Goal: Task Accomplishment & Management: Use online tool/utility

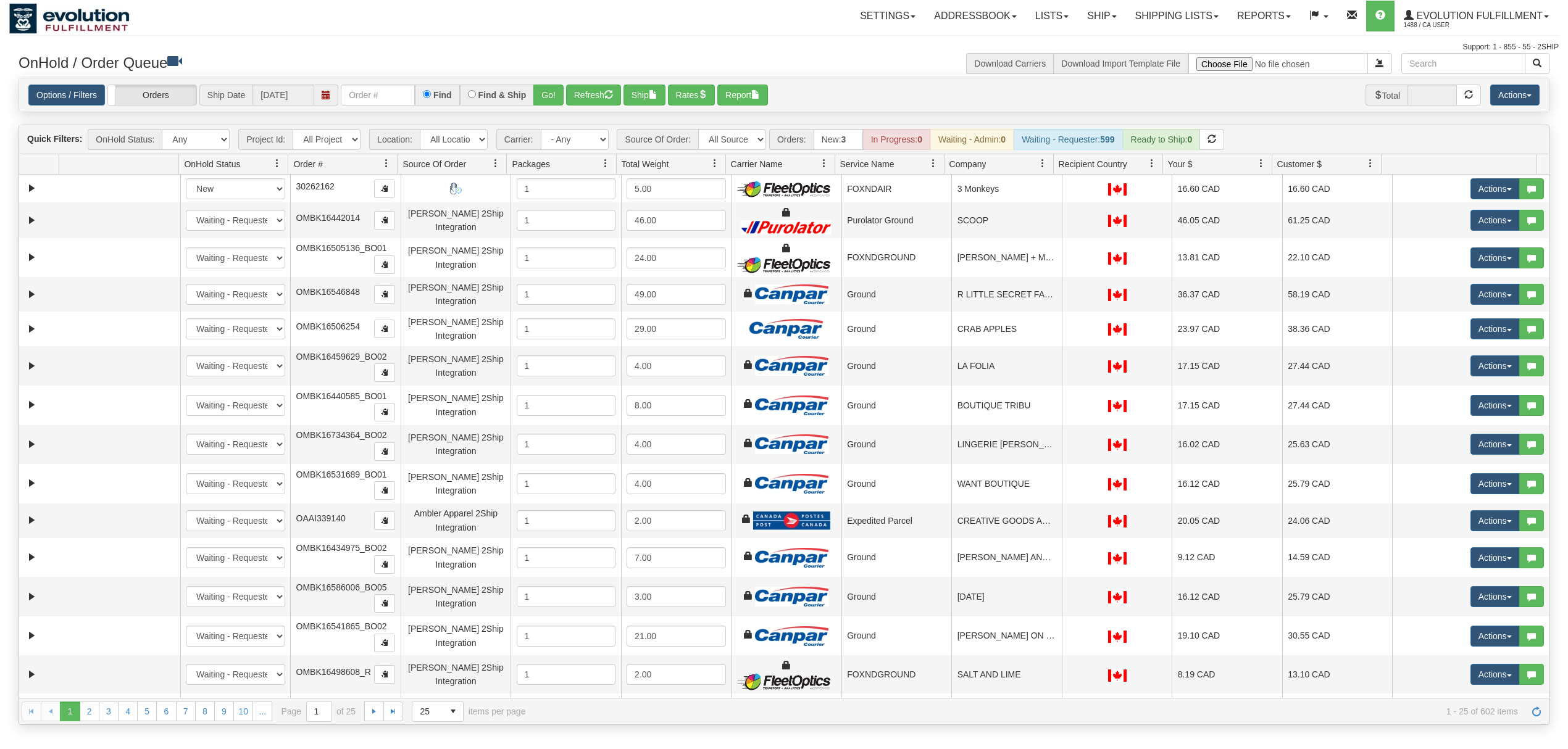
click at [385, 97] on input "text" at bounding box center [377, 95] width 74 height 21
type input "OAAIW5952-1"
click at [543, 88] on button "Go!" at bounding box center [549, 95] width 30 height 21
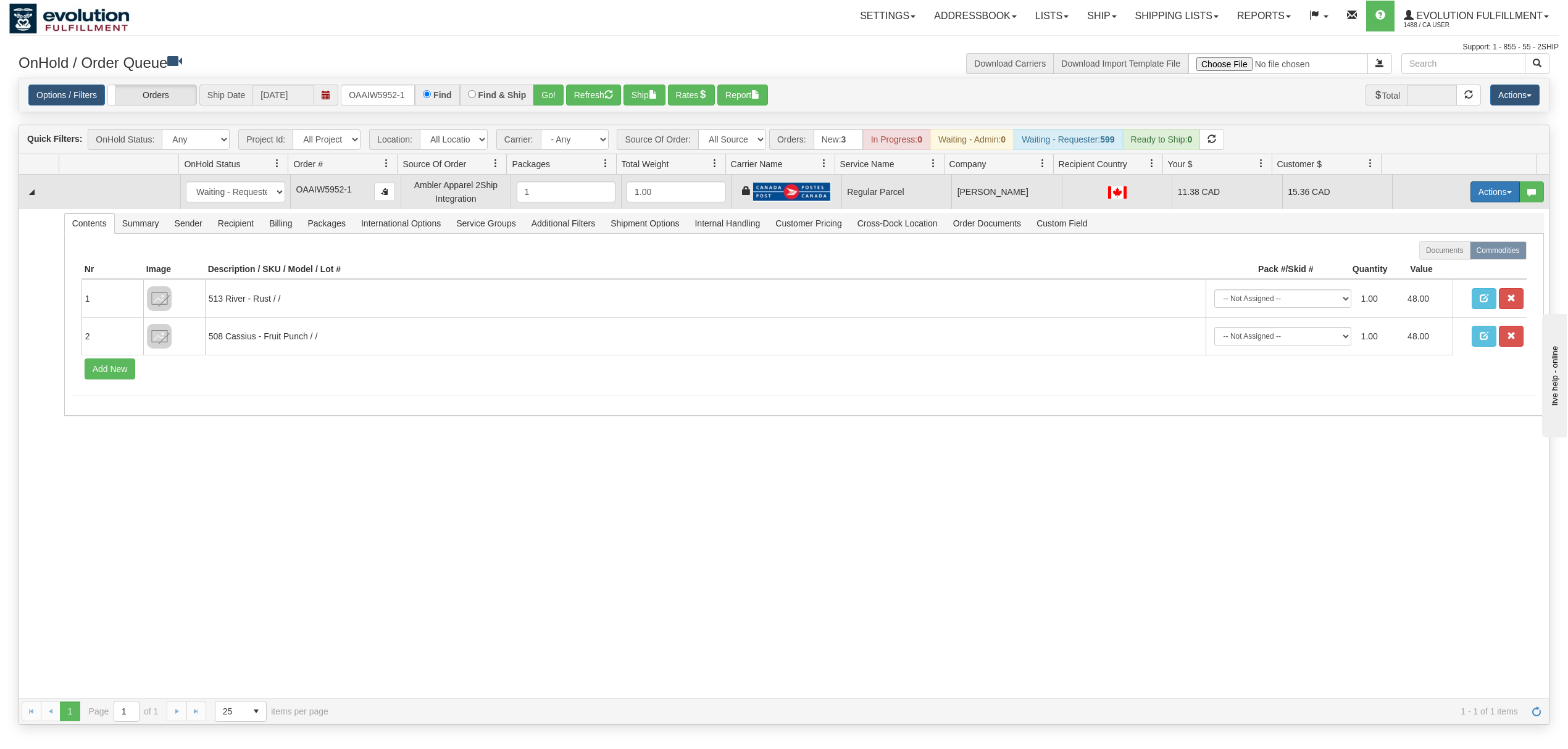
click at [1489, 197] on button "Actions" at bounding box center [1495, 192] width 50 height 21
click at [1440, 243] on link "Rate All Services" at bounding box center [1470, 247] width 99 height 16
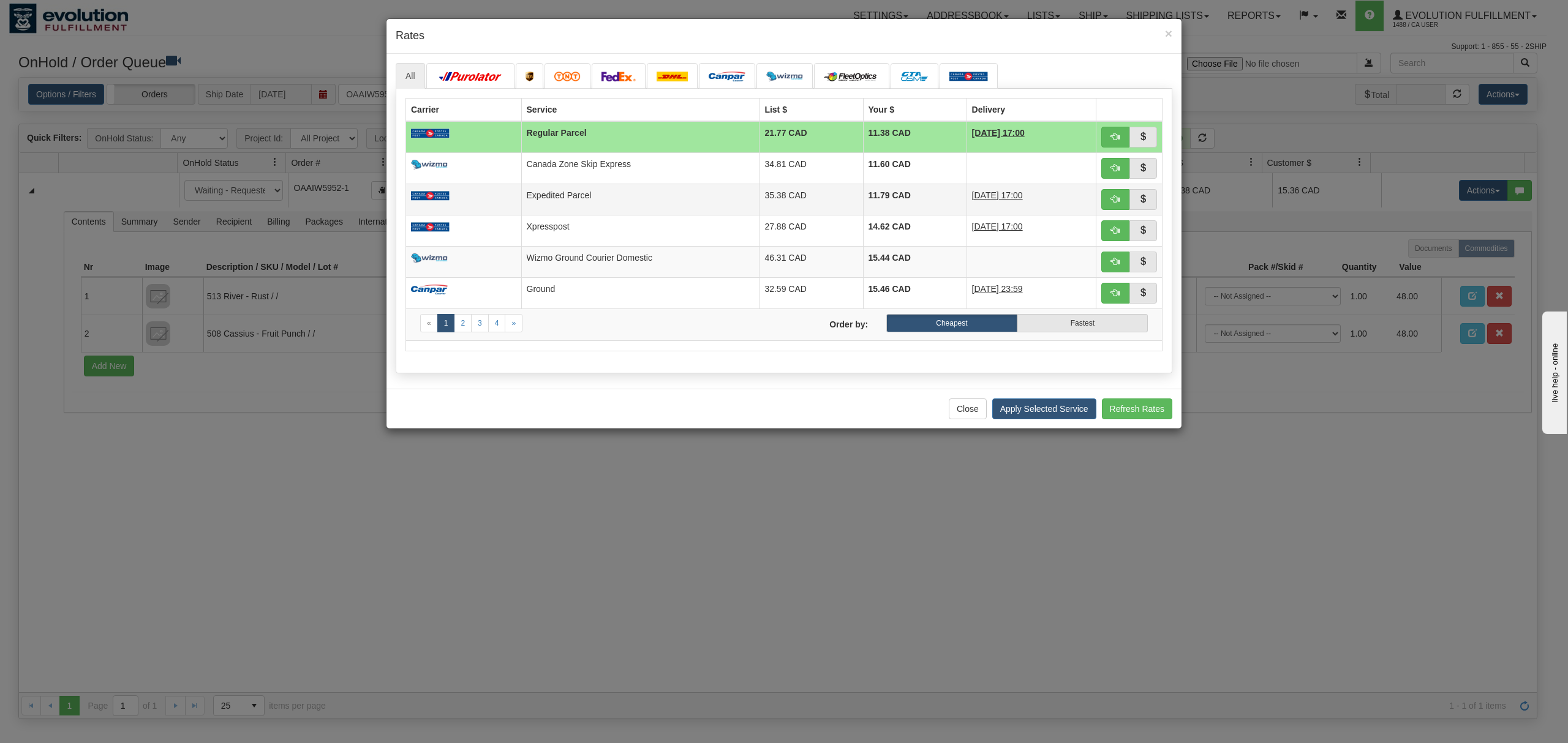
click at [634, 204] on td "Expedited Parcel" at bounding box center [640, 199] width 238 height 31
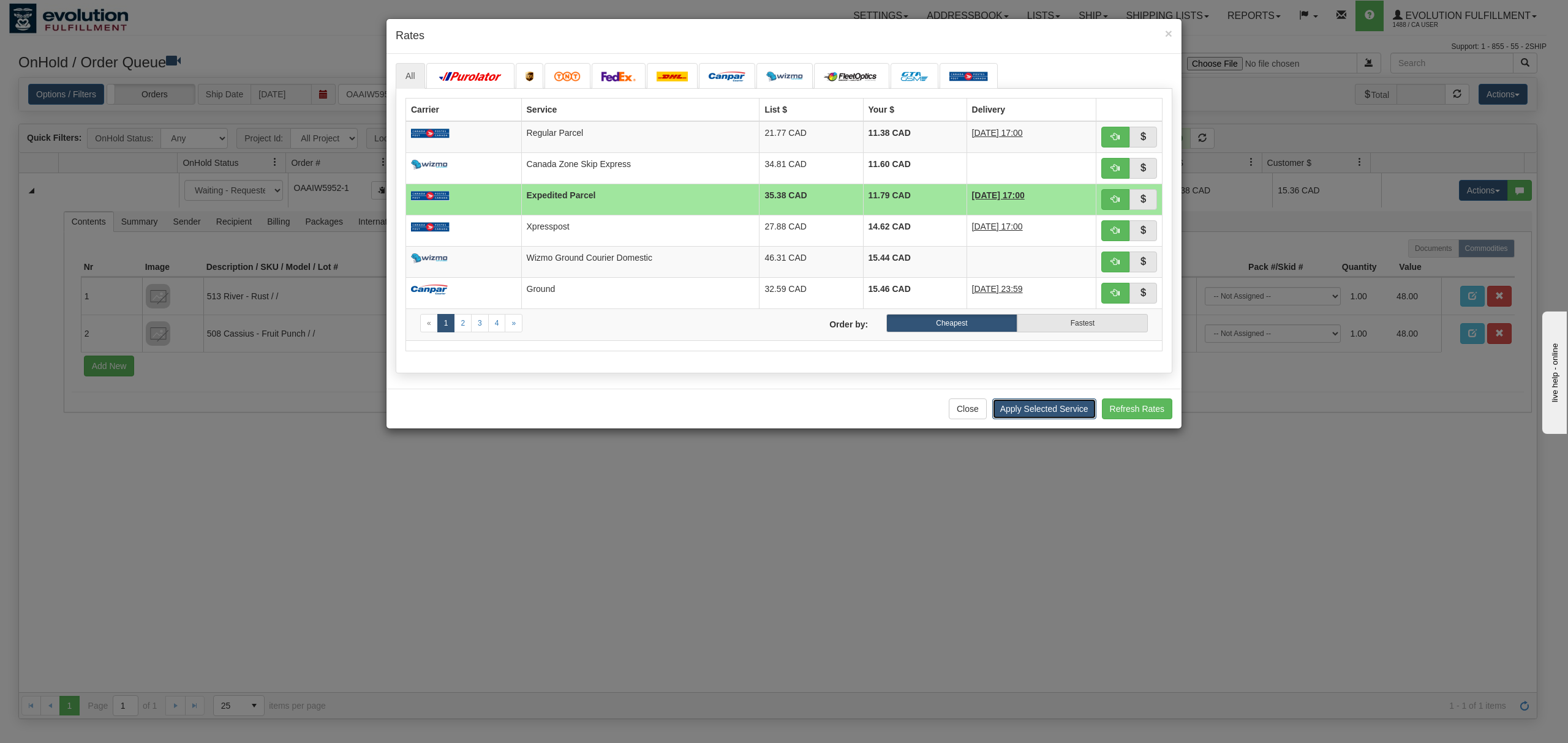
click at [1000, 412] on button "Apply Selected Service" at bounding box center [1044, 408] width 104 height 21
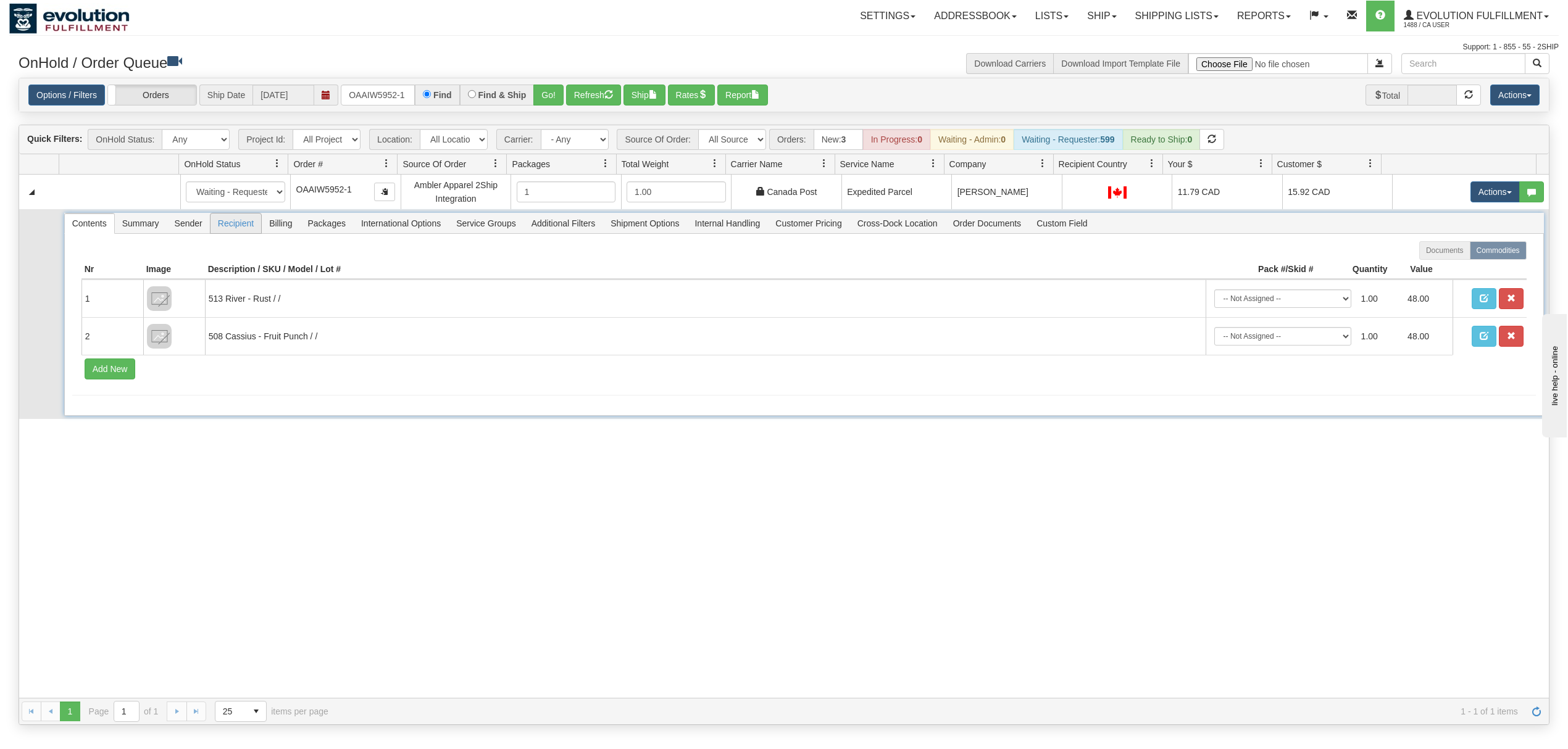
click at [233, 220] on span "Recipient" at bounding box center [236, 223] width 50 height 20
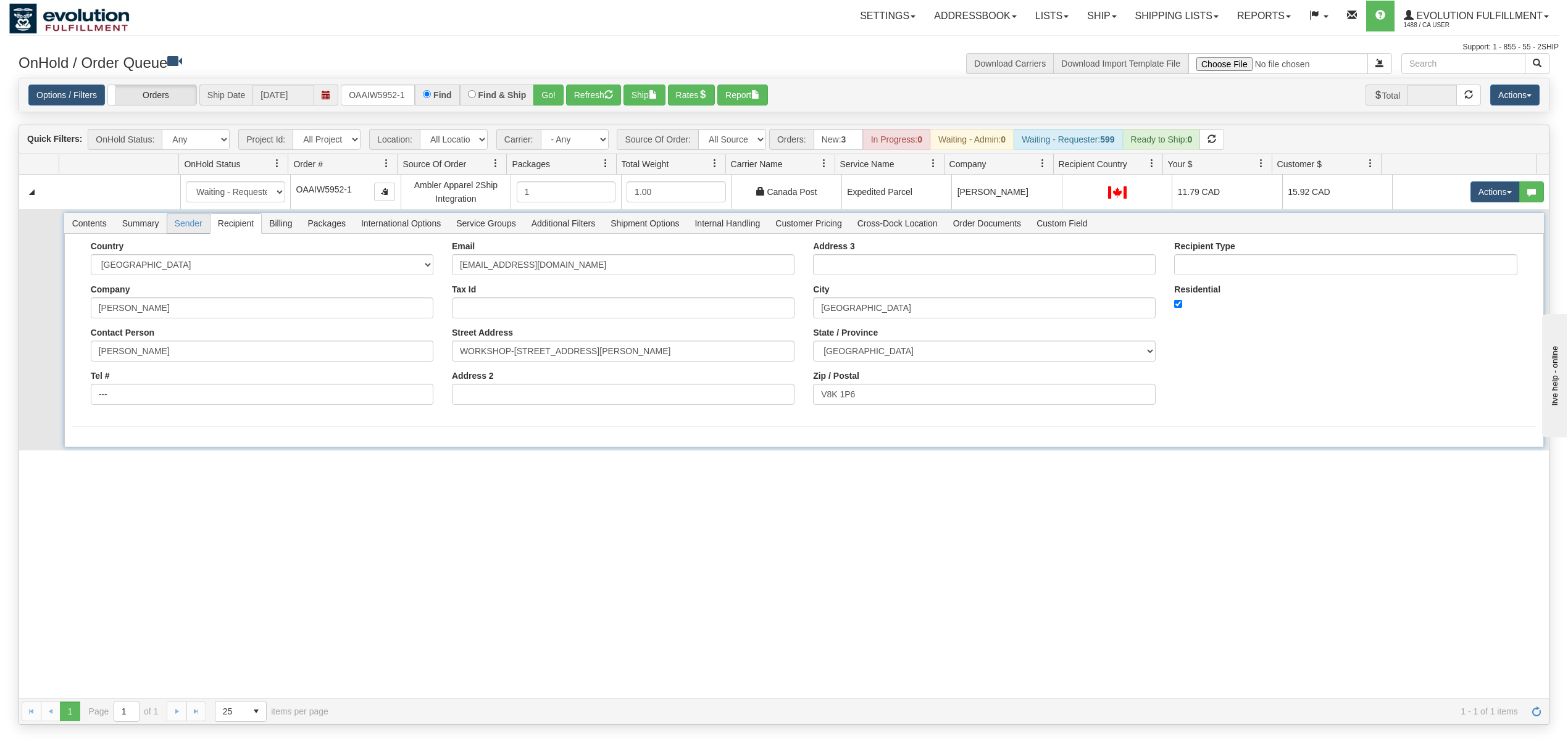
click at [185, 223] on span "Sender" at bounding box center [188, 223] width 42 height 20
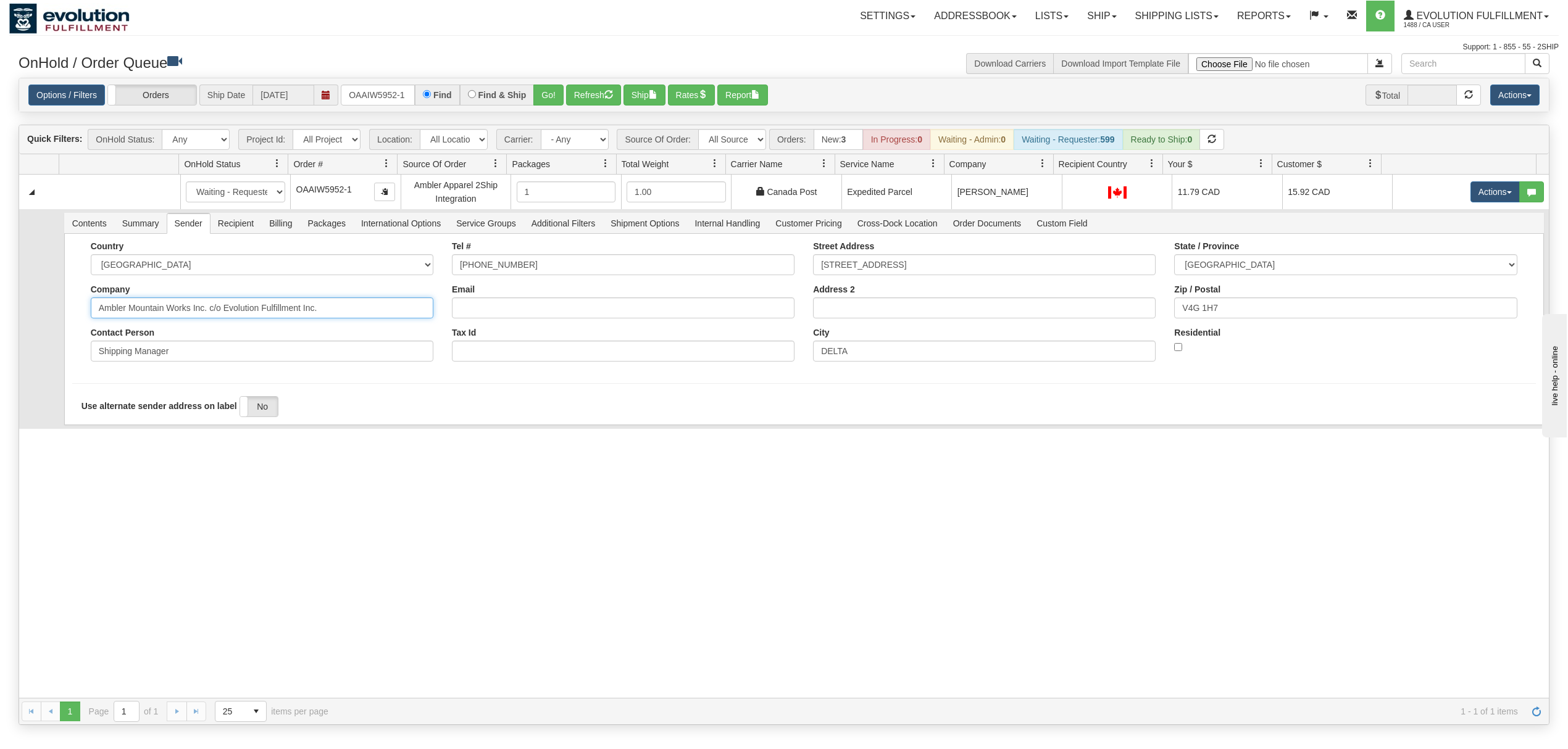
drag, startPoint x: 345, startPoint y: 310, endPoint x: 189, endPoint y: 334, distance: 157.8
click at [189, 334] on div "Country AFGHANISTAN ALAND ISLANDS ALBANIA ALGERIA AMERICAN SAMOA ANDORRA ANGOLA…" at bounding box center [261, 306] width 361 height 129
type input "Ambler Mountain Works"
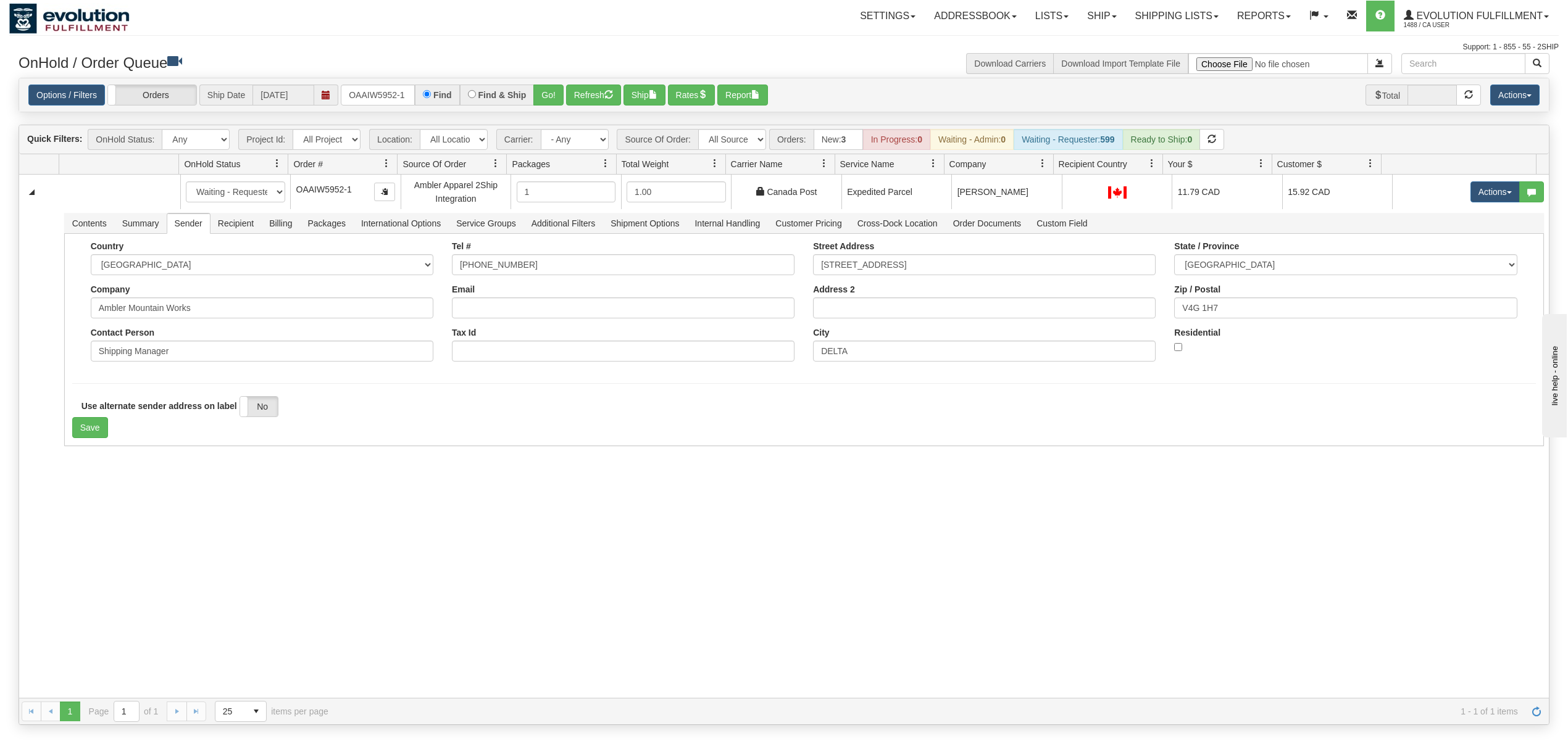
click at [85, 536] on div "31613310 EVOLUTION V3 91086191 91086192 New In Progress Waiting - Admin Waiting…" at bounding box center [784, 436] width 1530 height 524
click at [91, 435] on button "Save" at bounding box center [91, 427] width 36 height 21
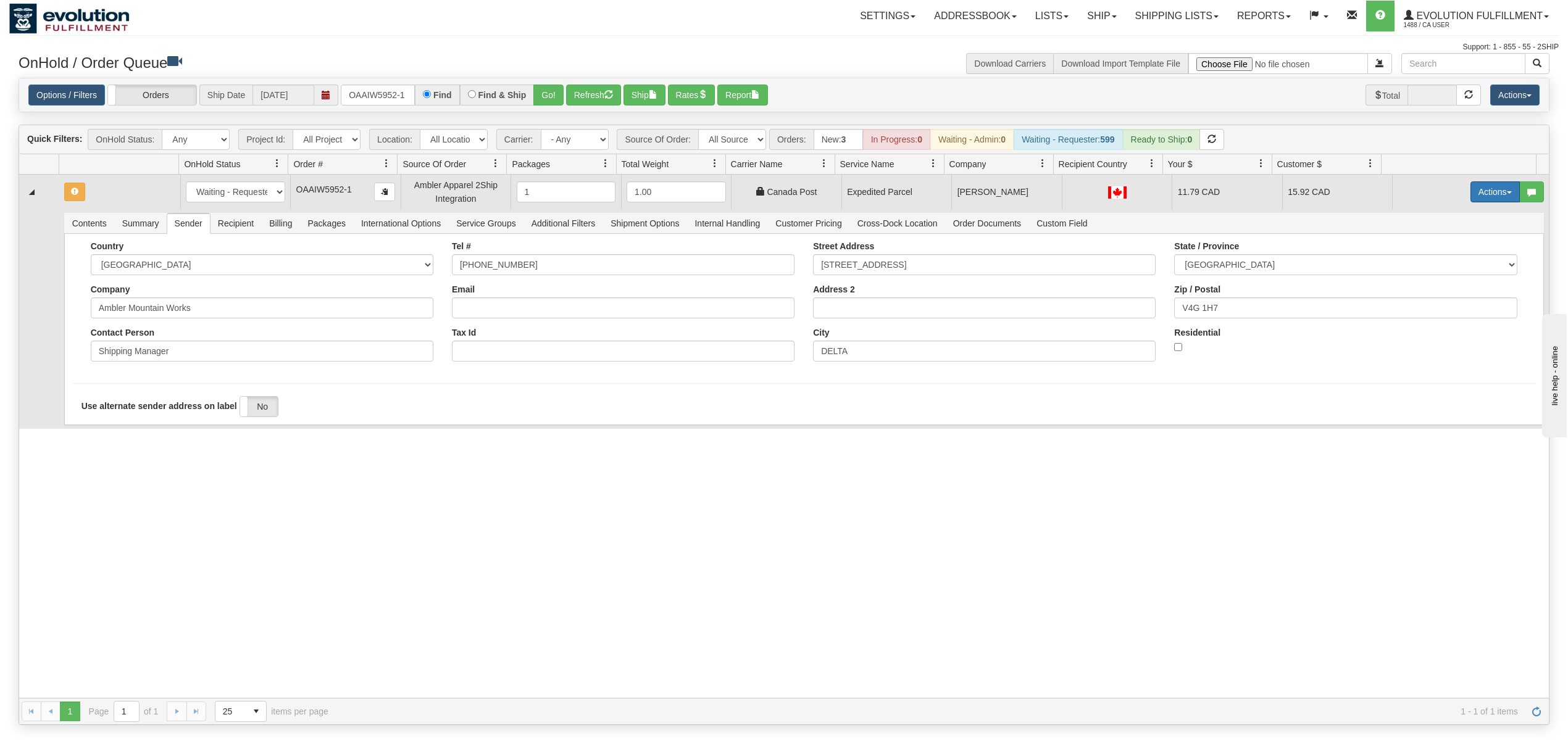
click at [1470, 195] on button "Actions" at bounding box center [1495, 192] width 50 height 21
click at [1433, 266] on span "Ship" at bounding box center [1446, 264] width 26 height 10
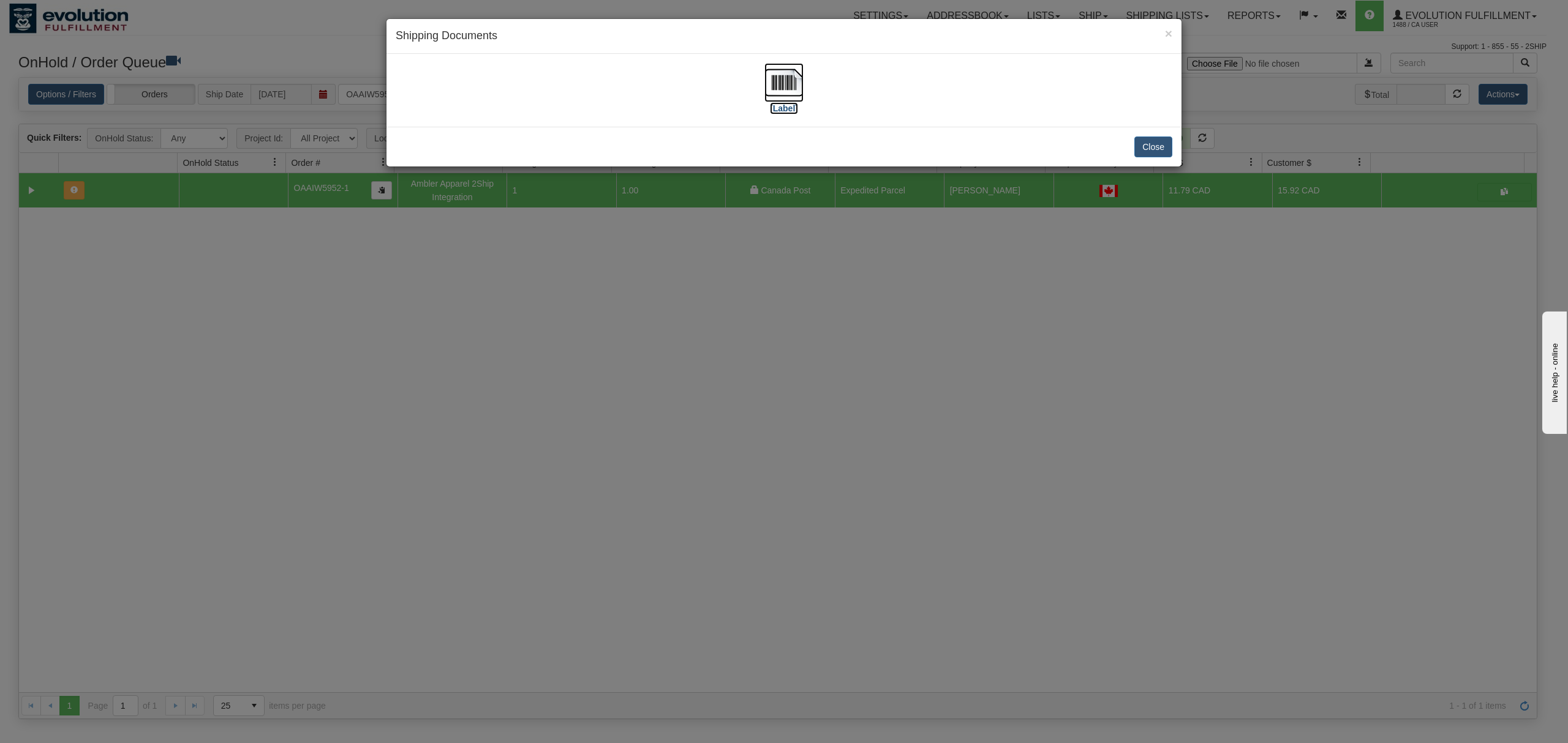
click at [792, 84] on img at bounding box center [784, 83] width 39 height 39
click at [1157, 143] on button "Close" at bounding box center [1153, 147] width 38 height 21
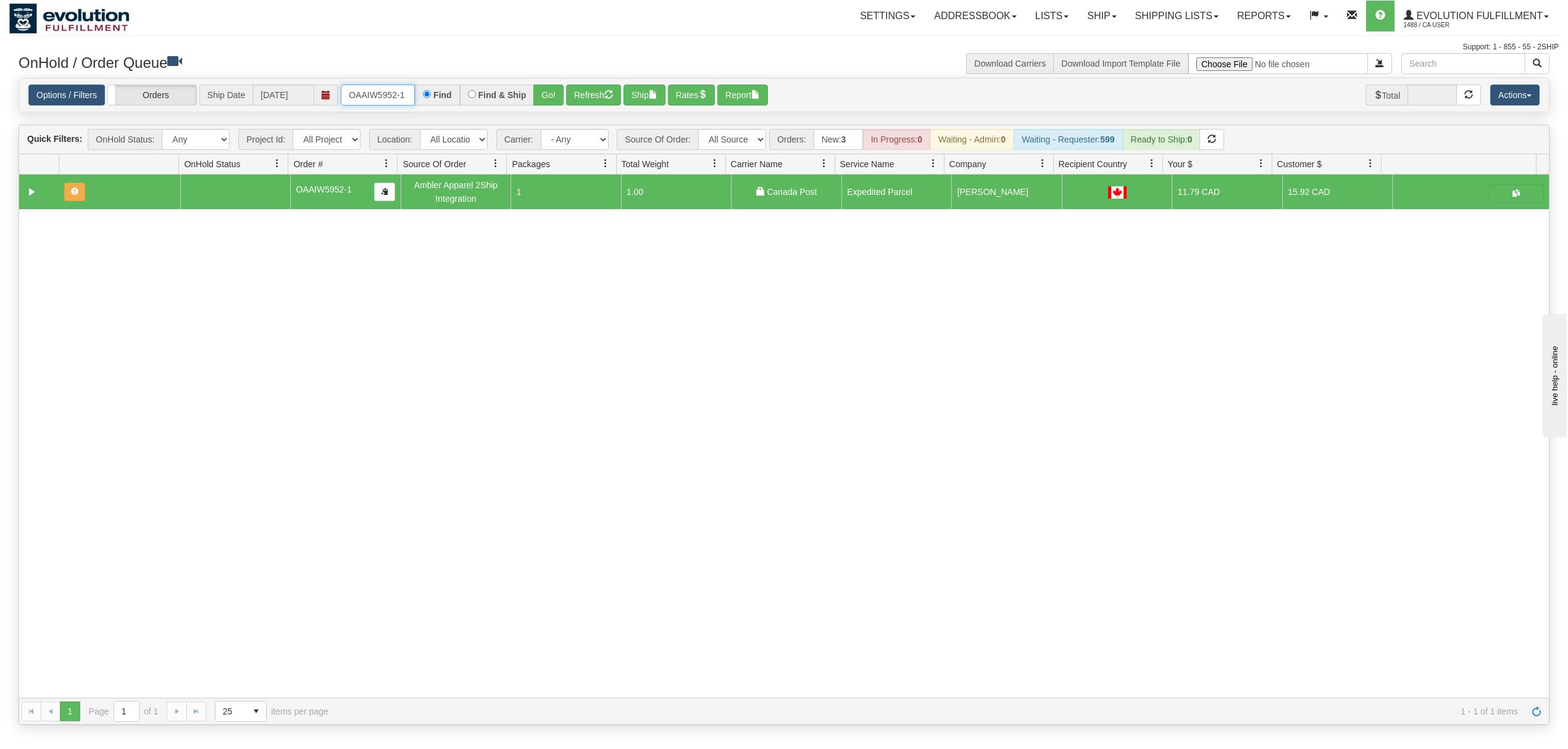
click at [396, 96] on input "OAAIW5952-1" at bounding box center [377, 95] width 74 height 21
click at [555, 89] on button "Go!" at bounding box center [549, 95] width 30 height 21
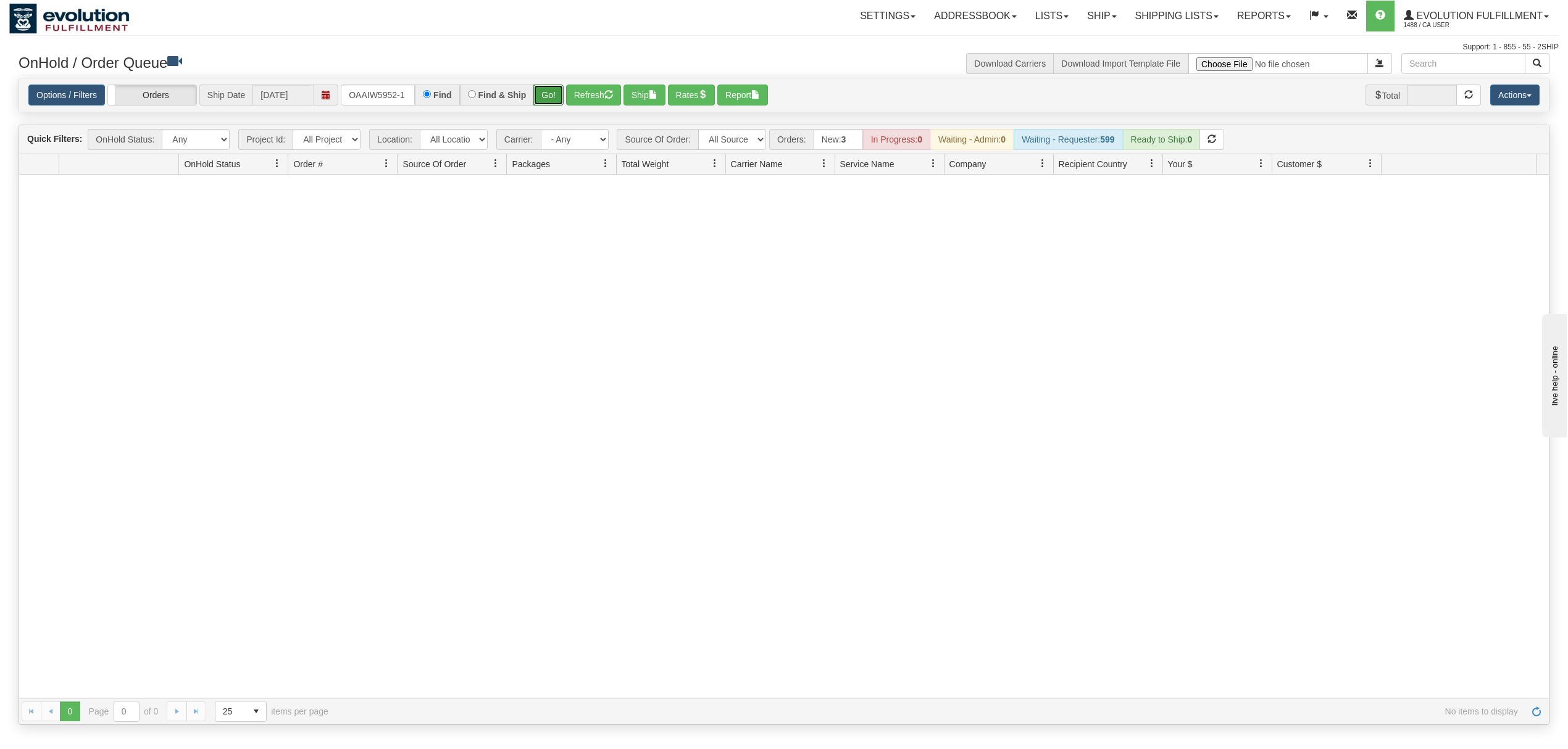
click at [552, 95] on button "Go!" at bounding box center [549, 95] width 30 height 21
click at [381, 94] on input "OAAIW5952-1" at bounding box center [377, 95] width 74 height 21
click at [388, 91] on input "OAAIW5952-1" at bounding box center [377, 95] width 74 height 21
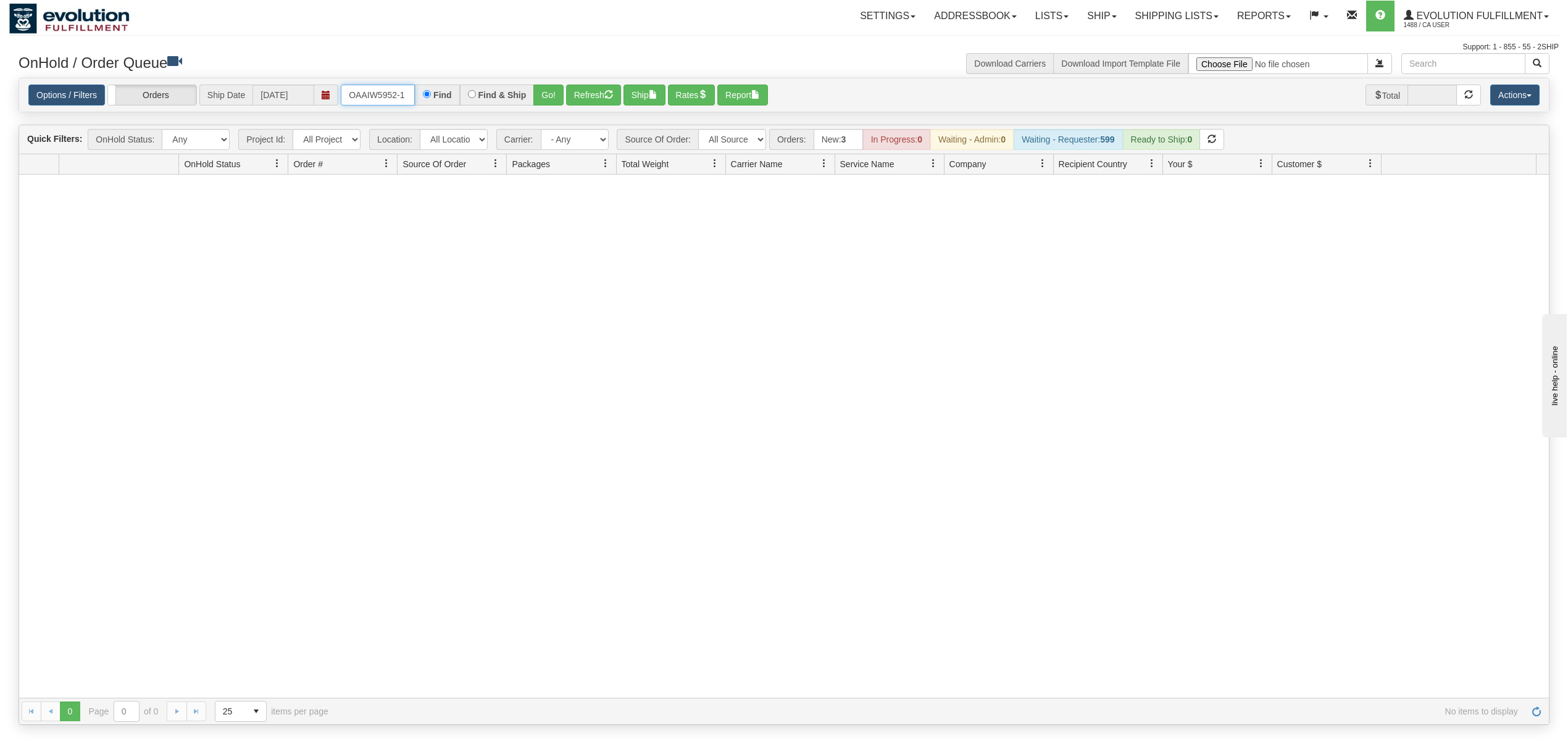
click at [388, 91] on input "OAAIW5952-1" at bounding box center [377, 95] width 74 height 21
click at [390, 96] on input "OMBK17265873 BO01" at bounding box center [377, 95] width 74 height 21
type input "OMBK17265873_BO01"
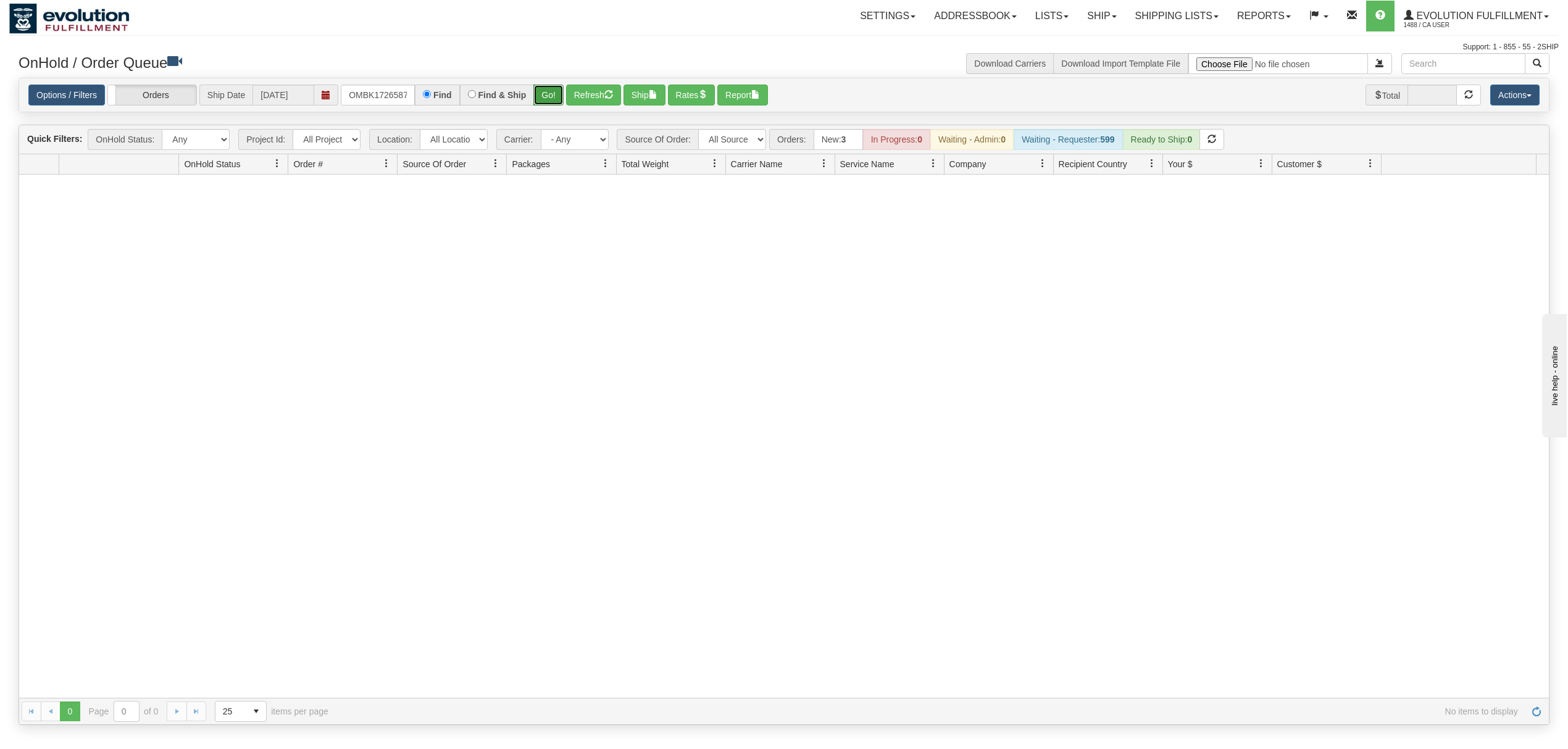
click at [551, 92] on button "Go!" at bounding box center [549, 95] width 30 height 21
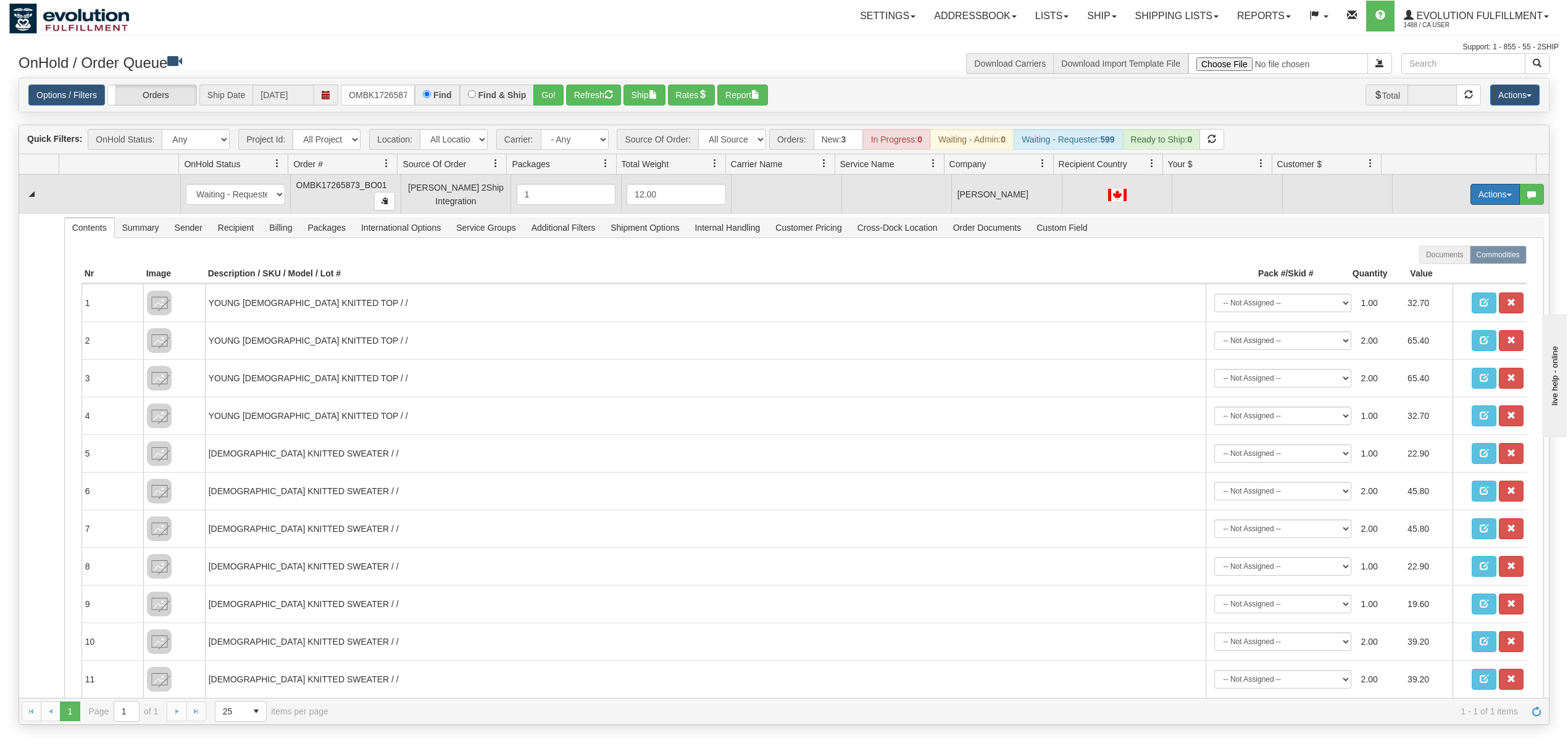
click at [1485, 199] on button "Actions" at bounding box center [1495, 194] width 50 height 21
click at [1448, 247] on link "Rate All Services" at bounding box center [1470, 250] width 99 height 16
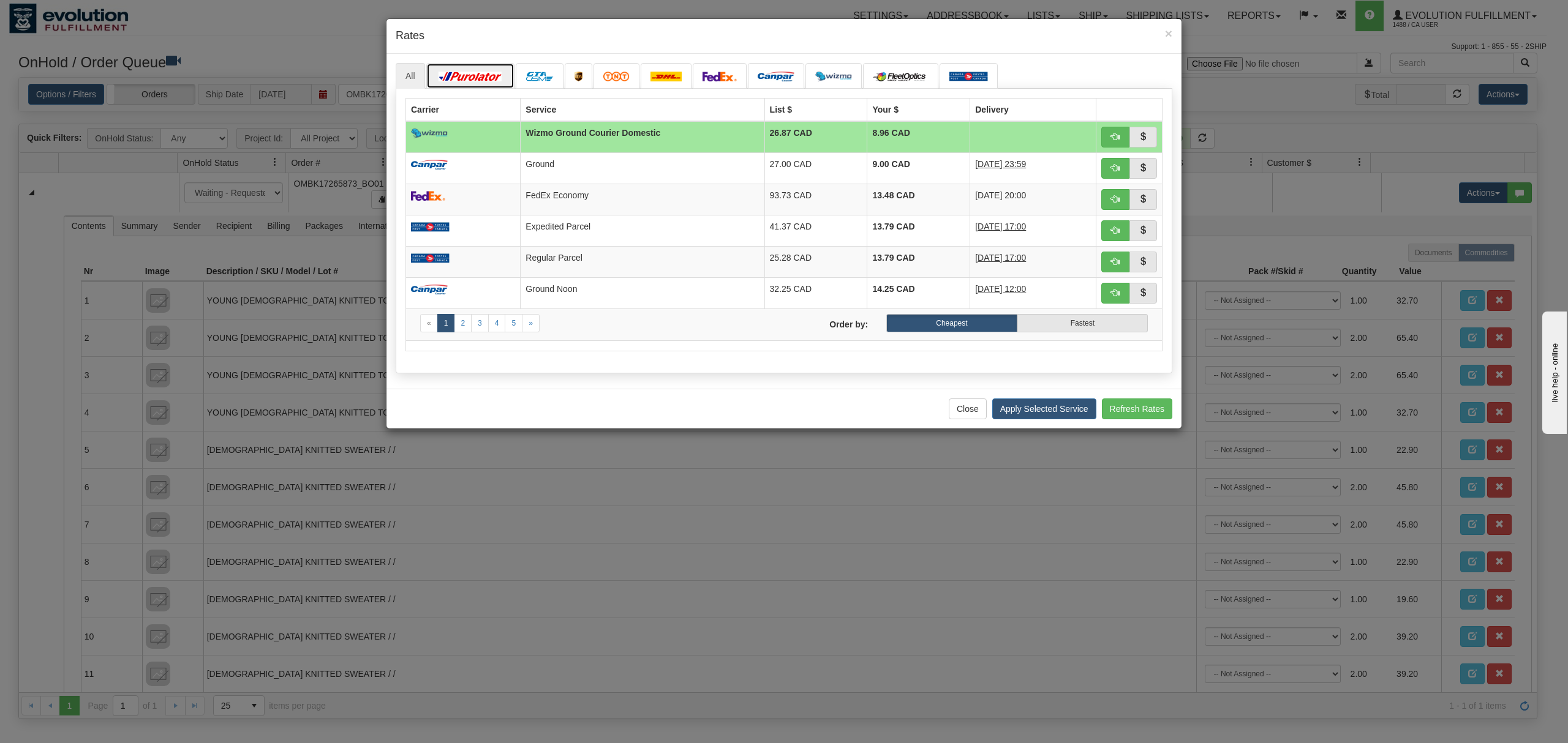
click at [495, 74] on img at bounding box center [470, 77] width 68 height 10
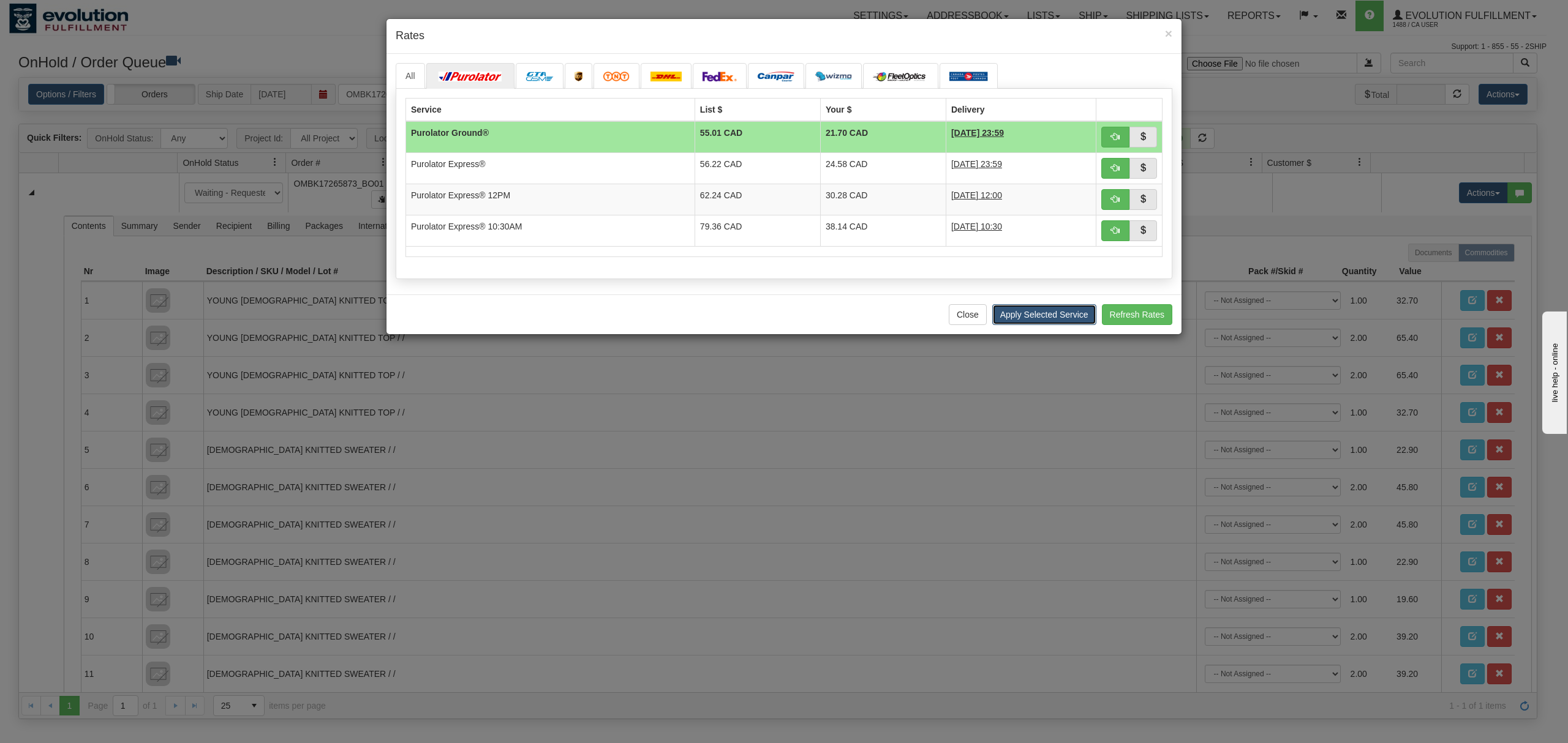
click at [1043, 316] on button "Apply Selected Service" at bounding box center [1044, 314] width 104 height 21
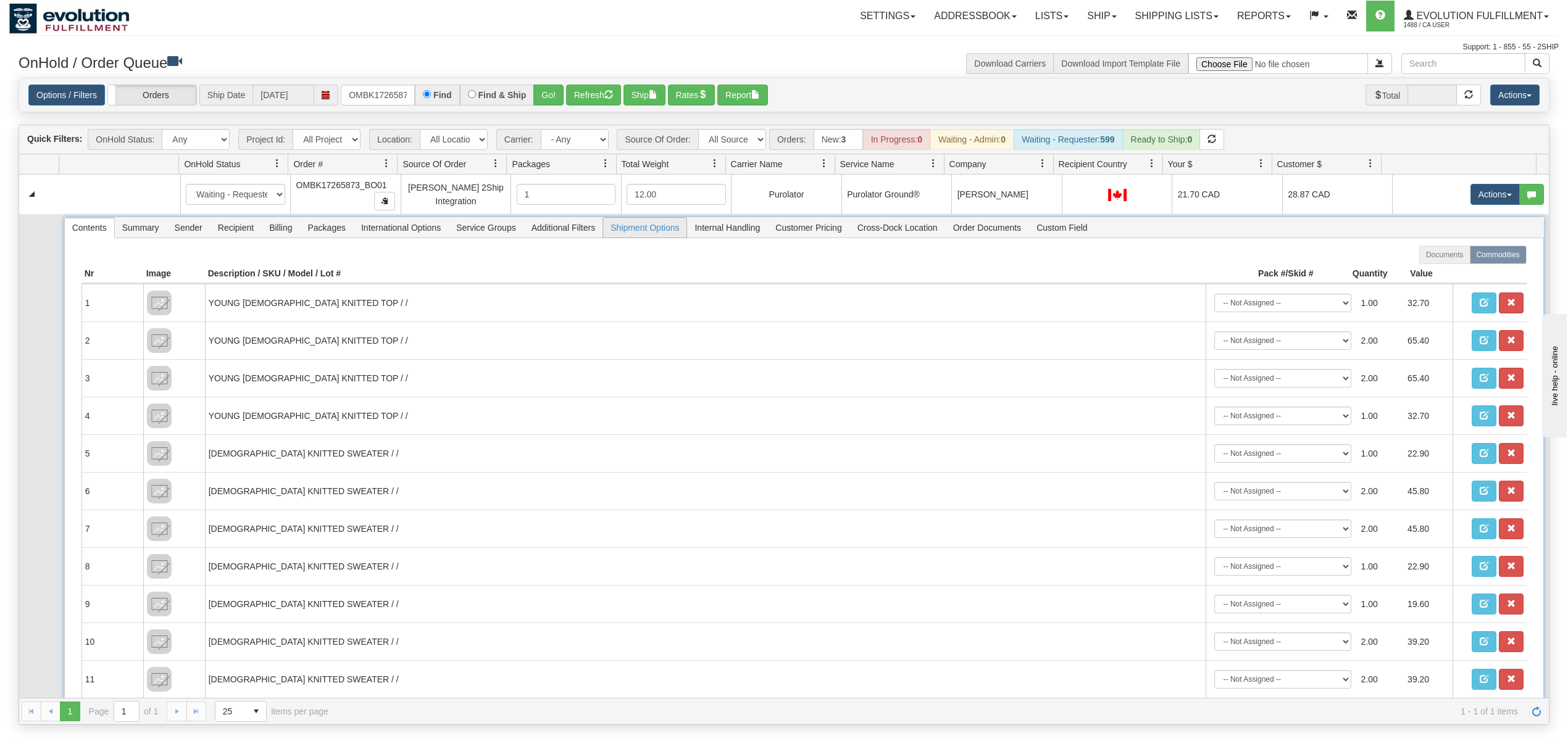
click at [646, 227] on span "Shipment Options" at bounding box center [645, 228] width 83 height 20
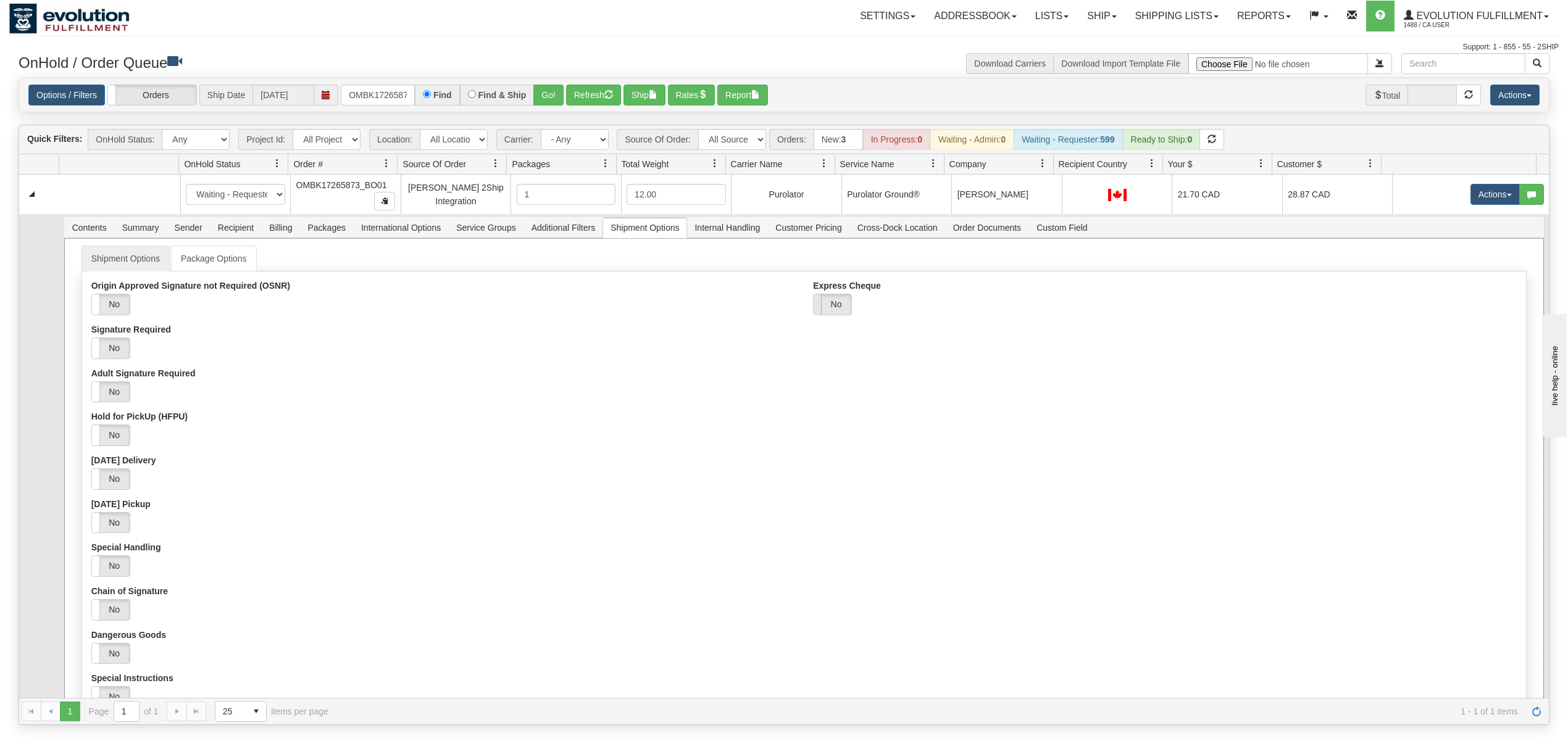
click at [812, 315] on span at bounding box center [814, 304] width 16 height 20
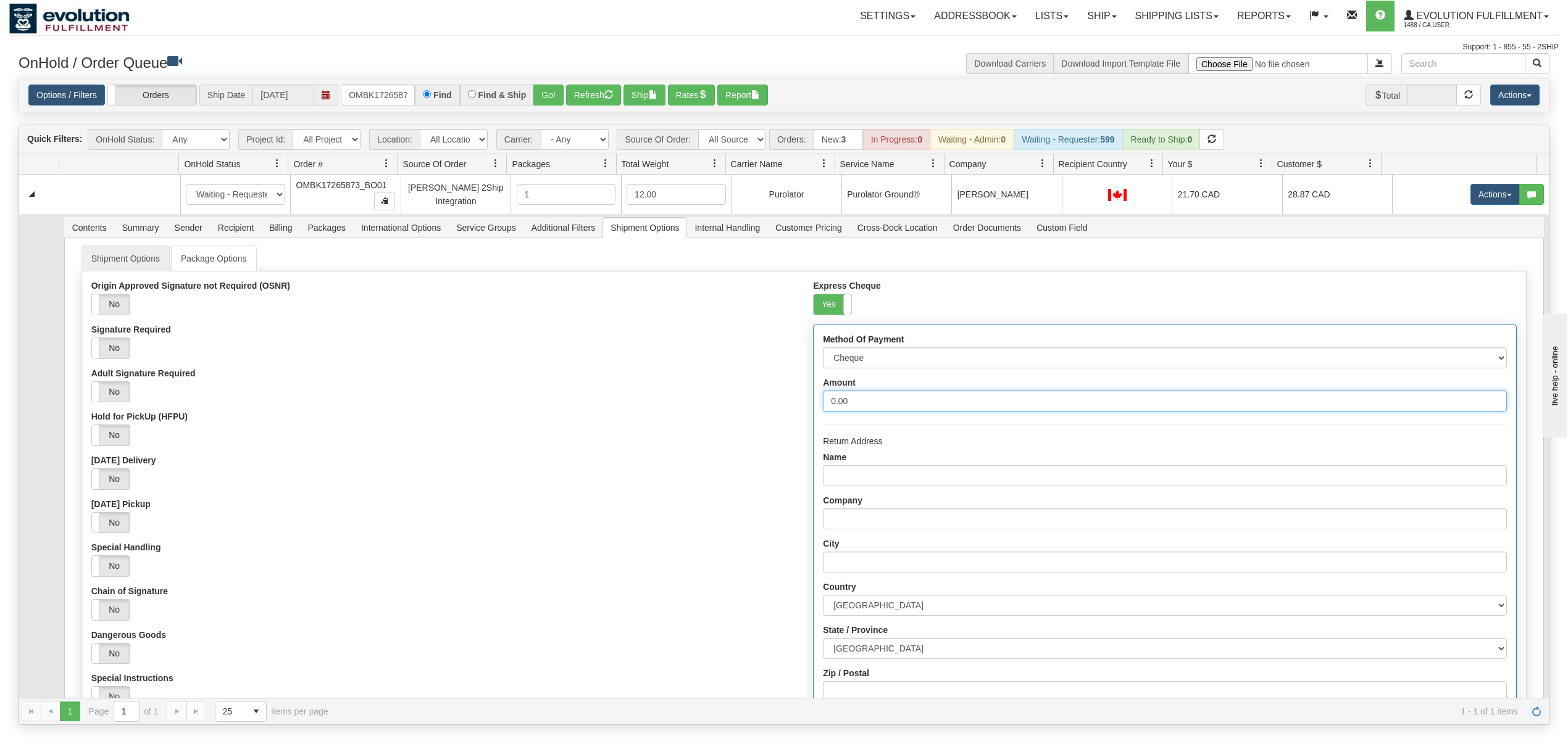
drag, startPoint x: 854, startPoint y: 411, endPoint x: 682, endPoint y: 409, distance: 172.0
click at [682, 409] on div "Origin Approved Signature not Required (OSNR) Yes No Signature Required Yes No …" at bounding box center [804, 569] width 1444 height 577
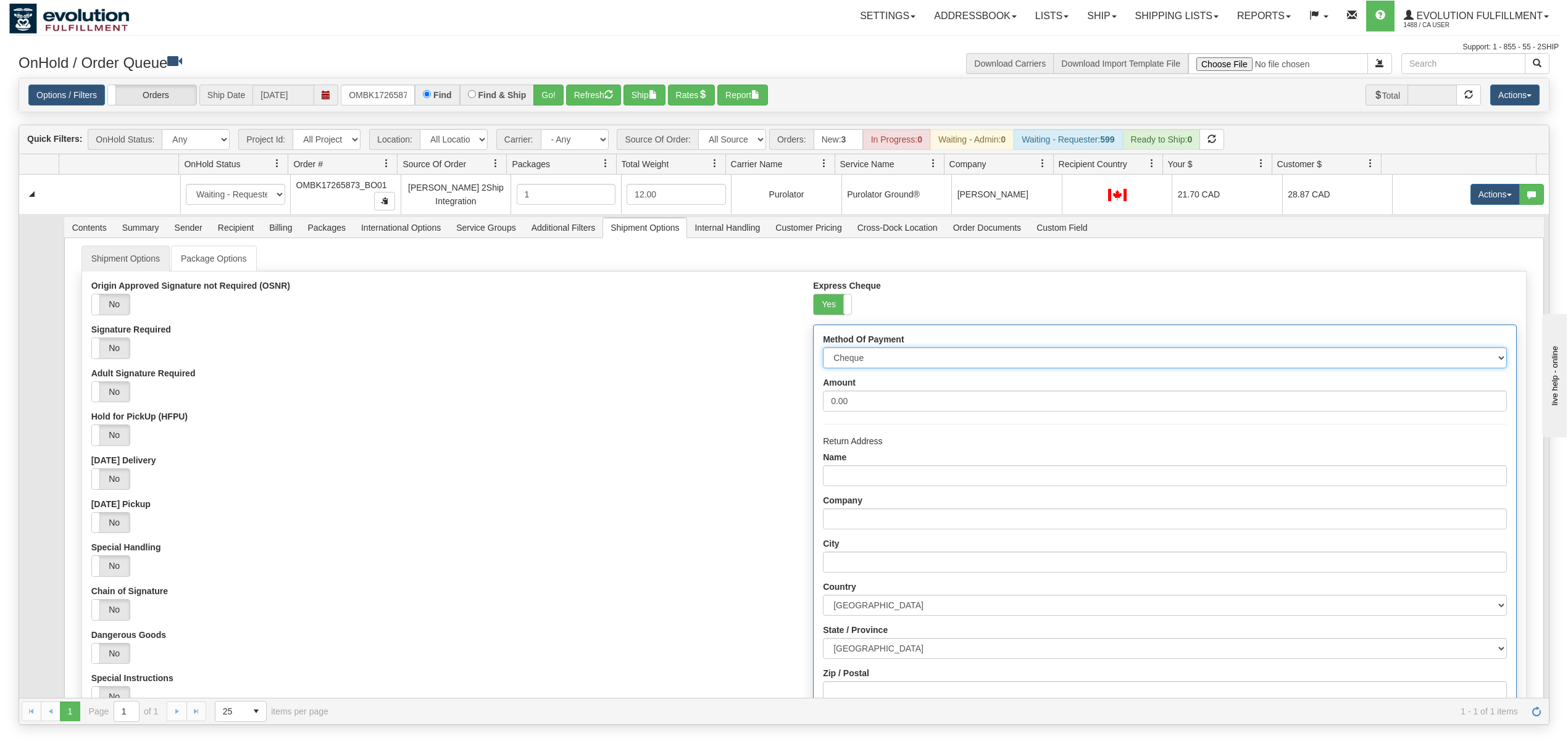
click at [830, 368] on select "Cheque Post - dated Cheque Certified Cheque Money Order Bank Draft" at bounding box center [1164, 358] width 683 height 21
select select "2"
click at [823, 352] on select "Cheque Post - dated Cheque Certified Cheque Money Order Bank Draft" at bounding box center [1164, 358] width 683 height 21
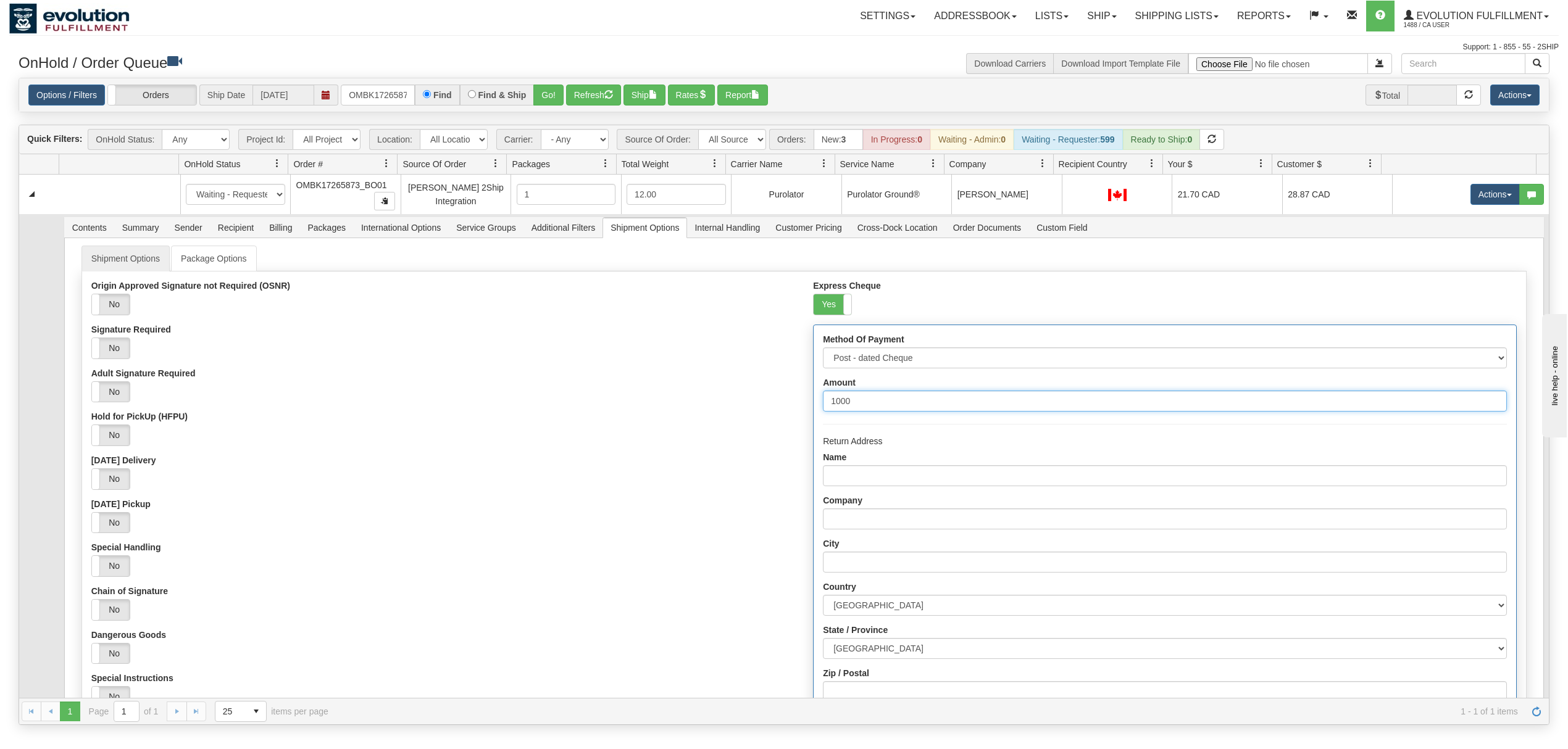
type input "1000"
click at [875, 486] on input "Name" at bounding box center [1164, 475] width 683 height 21
type input "EVOLUTION FULFILLMENT"
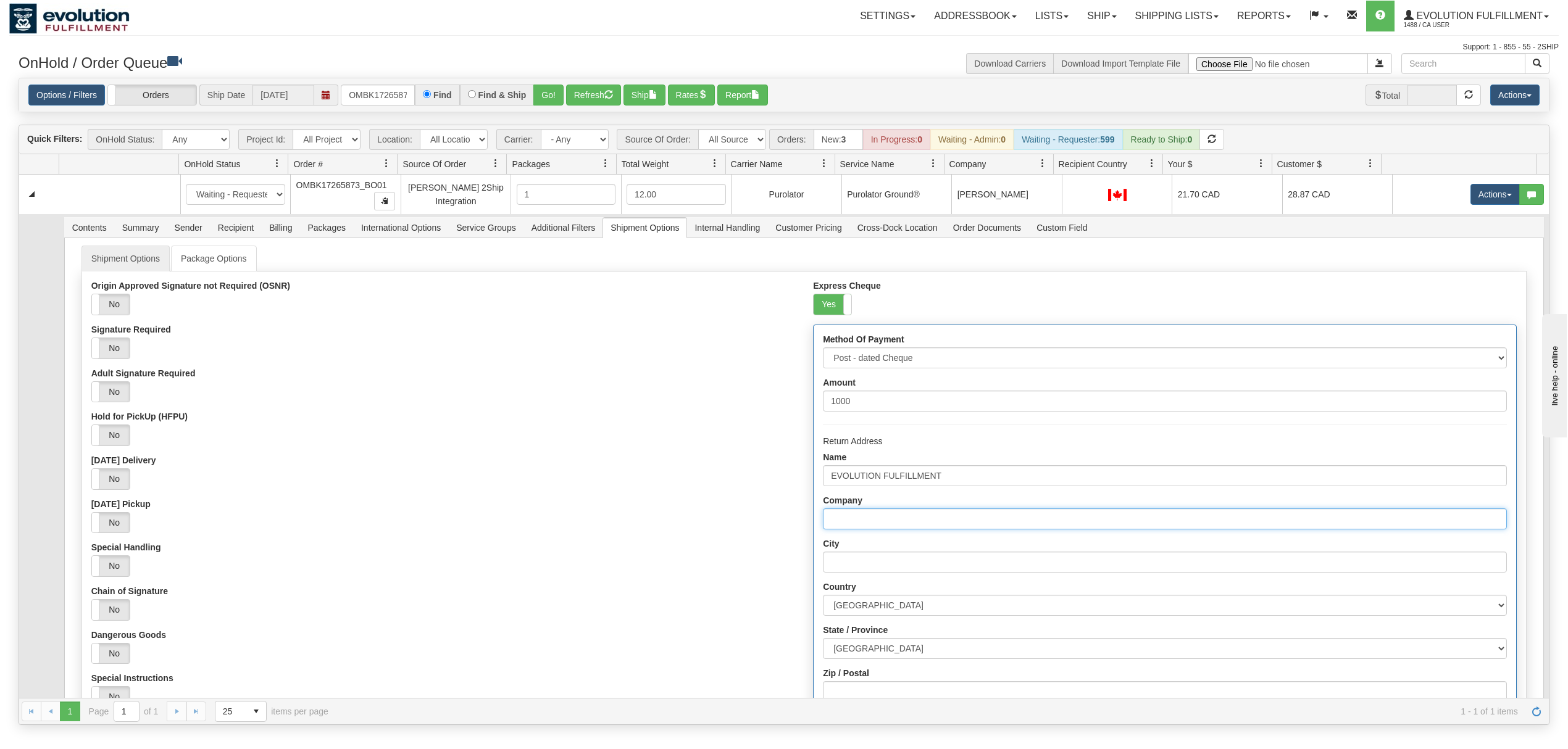
type input "EVOLUTION FULFILLMENT"
type input "DELTA"
select select "BC"
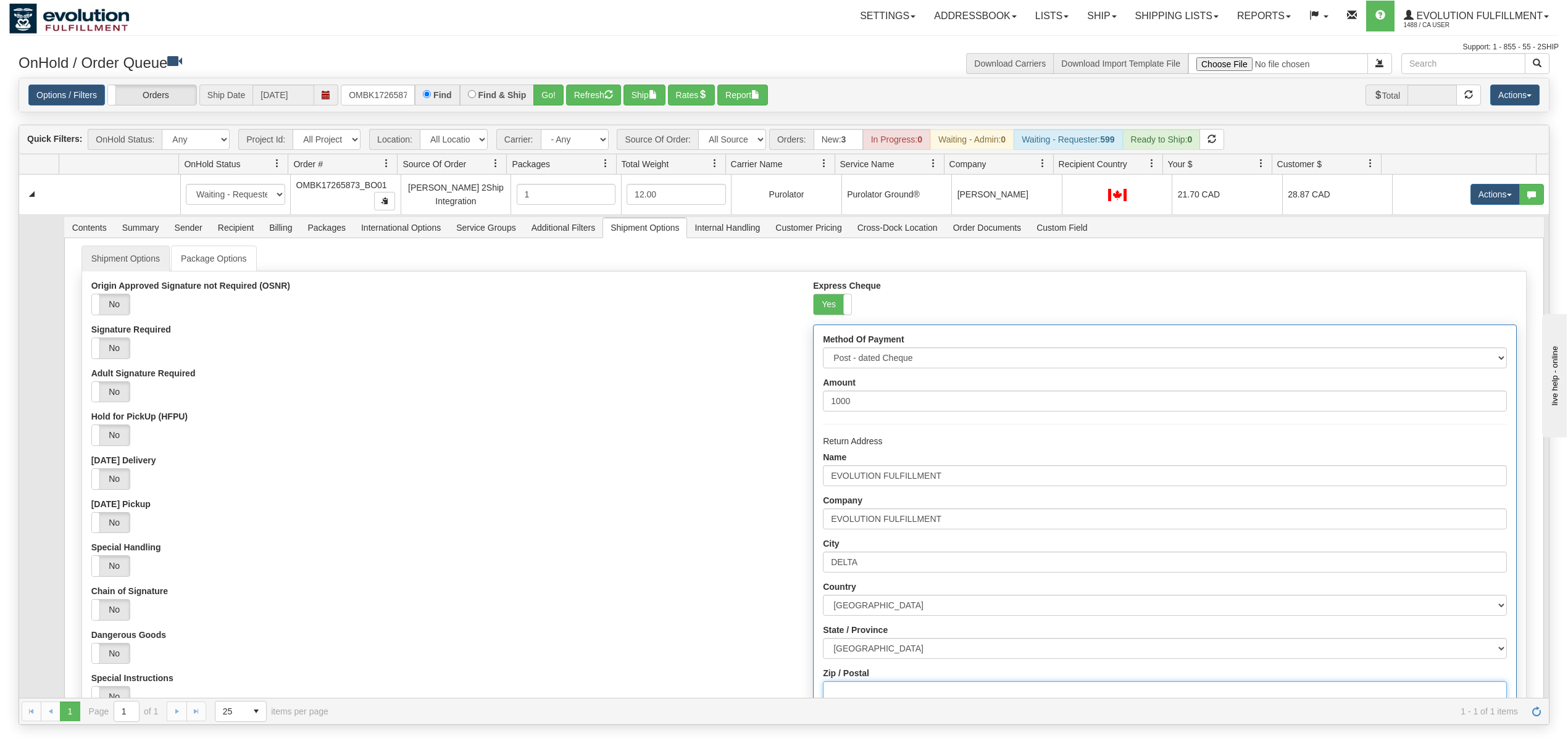
type input "V4G1K3"
type input "[STREET_ADDRESS]"
type input "6049402228"
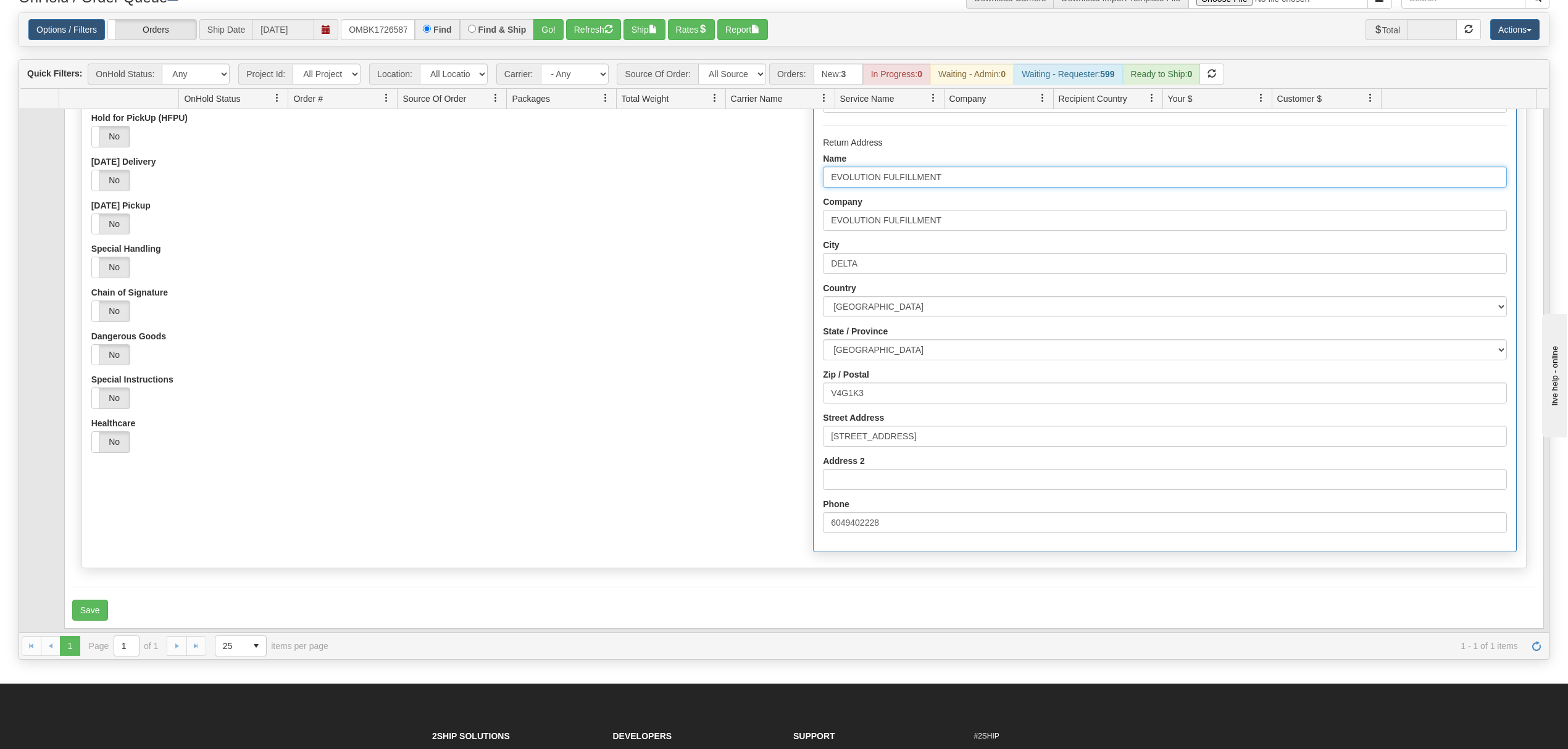
scroll to position [164, 0]
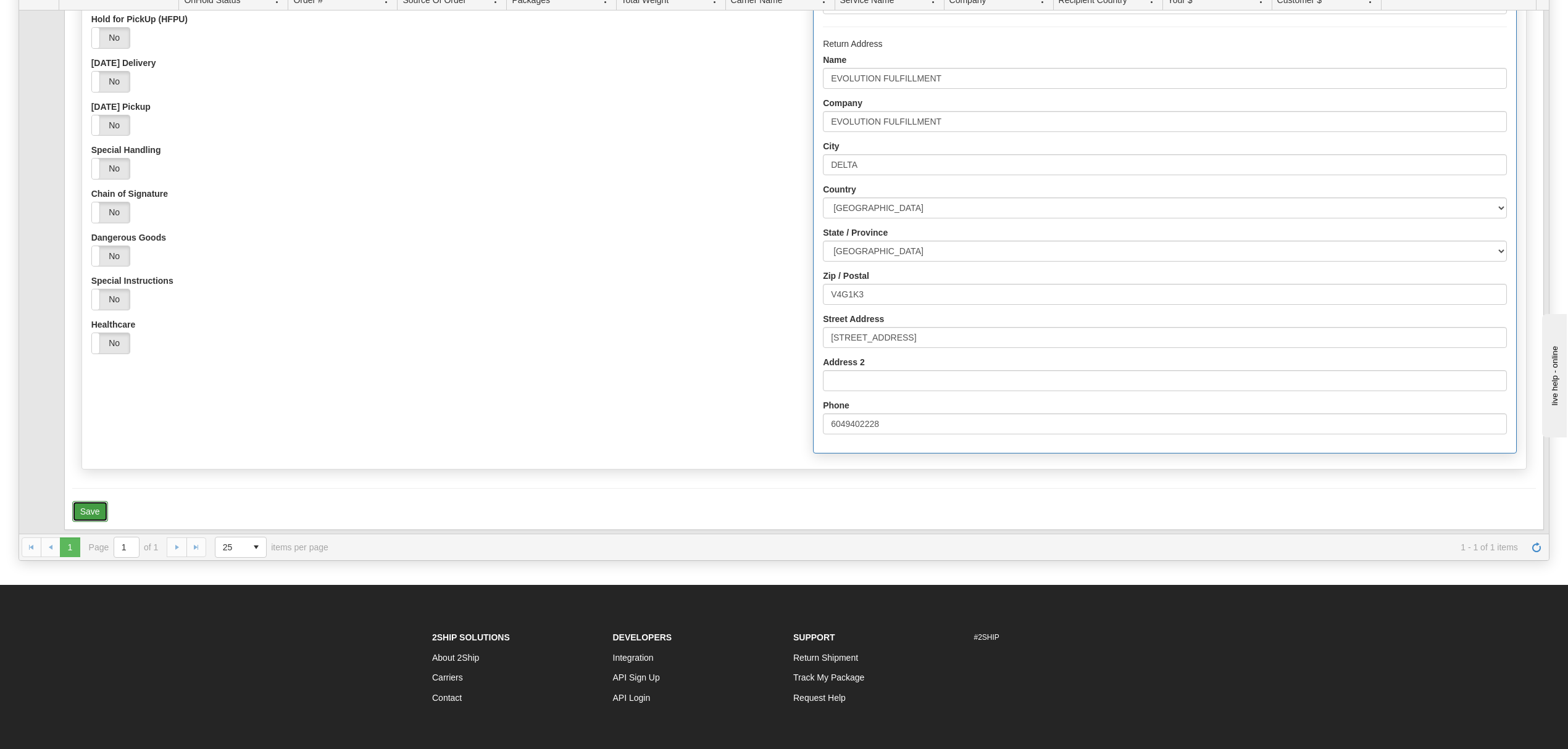
click at [98, 513] on button "Save" at bounding box center [91, 511] width 36 height 21
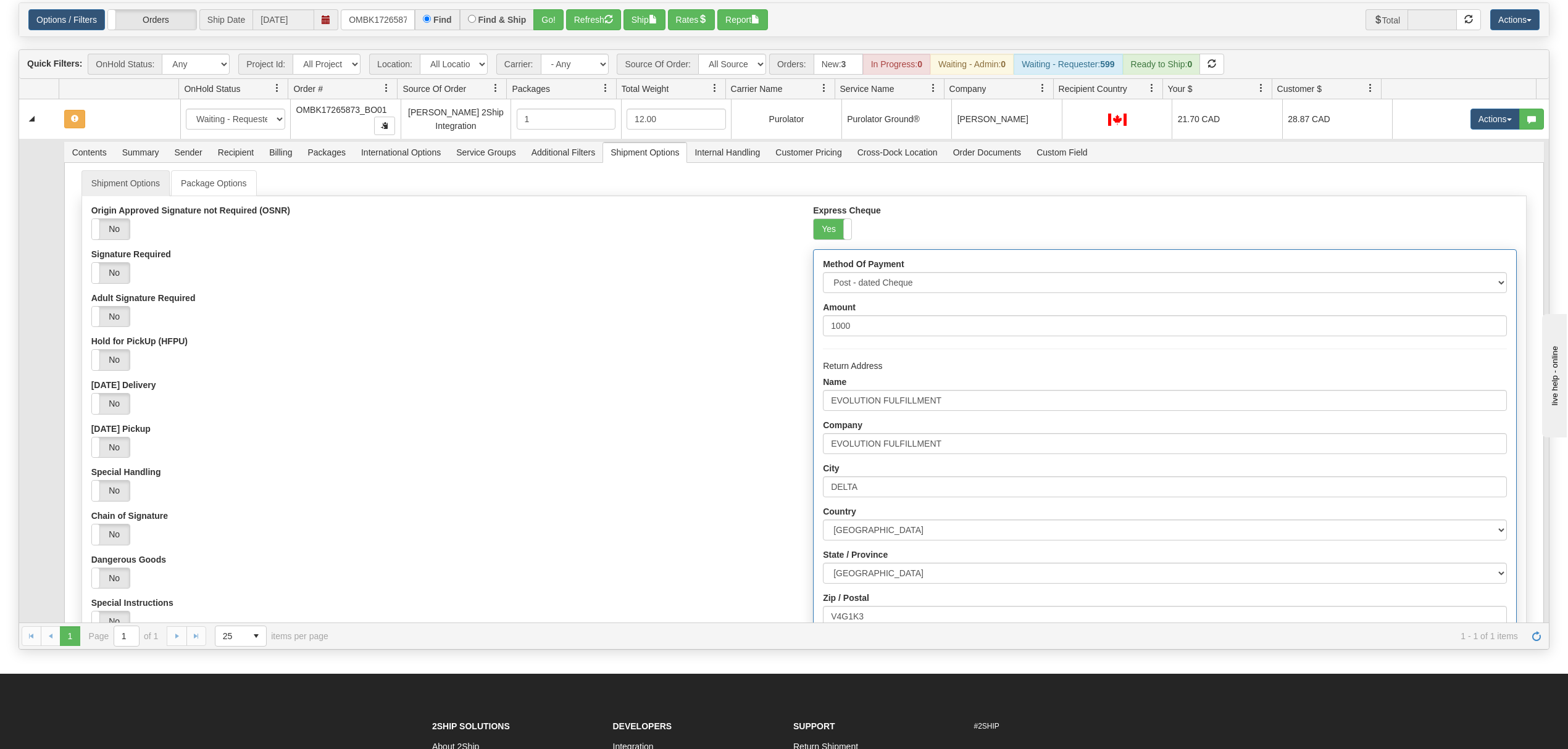
scroll to position [0, 0]
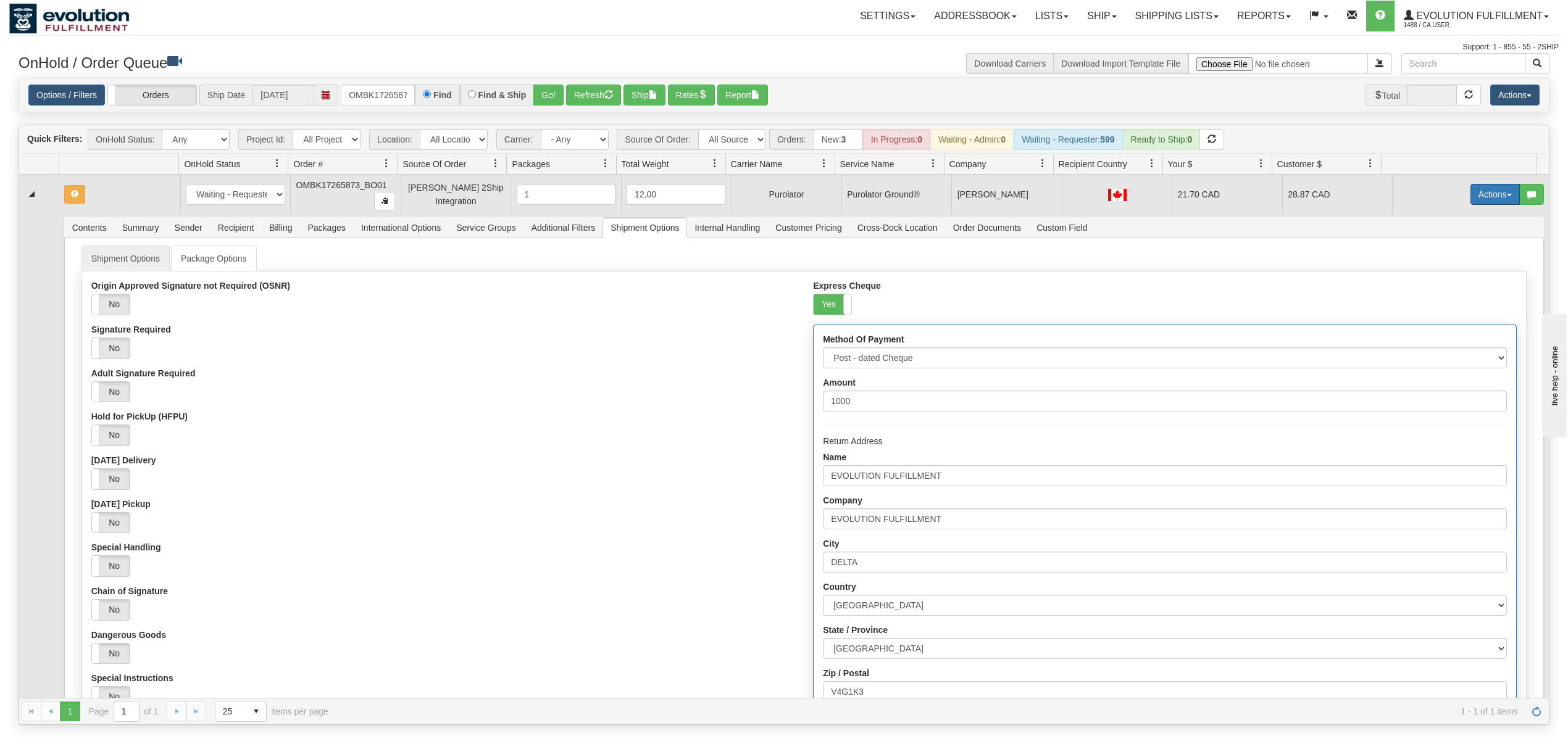
click at [1475, 197] on button "Actions" at bounding box center [1495, 194] width 50 height 21
click at [1450, 235] on span "Refresh Rates" at bounding box center [1465, 234] width 64 height 10
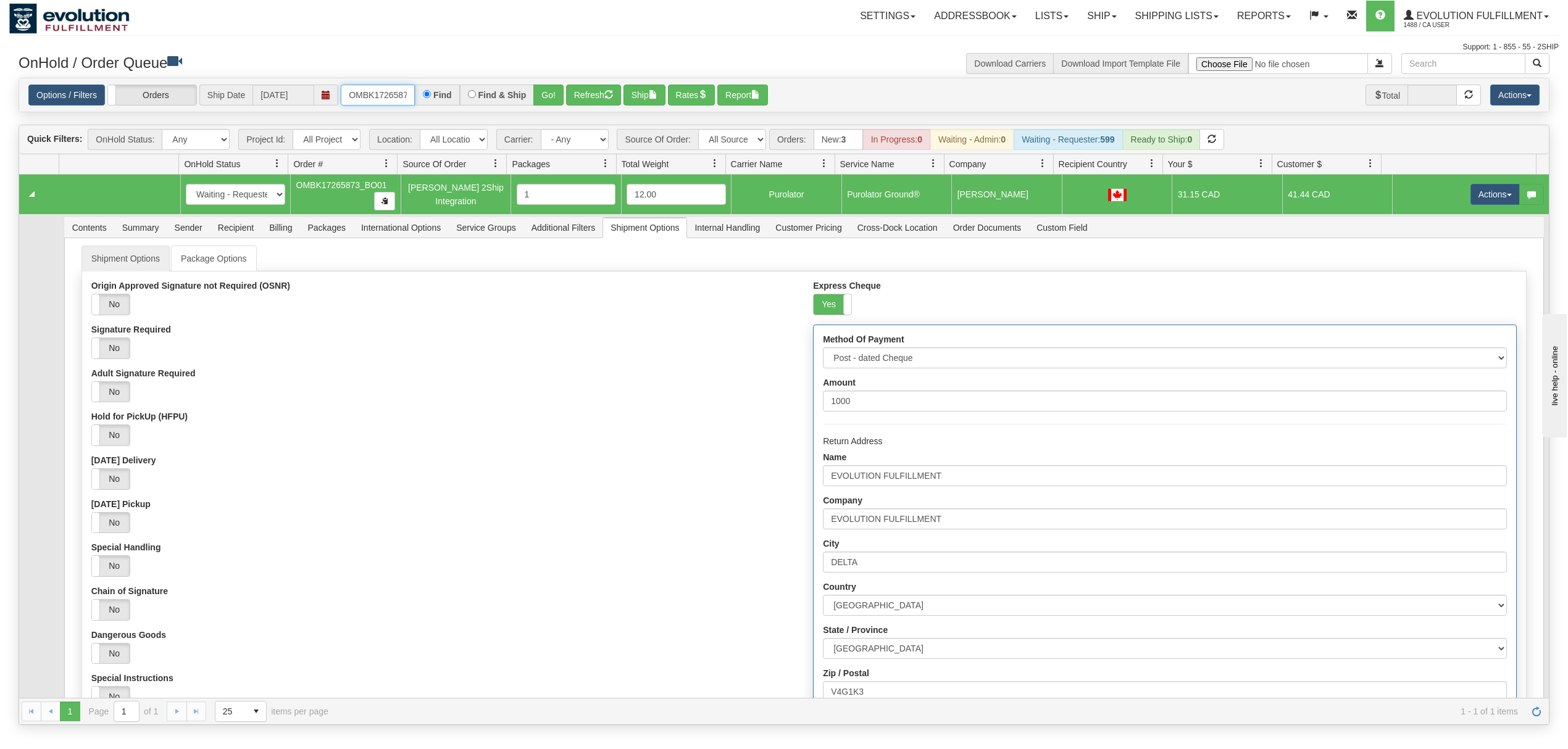
click at [405, 96] on input "OMBK17265873_BO01" at bounding box center [377, 95] width 74 height 21
click at [376, 97] on input "OMBK17265873_BO01" at bounding box center [377, 95] width 74 height 21
click at [366, 100] on input "OMBK17576733 BO02" at bounding box center [377, 95] width 74 height 21
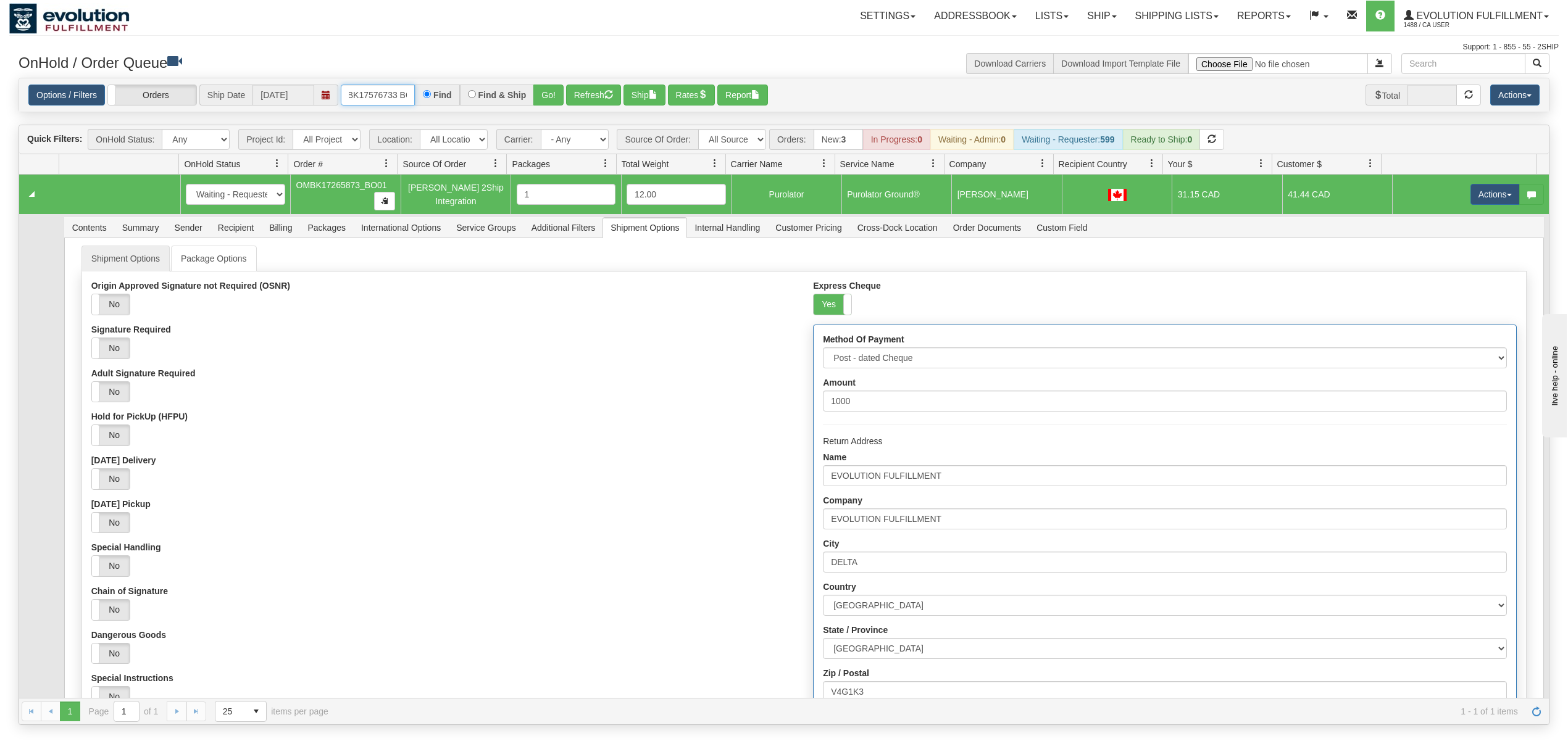
scroll to position [0, 22]
type input "OMBK17576733_BO02"
click at [544, 87] on button "Go!" at bounding box center [549, 95] width 30 height 21
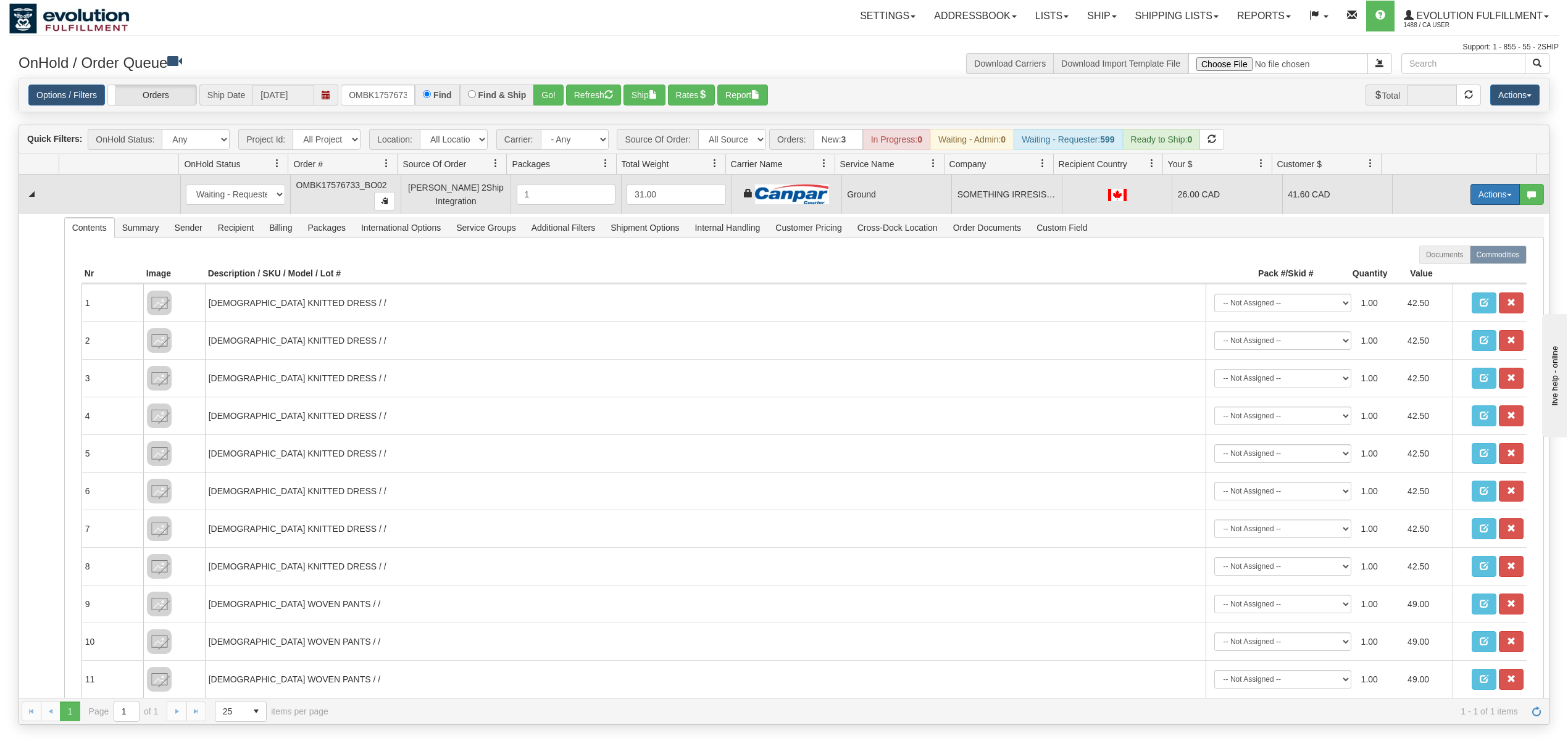
click at [1488, 196] on button "Actions" at bounding box center [1495, 194] width 50 height 21
click at [1438, 273] on link "Ship" at bounding box center [1470, 266] width 99 height 16
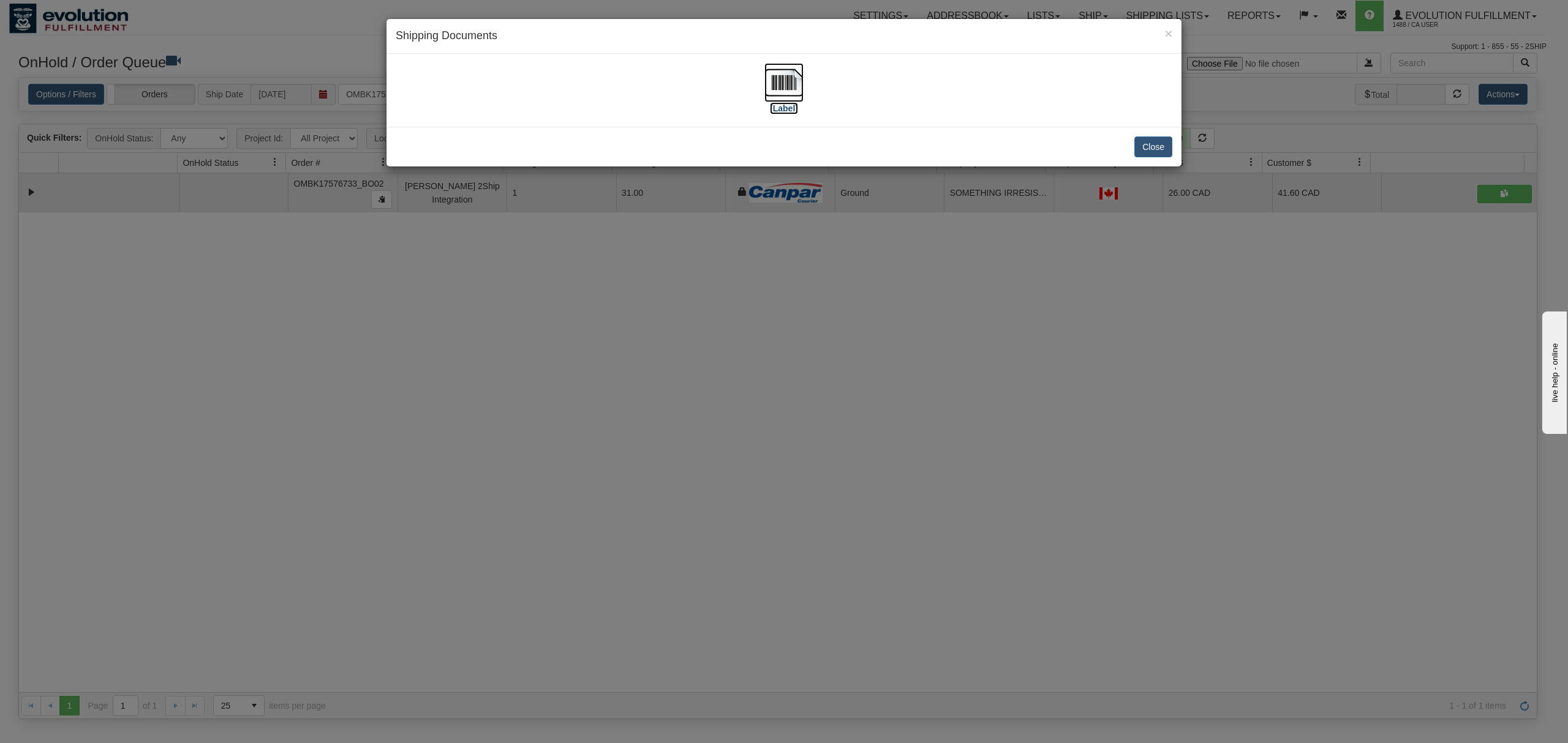
click at [787, 81] on img at bounding box center [784, 83] width 39 height 39
click at [1150, 150] on button "Close" at bounding box center [1153, 147] width 38 height 21
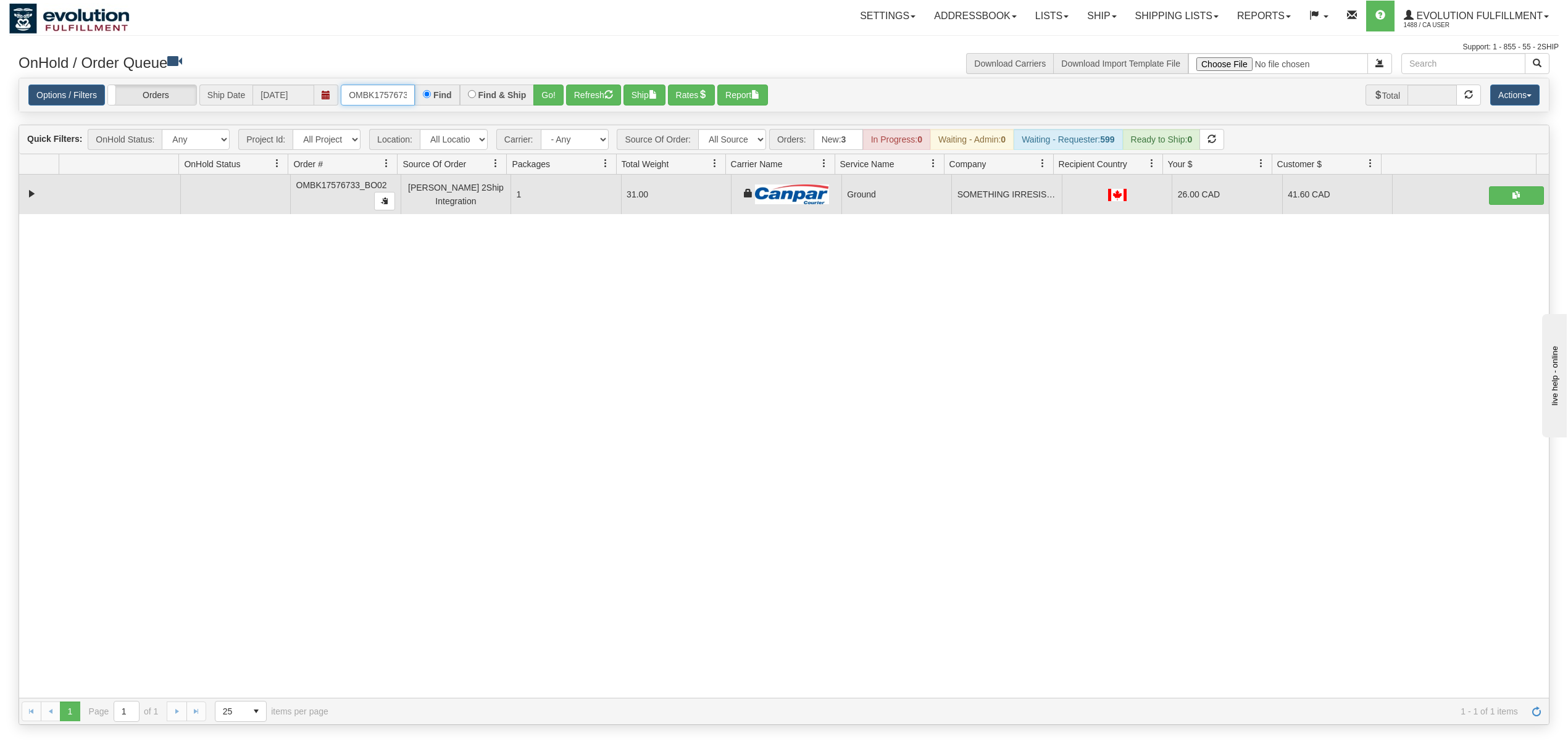
click at [381, 98] on input "OMBK17576733_BO02" at bounding box center [377, 95] width 74 height 21
type input "\"
click at [398, 93] on input "OMBK17365722 BO02" at bounding box center [377, 95] width 74 height 21
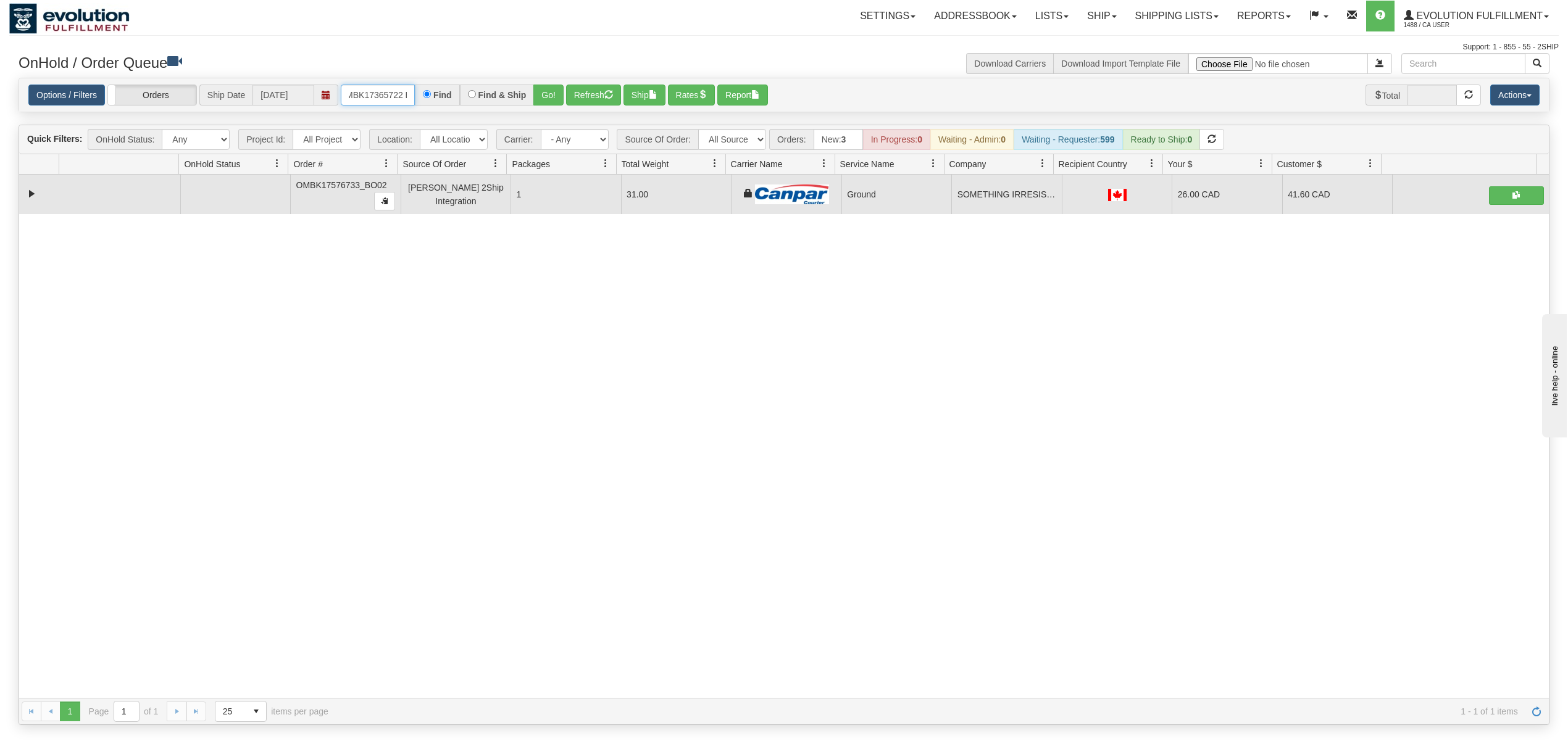
scroll to position [0, 15]
type input "OMBK17365722_BO02"
click at [555, 101] on button "Go!" at bounding box center [549, 95] width 30 height 21
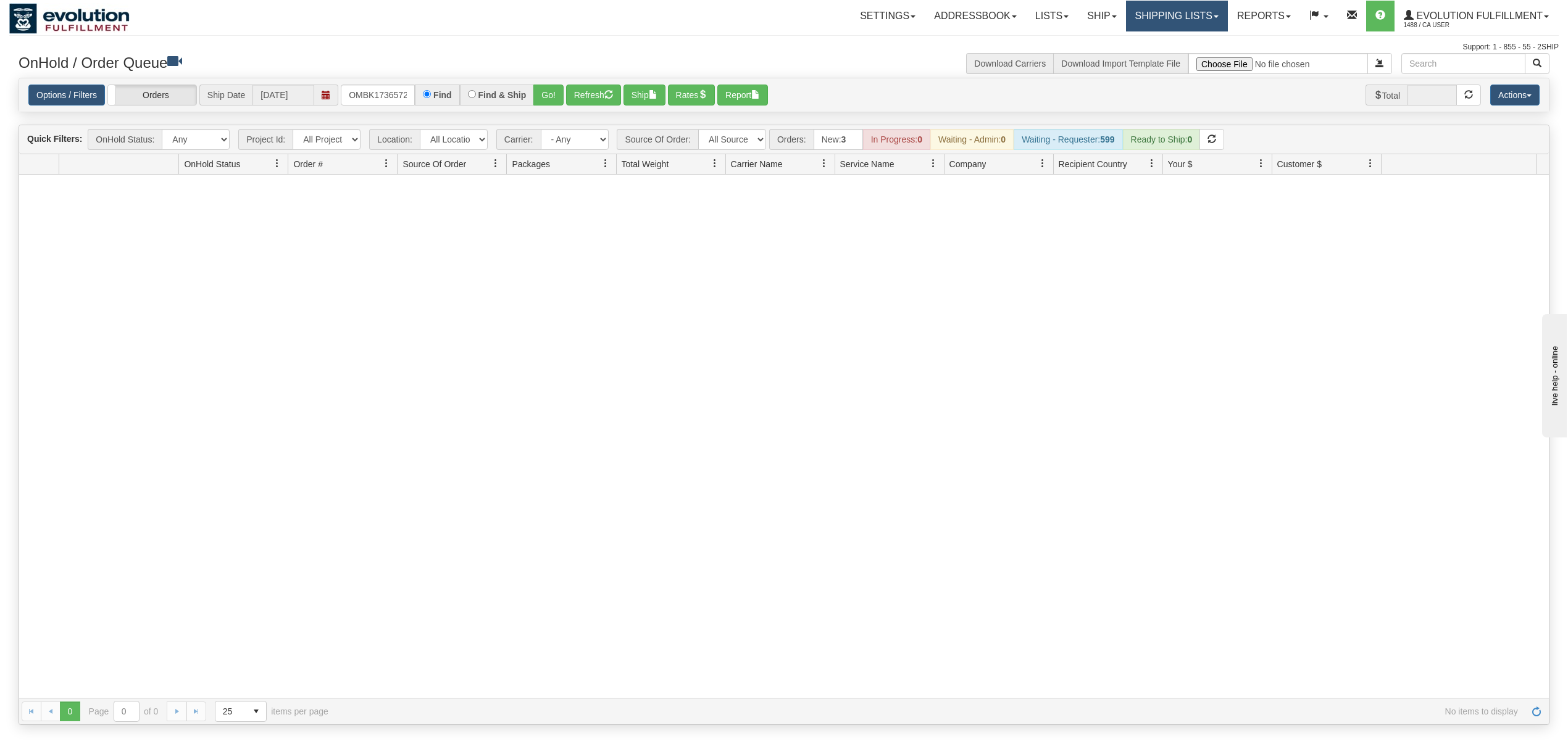
click at [1143, 19] on link "Shipping lists" at bounding box center [1177, 16] width 102 height 31
click at [1146, 60] on span "Search Shipment History" at bounding box center [1166, 60] width 96 height 10
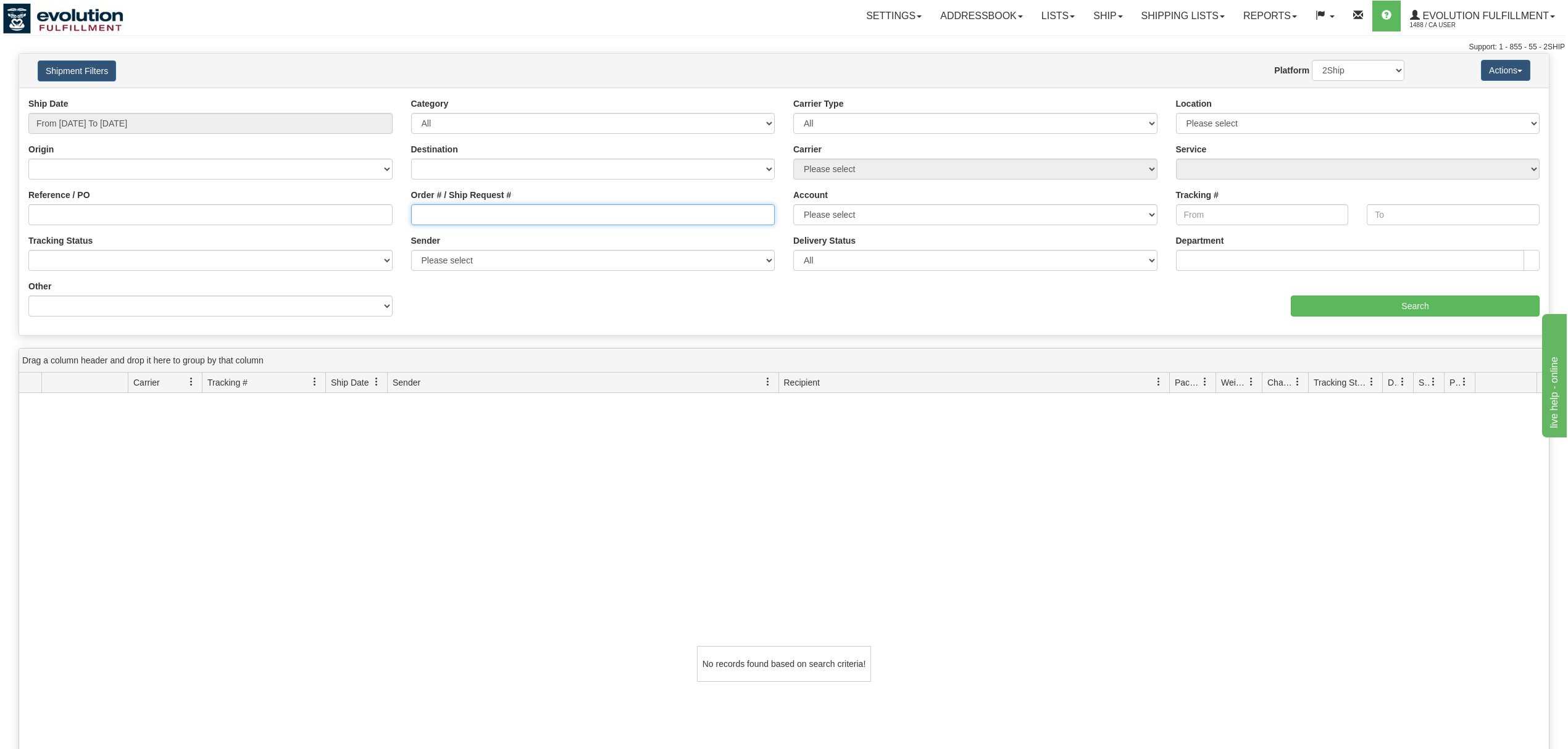
drag, startPoint x: 445, startPoint y: 225, endPoint x: 453, endPoint y: 225, distance: 8.0
click at [447, 225] on input "Order # / Ship Request #" at bounding box center [593, 214] width 364 height 21
drag, startPoint x: 445, startPoint y: 218, endPoint x: 381, endPoint y: 226, distance: 64.5
click at [381, 98] on div "Reference / PO Order # / Ship Request # OMBK17365722 BO02 Account Please select…" at bounding box center [784, 98] width 1530 height 0
click at [463, 223] on input "17365722 BO02" at bounding box center [593, 214] width 364 height 21
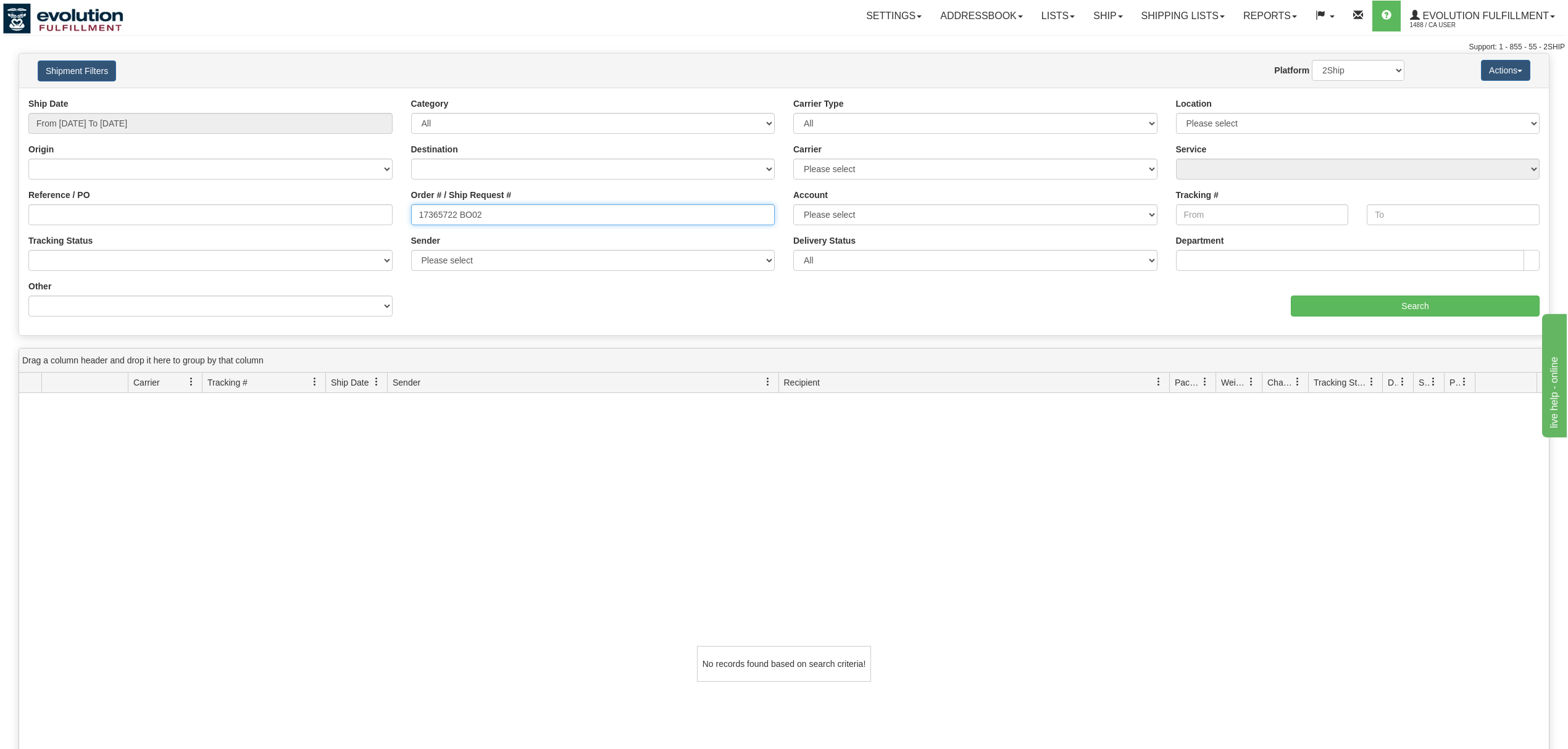
click at [460, 208] on input "17365722 BO02" at bounding box center [593, 214] width 364 height 21
type input "17365722_BO02"
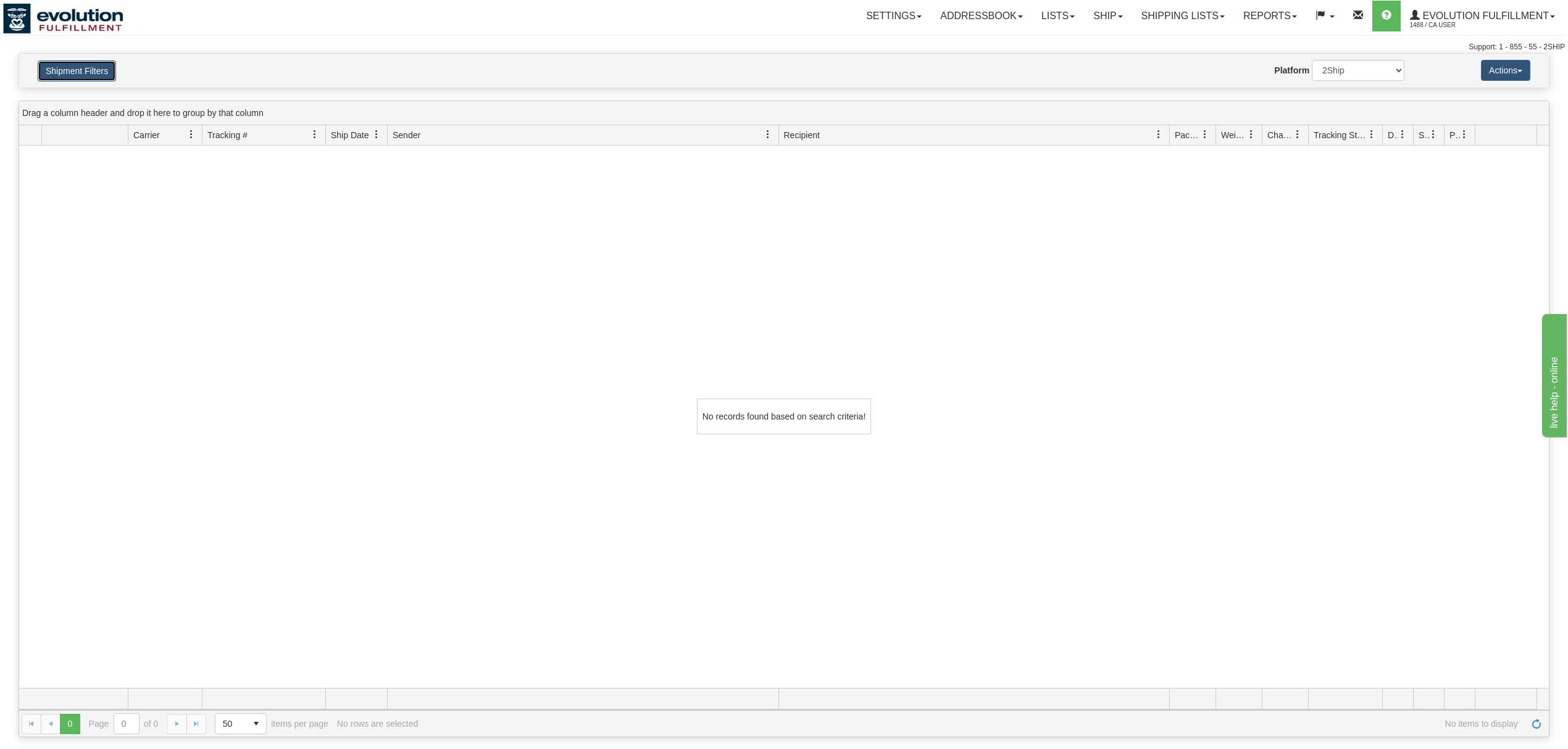
click at [70, 63] on button "Shipment Filters" at bounding box center [76, 70] width 78 height 21
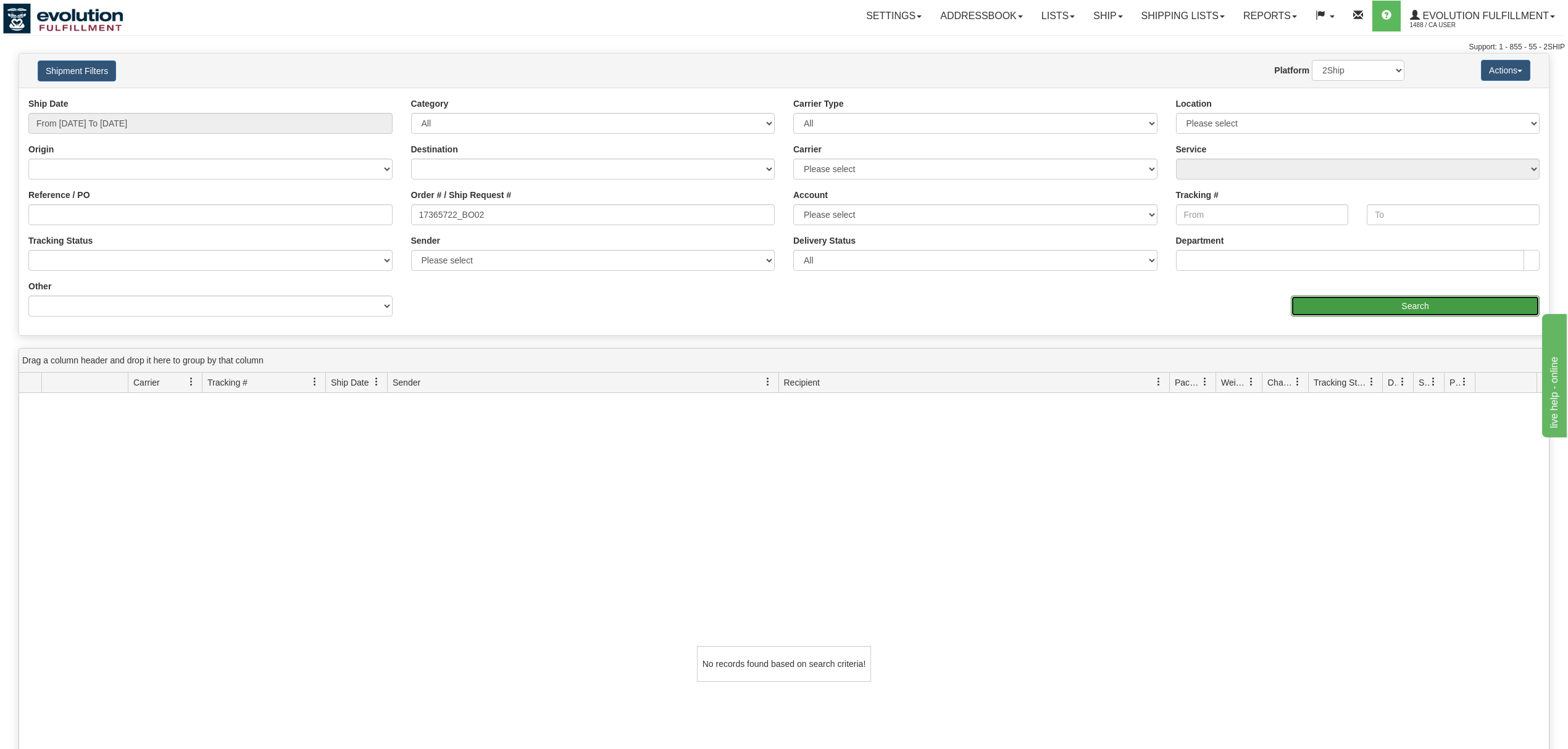
click at [1339, 301] on input "Search" at bounding box center [1415, 306] width 249 height 21
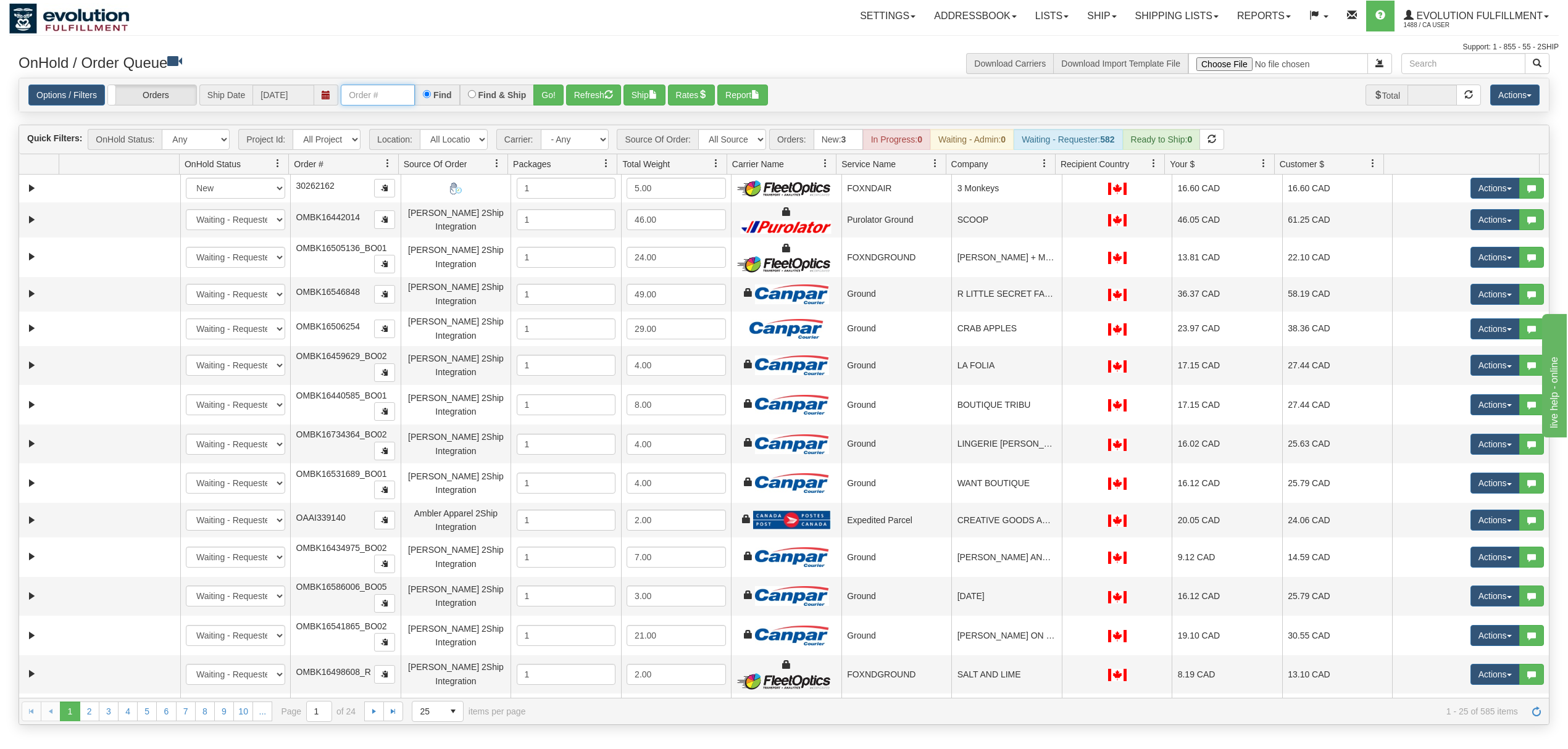
click at [383, 100] on input "text" at bounding box center [377, 95] width 74 height 21
click at [397, 98] on input "OMBK17365722 BO02" at bounding box center [377, 95] width 74 height 21
type input "OMBK17365722_BO02"
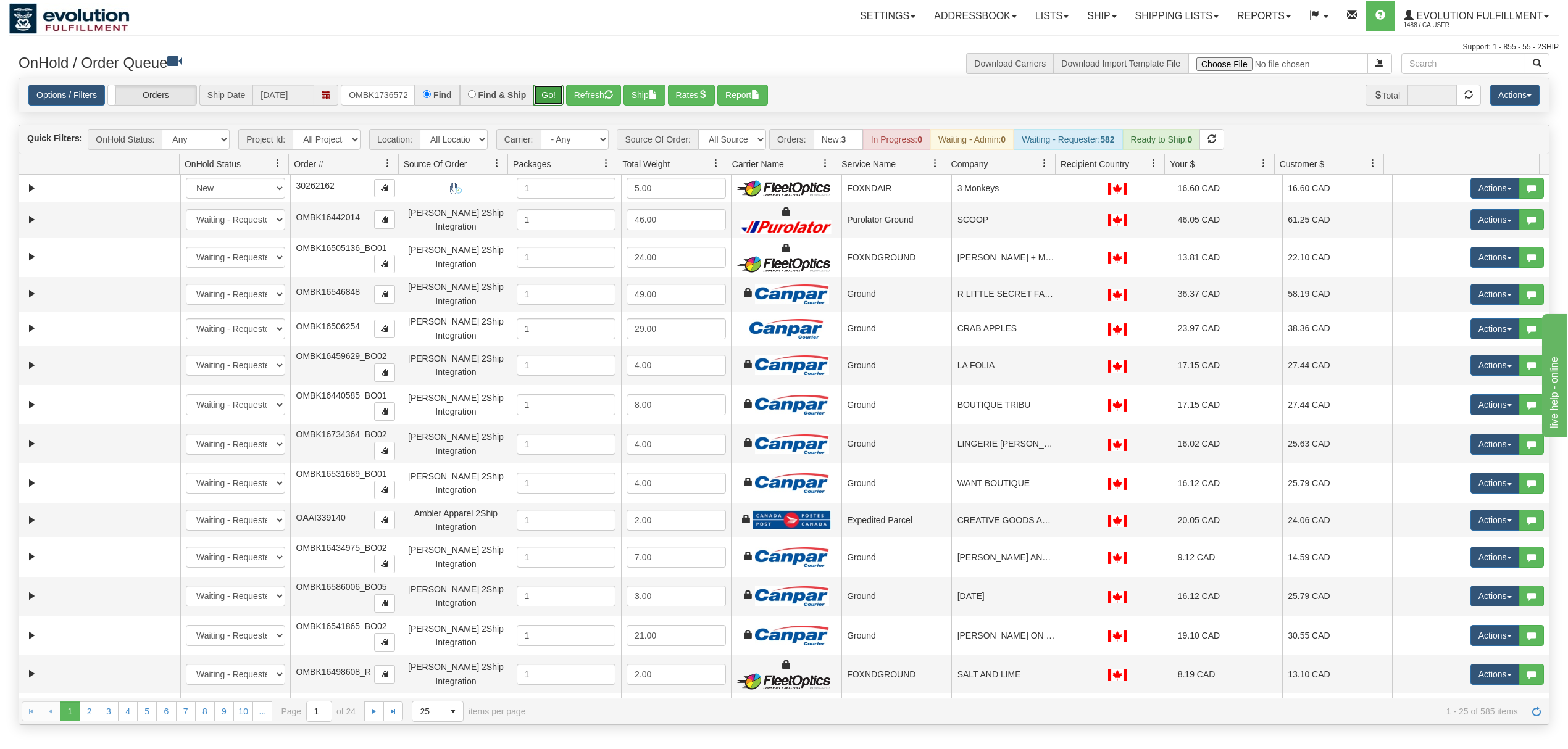
click at [564, 93] on button "Go!" at bounding box center [549, 95] width 30 height 21
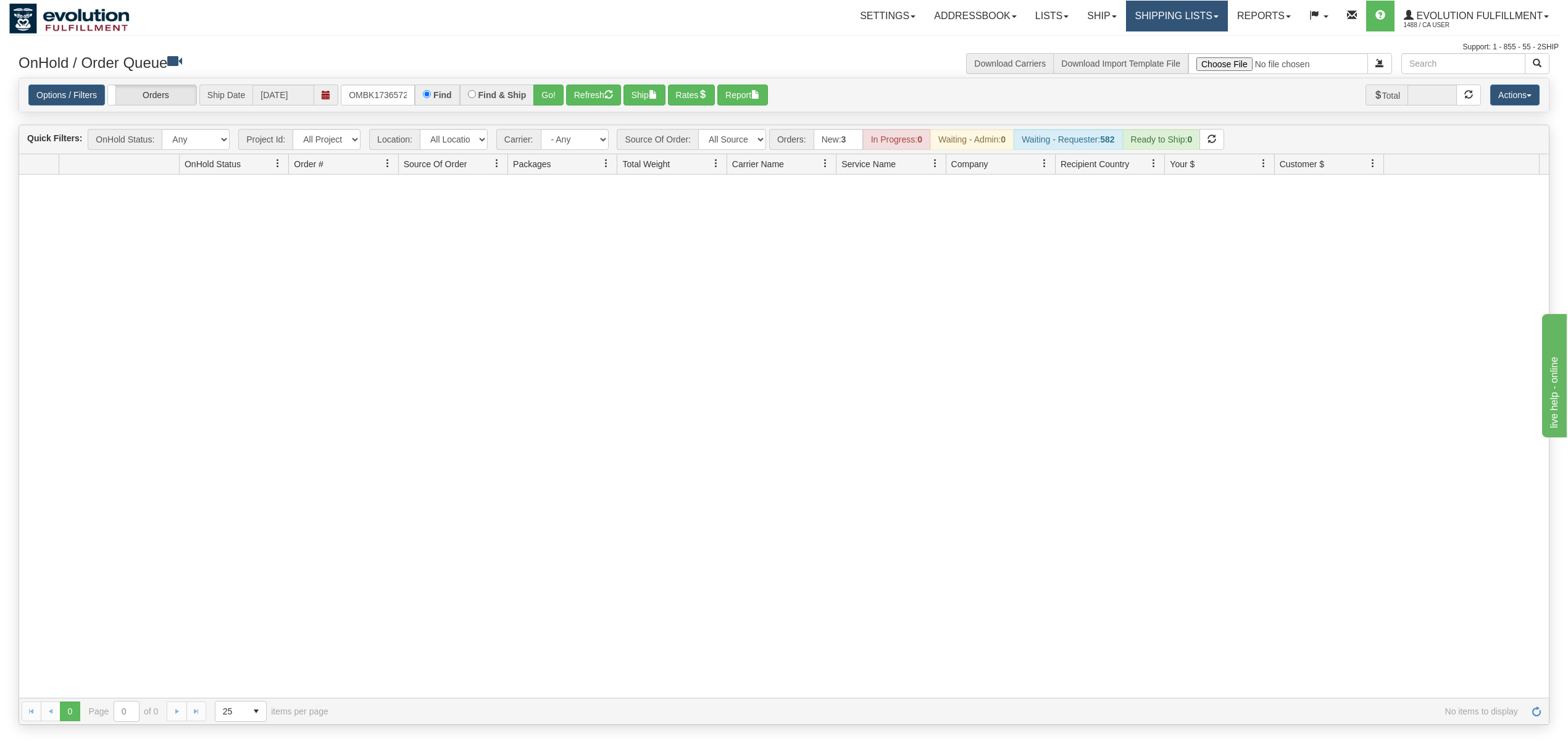
click at [1175, 12] on link "Shipping lists" at bounding box center [1177, 16] width 102 height 31
click at [1122, 60] on span "Search Shipment History" at bounding box center [1166, 60] width 96 height 10
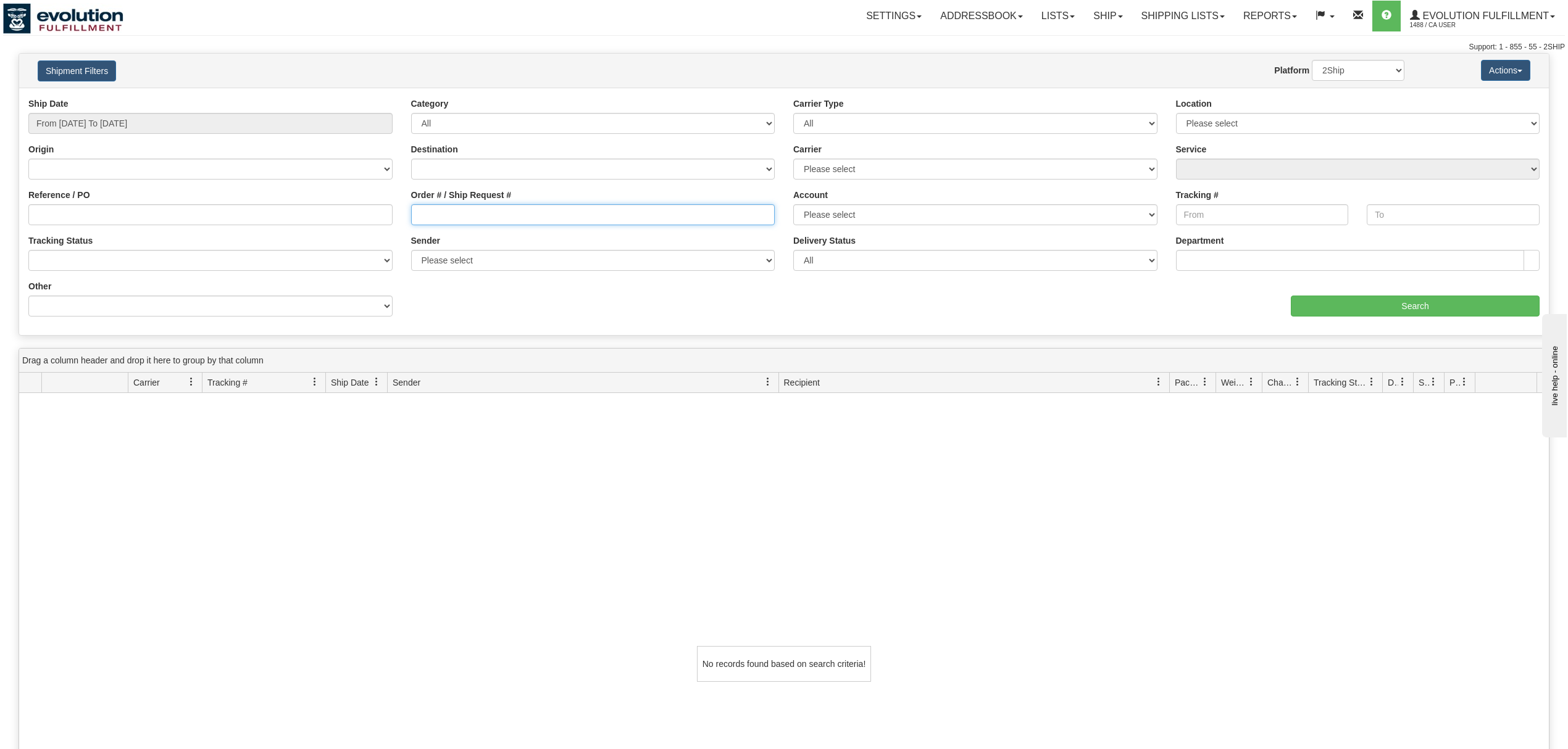
click at [460, 216] on input "Order # / Ship Request #" at bounding box center [593, 214] width 364 height 21
click at [489, 228] on div "Order # / Ship Request # OMBK17365722 BO02" at bounding box center [593, 212] width 383 height 46
click at [487, 218] on input "OMBK17365722 BO02" at bounding box center [593, 214] width 364 height 21
type input "OMBK17365722_BO02"
click at [1430, 312] on input "Search" at bounding box center [1415, 306] width 249 height 21
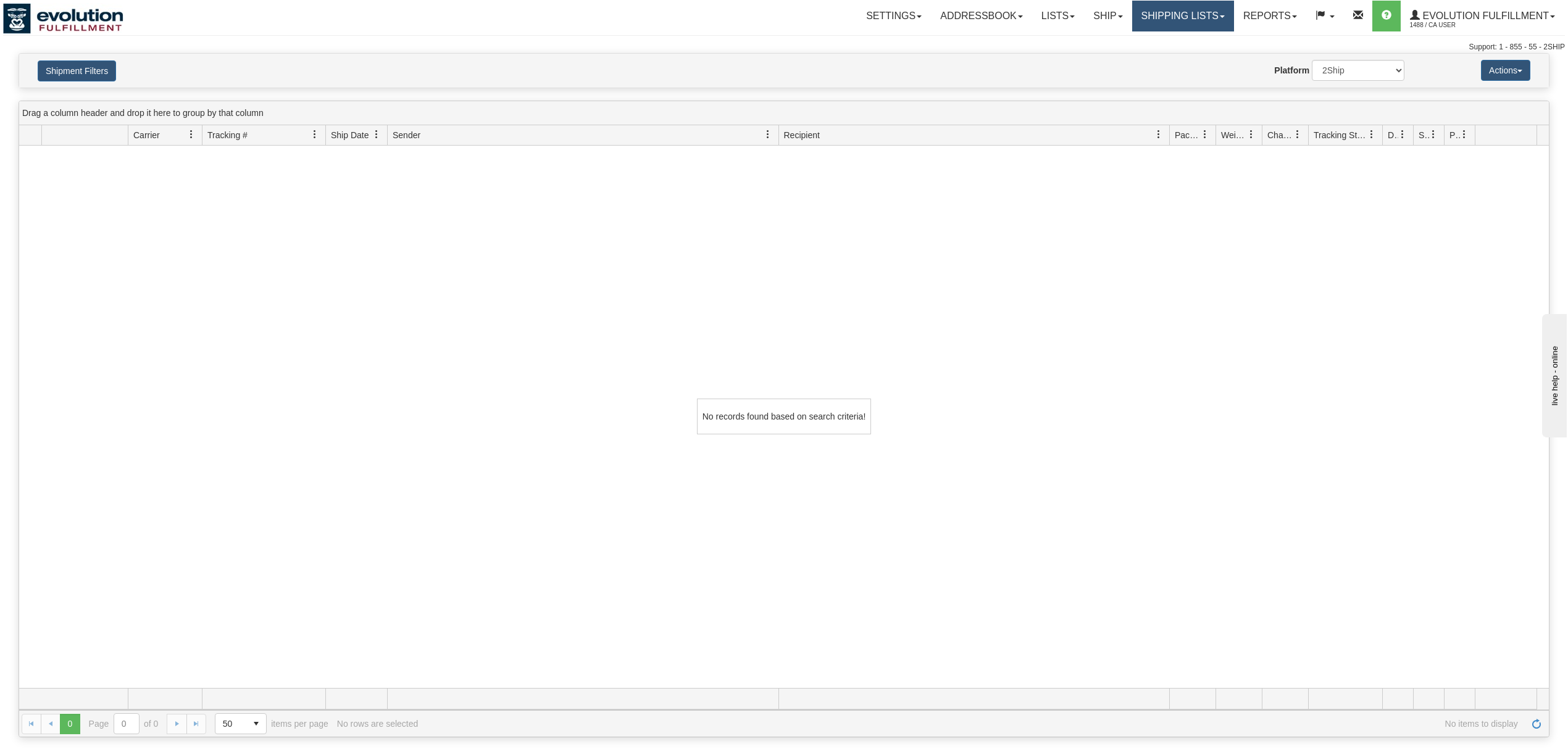
click at [1174, 18] on link "Shipping lists" at bounding box center [1183, 16] width 102 height 31
click at [1161, 38] on span "Current Shipments" at bounding box center [1161, 43] width 73 height 10
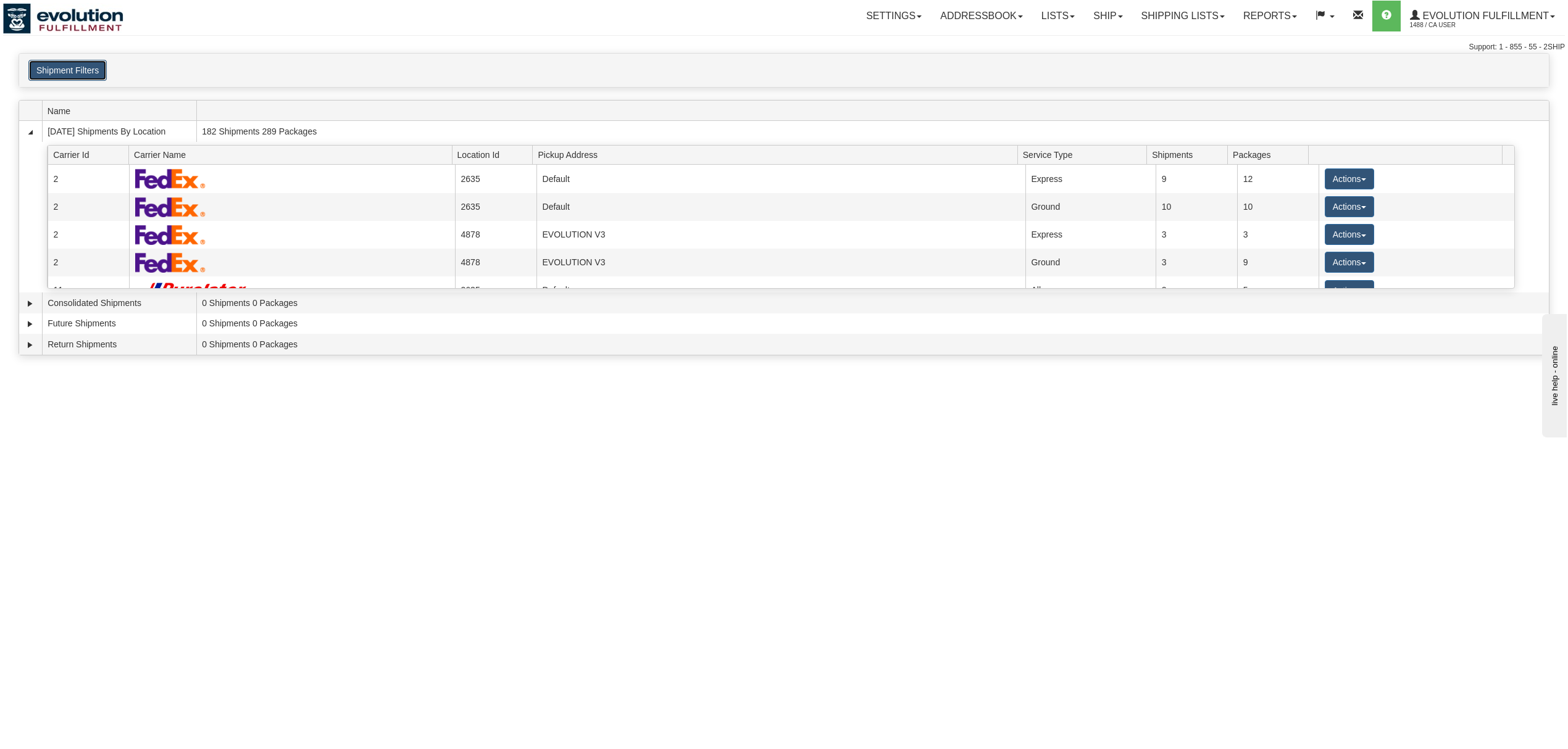
click at [72, 67] on button "Shipment Filters" at bounding box center [68, 70] width 78 height 21
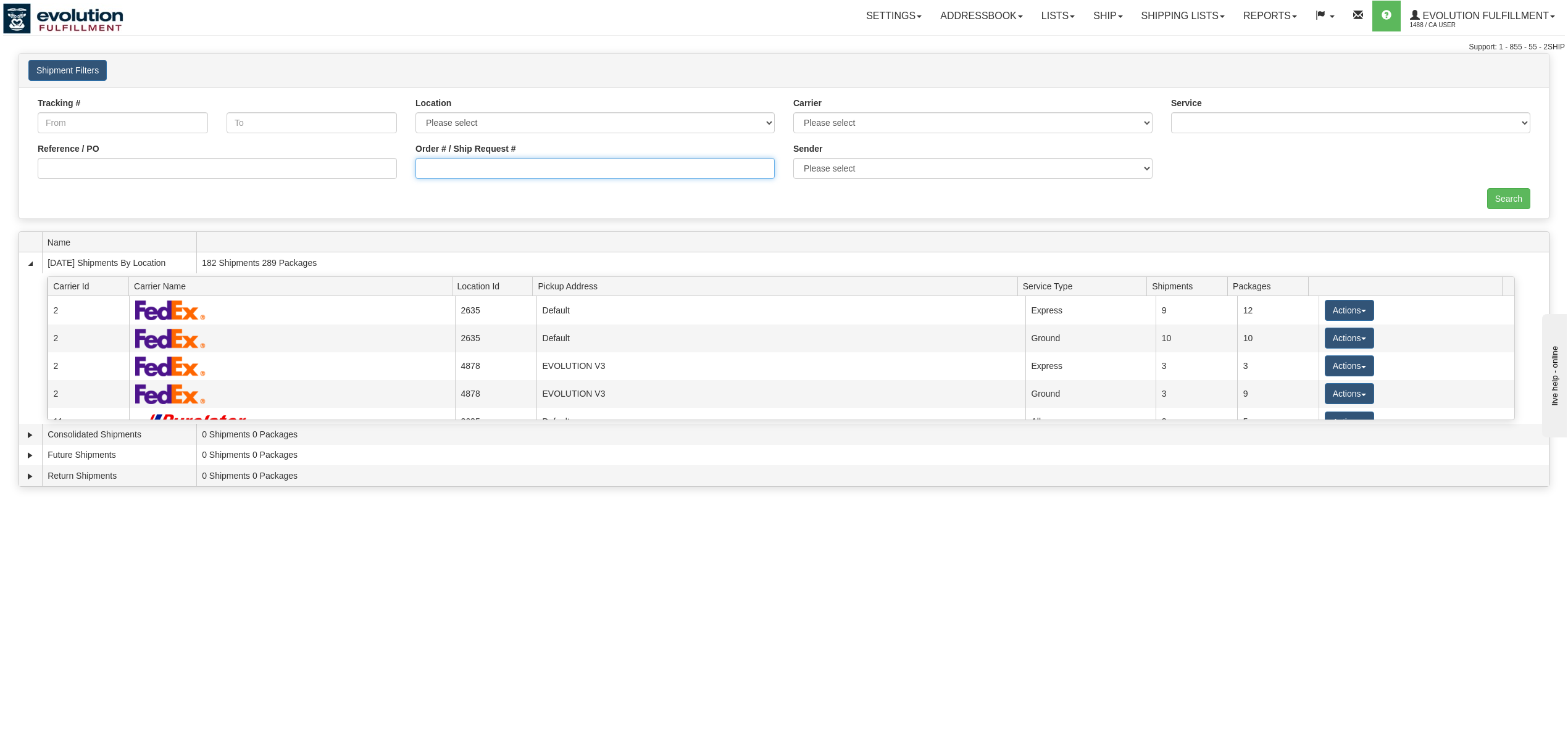
click at [623, 167] on input "Order # / Ship Request #" at bounding box center [595, 168] width 359 height 21
click at [490, 168] on input "OMBK17365722 BO02" at bounding box center [595, 168] width 359 height 21
type input "OMBK17365722_BO02"
click at [1487, 195] on input "Search" at bounding box center [1508, 198] width 43 height 21
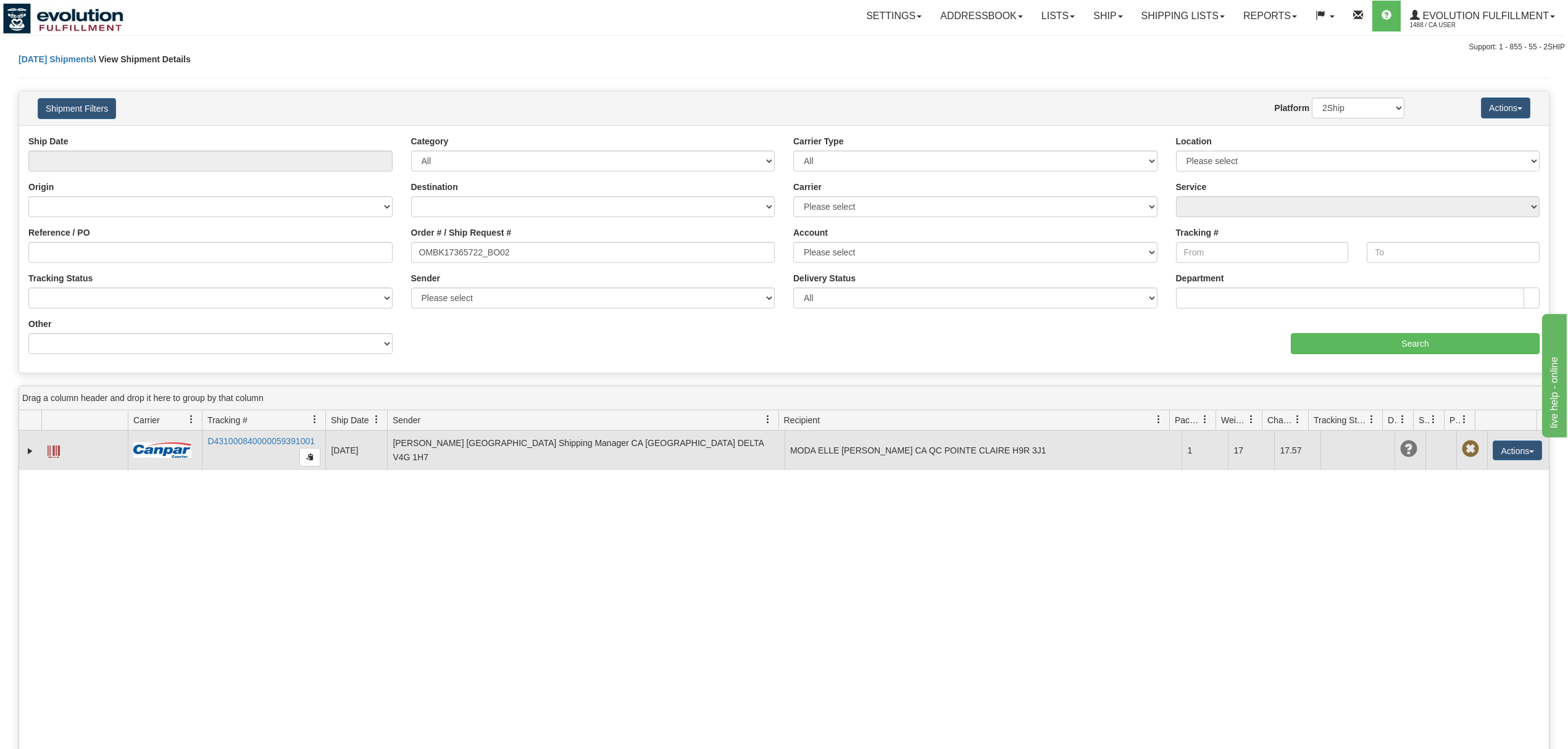
click at [52, 455] on span at bounding box center [53, 451] width 12 height 12
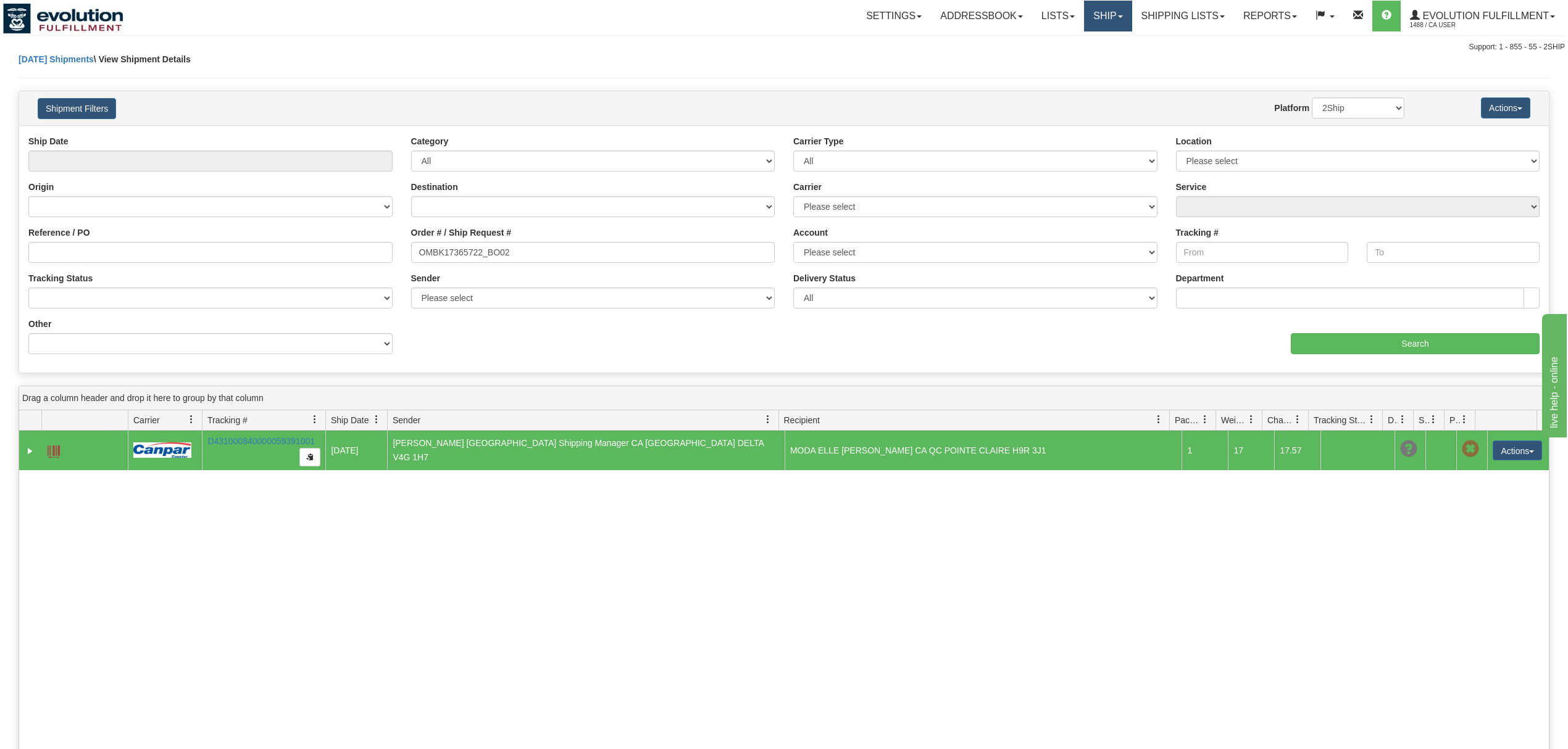
click at [1117, 23] on link "Ship" at bounding box center [1108, 16] width 47 height 31
click at [1089, 60] on span "OnHold / Order Queue" at bounding box center [1075, 60] width 87 height 10
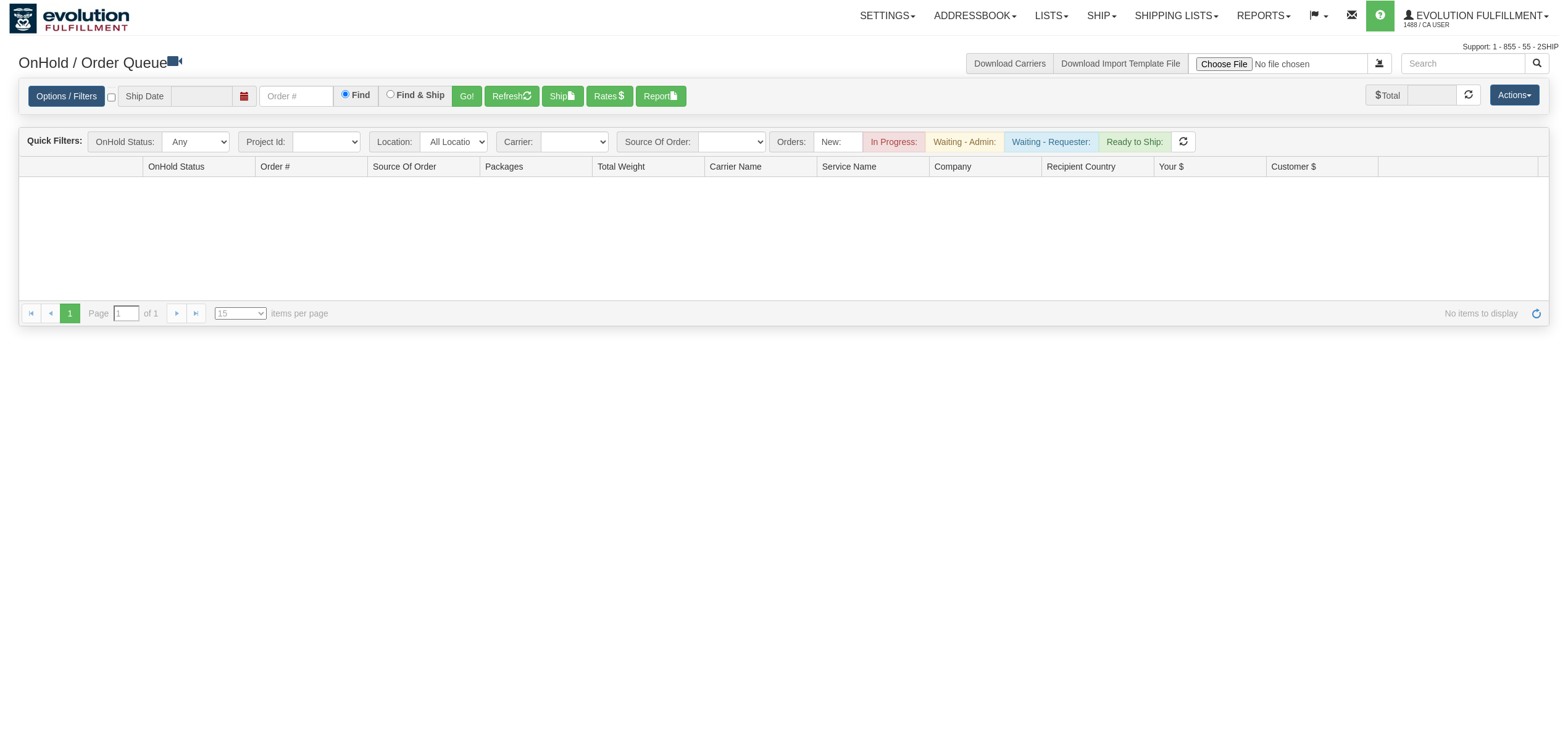
type input "[DATE]"
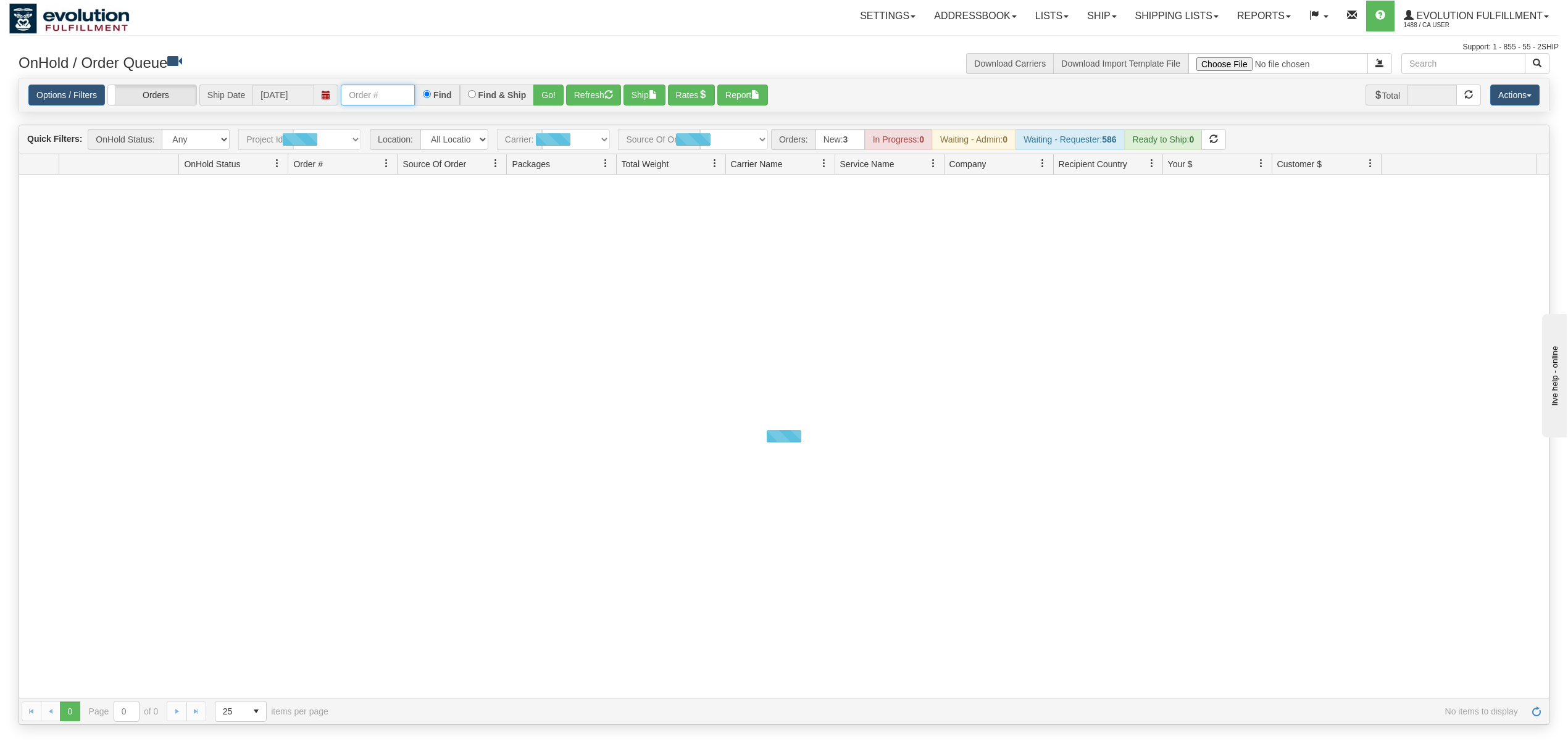
drag, startPoint x: 396, startPoint y: 98, endPoint x: 405, endPoint y: 98, distance: 9.0
click at [396, 98] on input "text" at bounding box center [377, 95] width 74 height 21
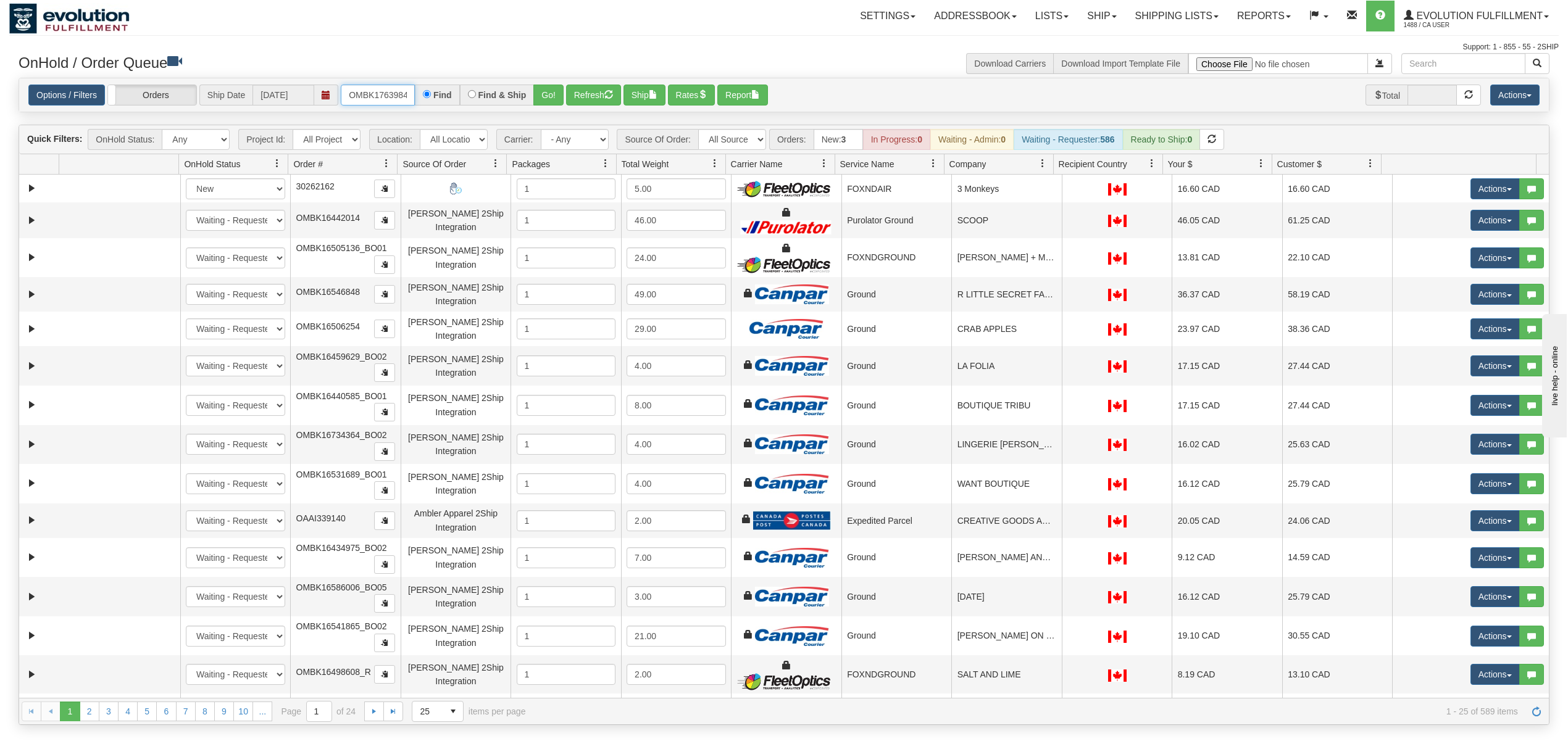
click at [408, 98] on input "OMBK17639846 BO02" at bounding box center [377, 95] width 74 height 21
click at [401, 99] on input "OMBK17639846 BO02" at bounding box center [377, 95] width 74 height 21
click at [555, 95] on button "Go!" at bounding box center [549, 95] width 30 height 21
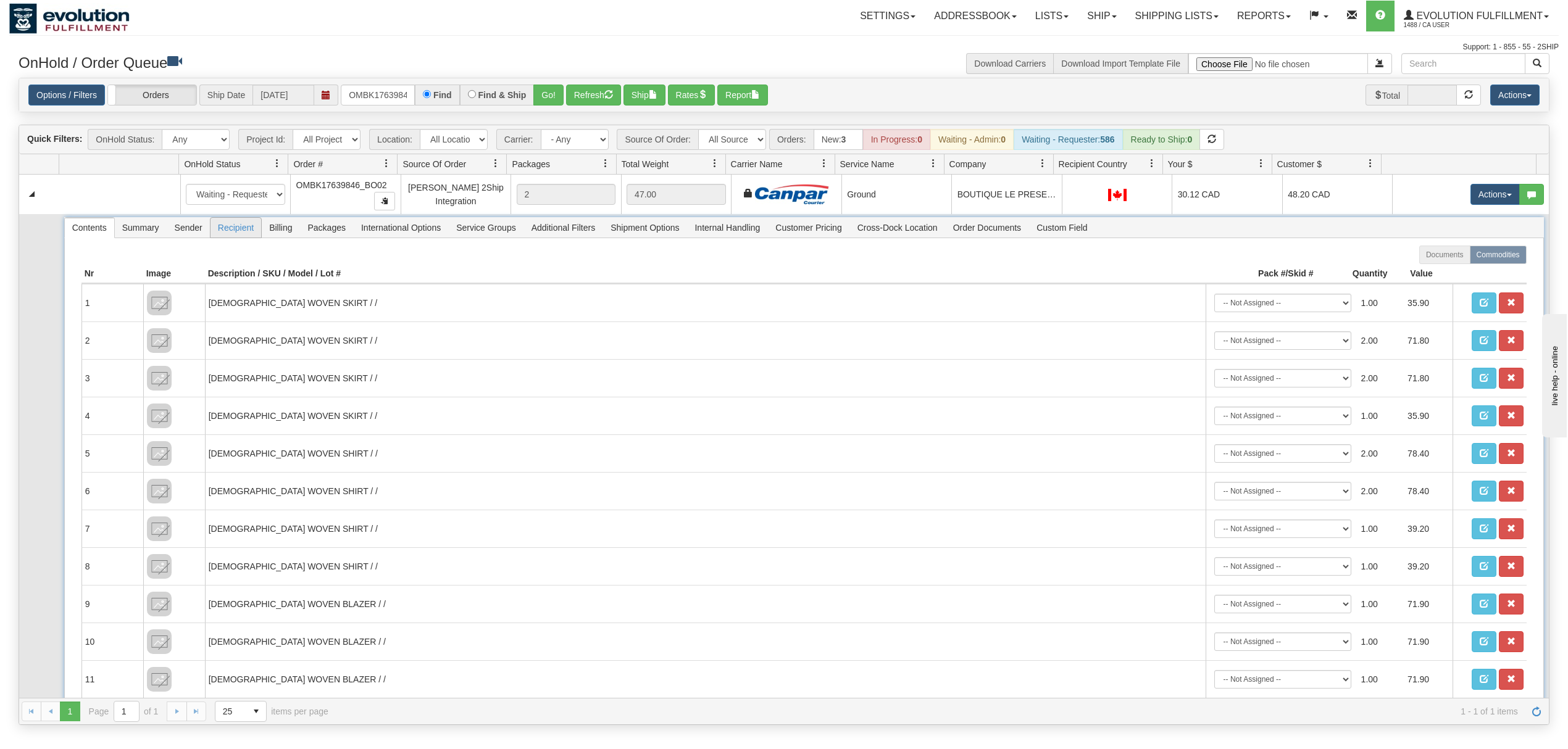
click at [232, 235] on span "Recipient" at bounding box center [236, 228] width 50 height 20
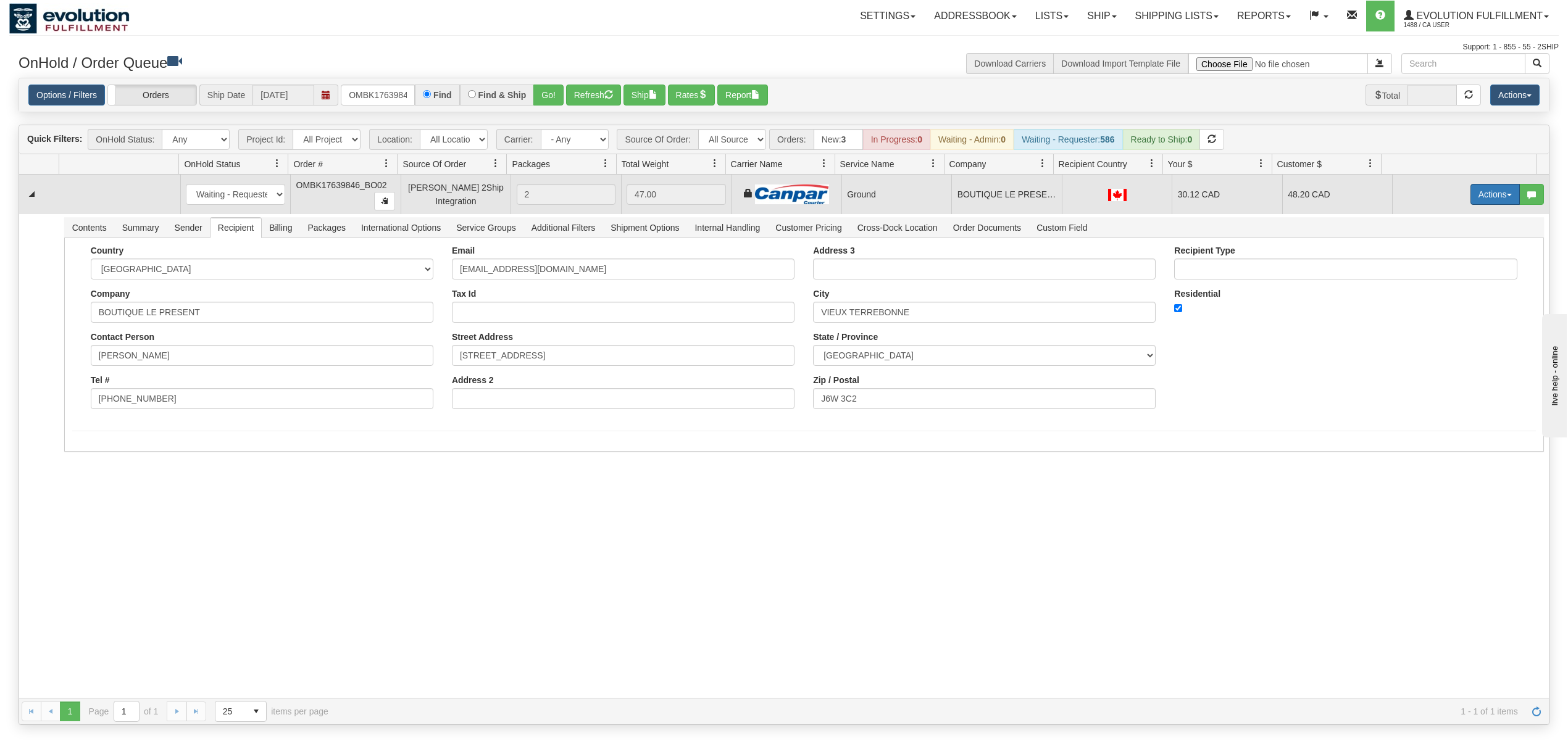
click at [1475, 200] on button "Actions" at bounding box center [1495, 194] width 50 height 21
click at [1435, 262] on link "Ship" at bounding box center [1470, 266] width 99 height 16
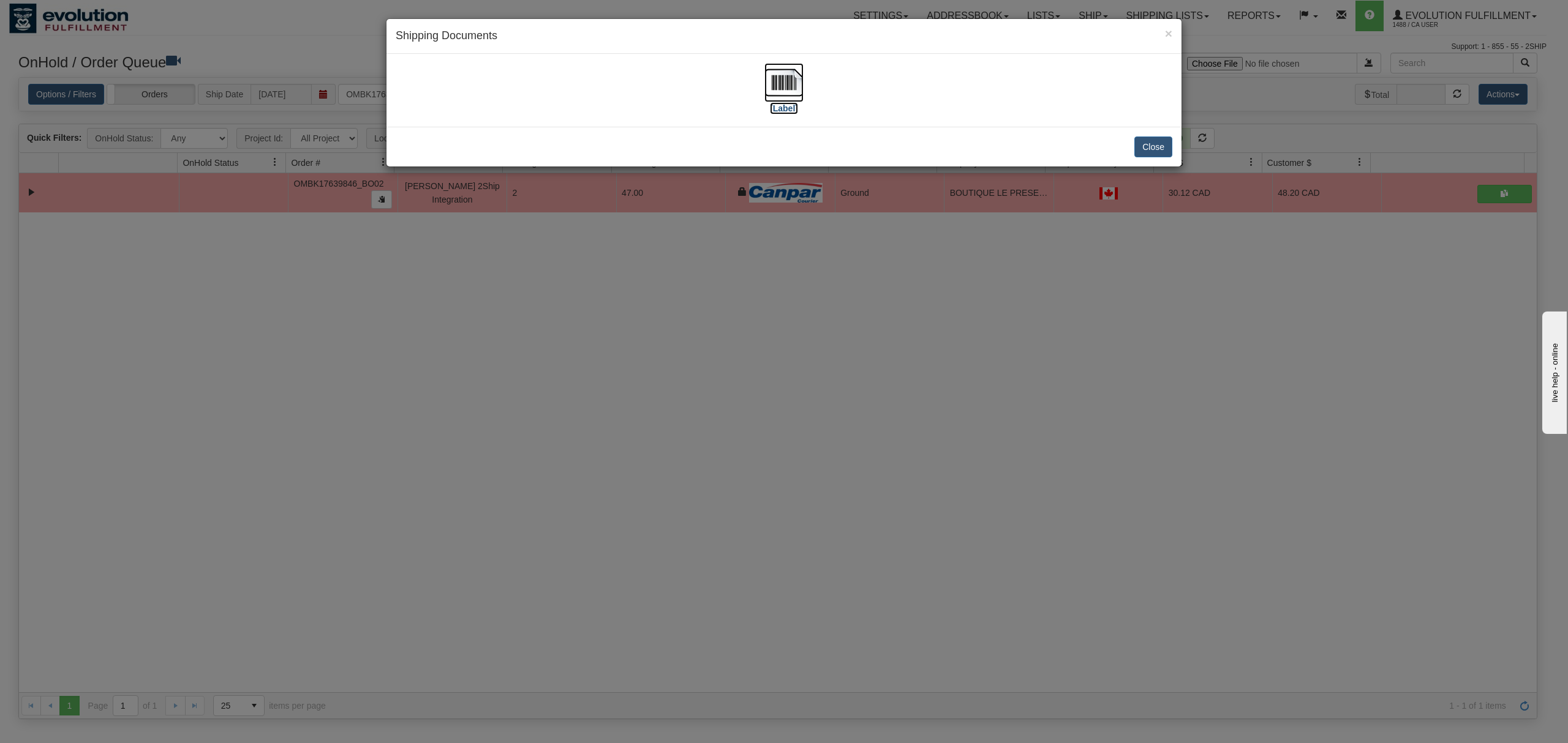
click at [782, 81] on img at bounding box center [784, 83] width 39 height 39
click at [1150, 140] on button "Close" at bounding box center [1153, 147] width 38 height 21
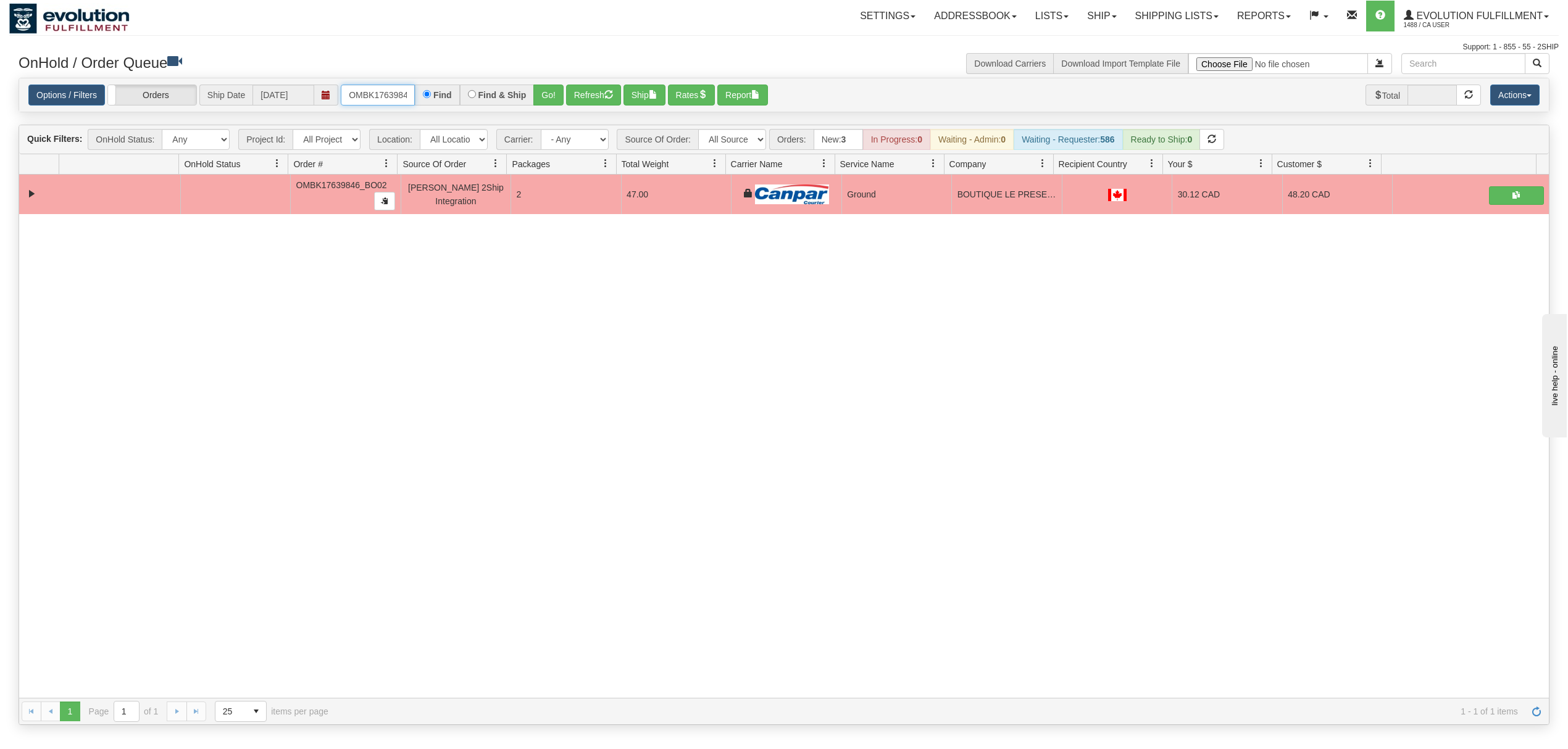
click at [381, 90] on input "OMBK17639846_BO02" at bounding box center [377, 95] width 74 height 21
click at [368, 91] on input "OMBK17265873 BO01" at bounding box center [377, 95] width 74 height 21
click at [537, 85] on button "Go!" at bounding box center [549, 95] width 30 height 21
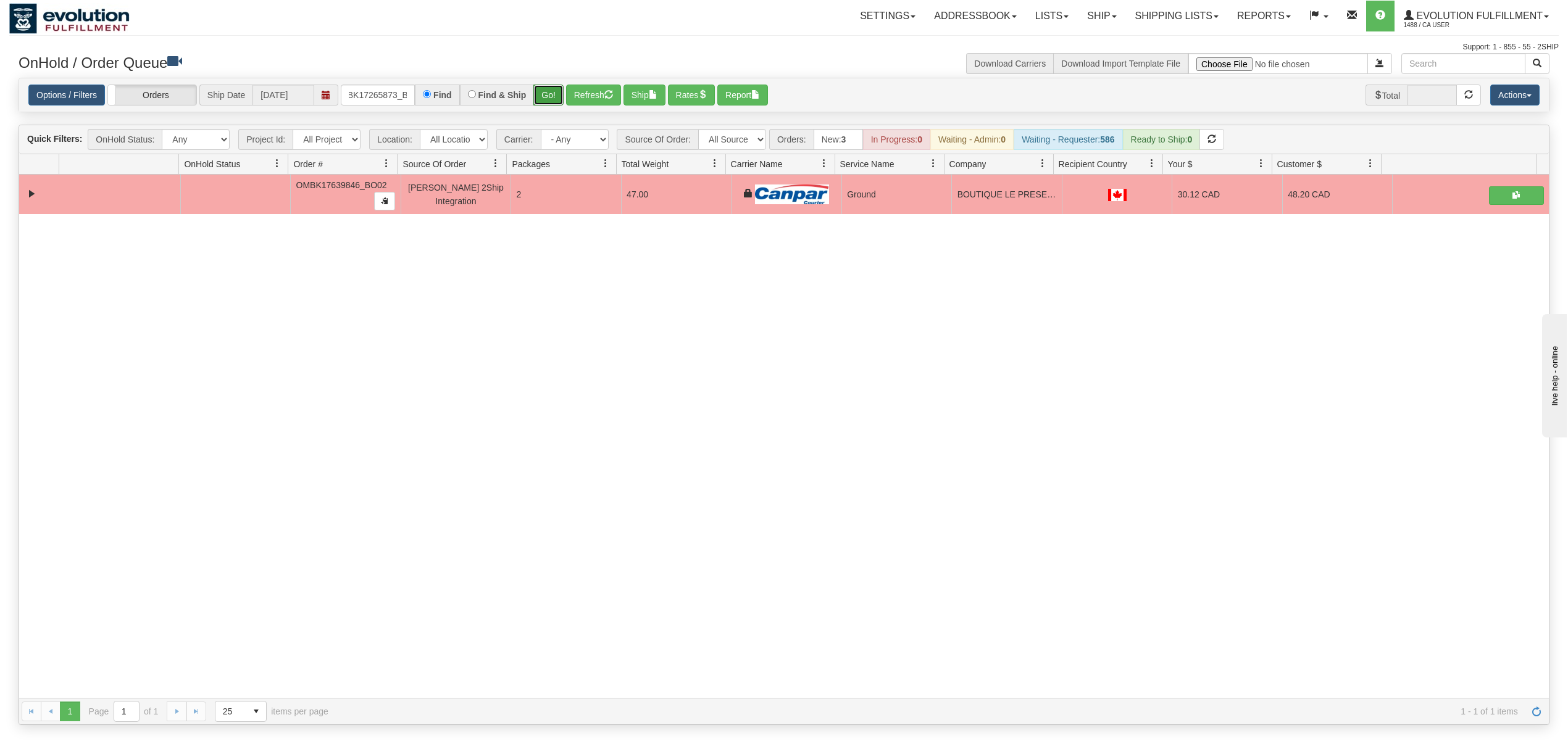
scroll to position [0, 0]
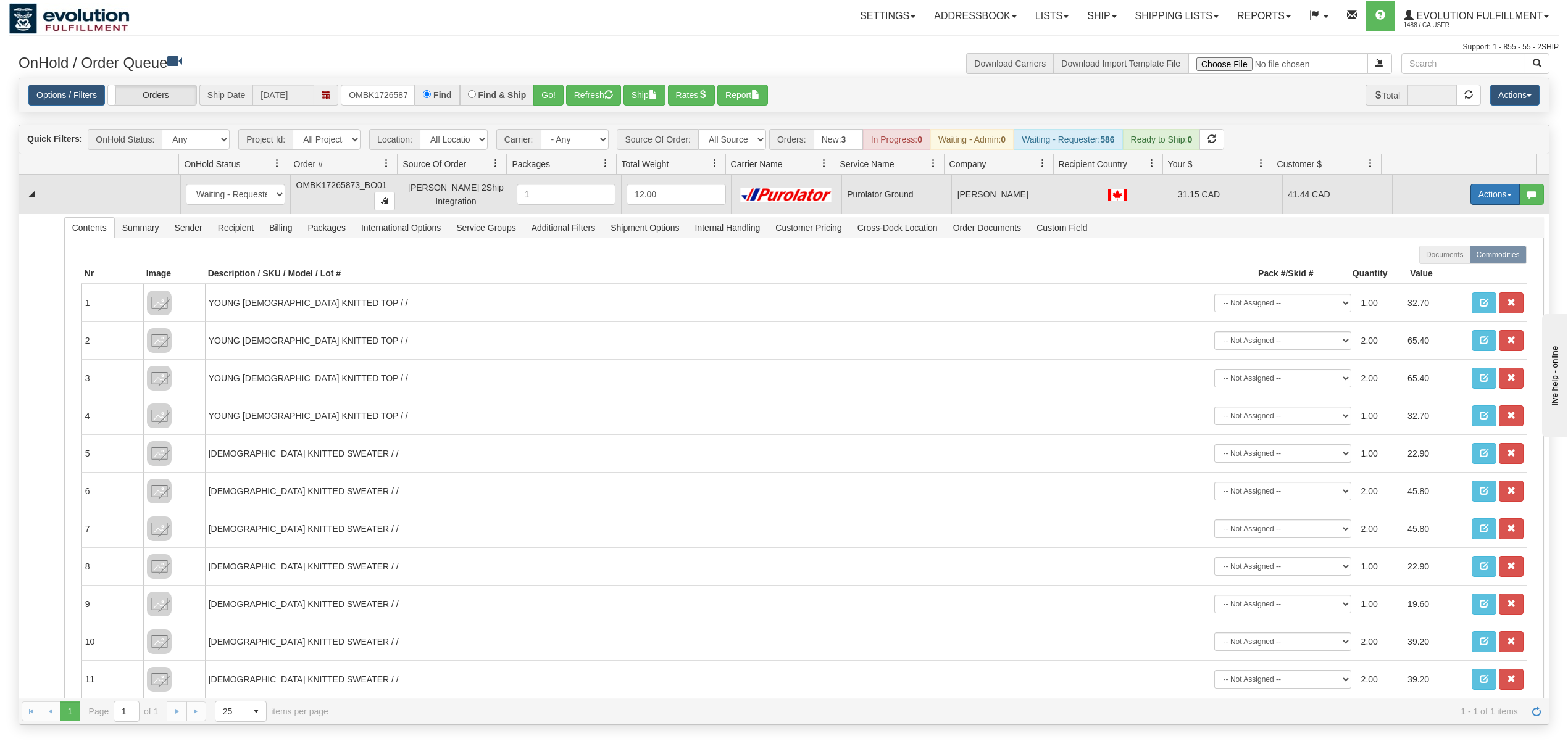
click at [1477, 195] on button "Actions" at bounding box center [1495, 194] width 50 height 21
click at [1436, 250] on span "Rate All Services" at bounding box center [1470, 250] width 74 height 10
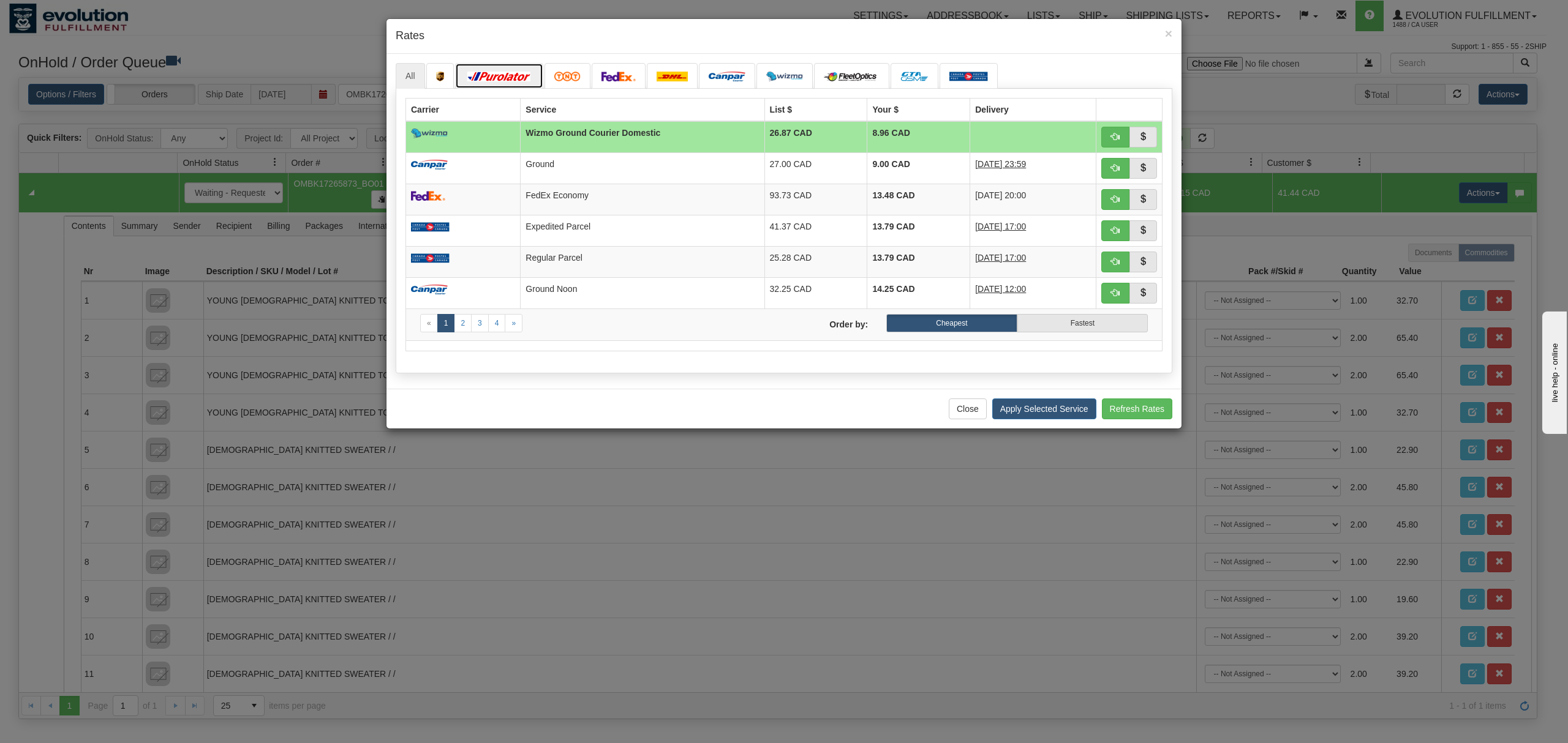
click at [495, 76] on img at bounding box center [499, 77] width 68 height 10
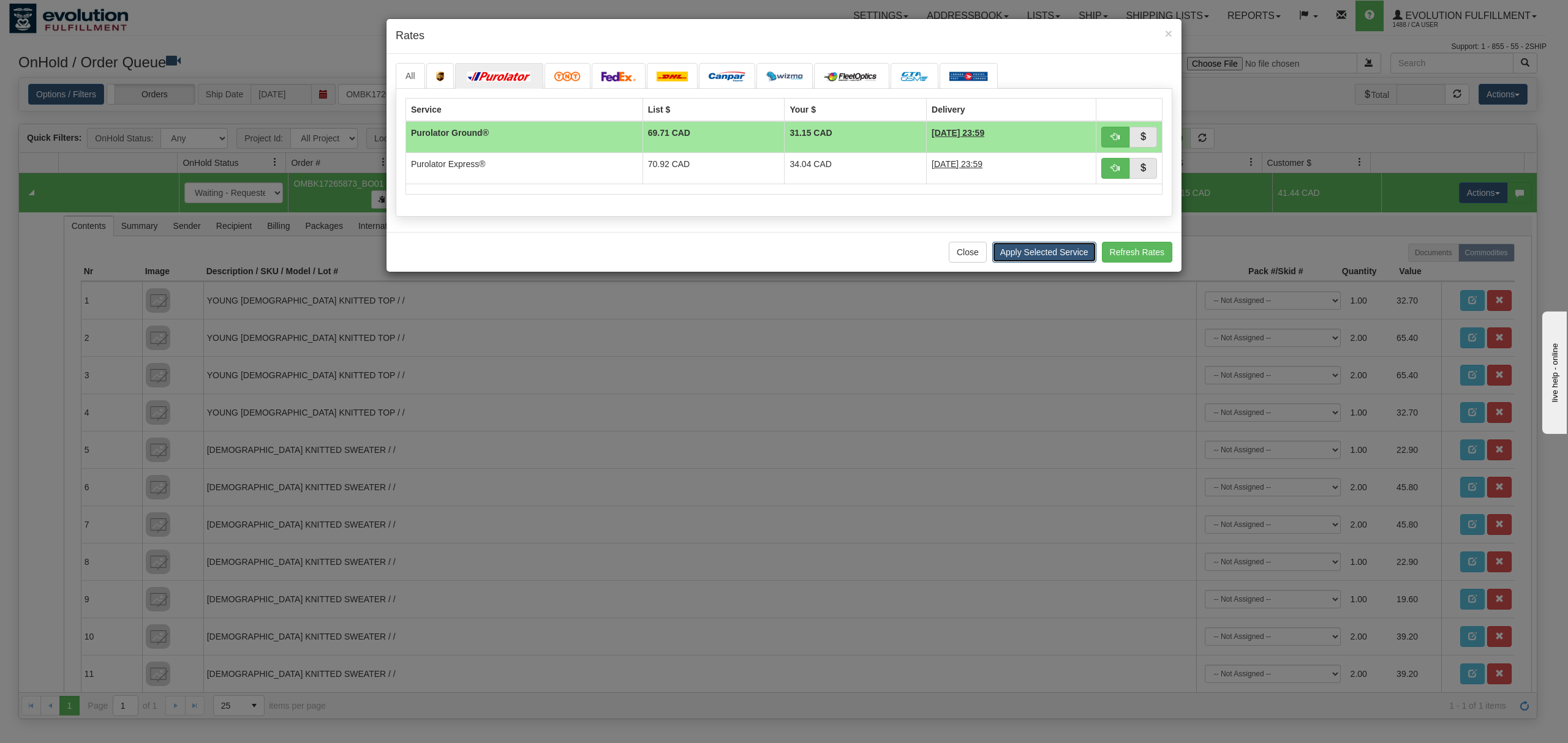
click at [1061, 259] on button "Apply Selected Service" at bounding box center [1044, 251] width 104 height 21
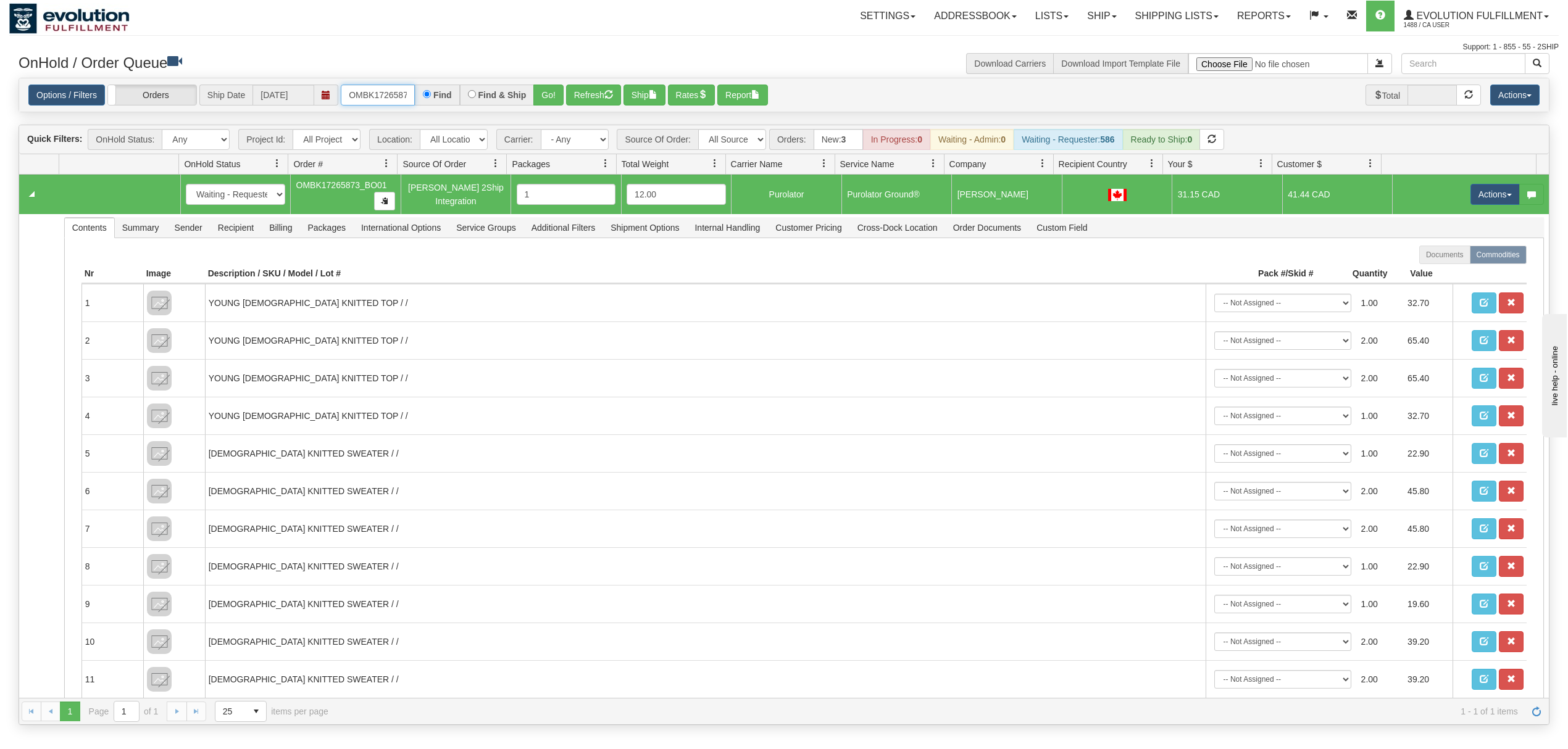
click at [396, 96] on input "OMBK17265873_BO01" at bounding box center [377, 95] width 74 height 21
click at [542, 85] on button "Go!" at bounding box center [549, 95] width 30 height 21
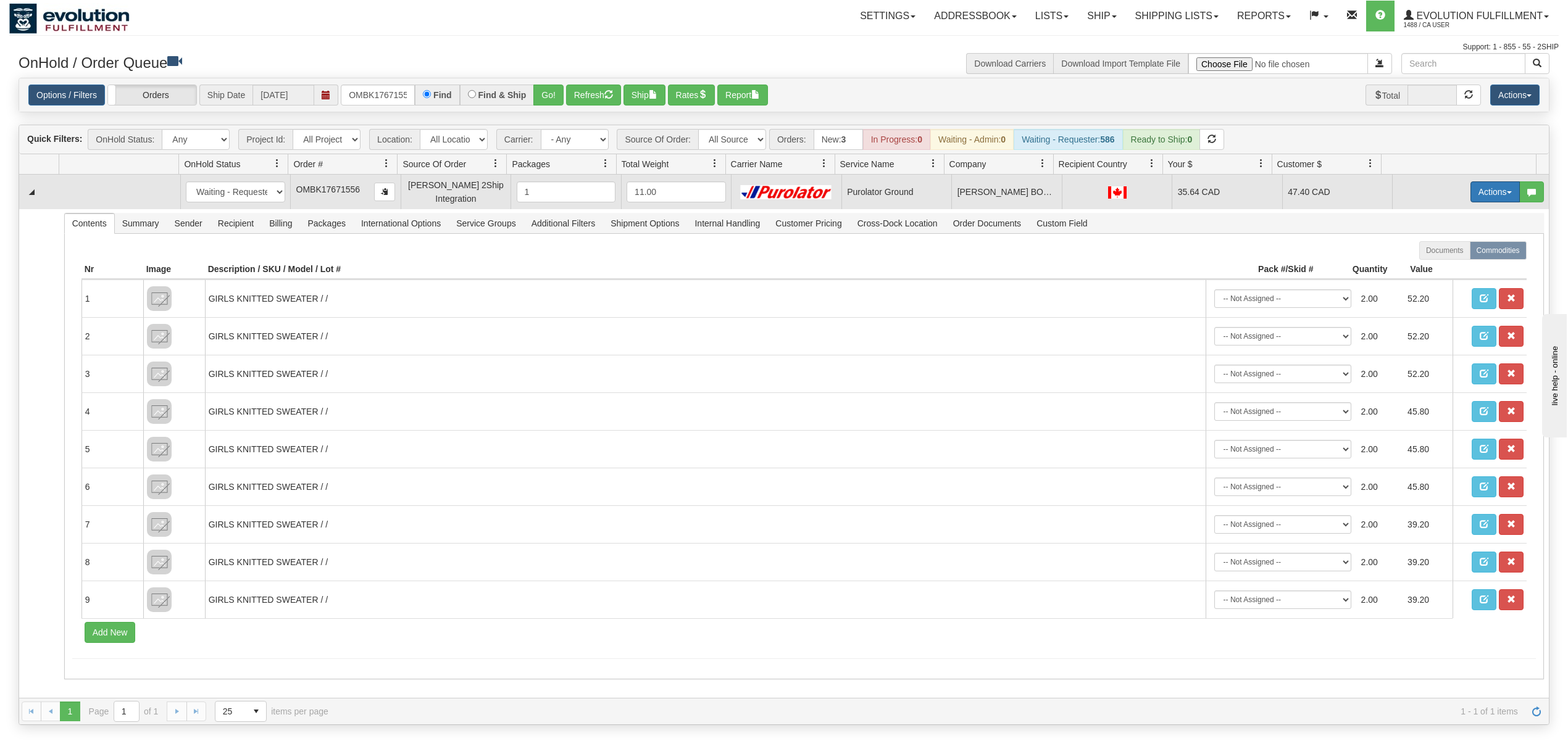
click at [1479, 193] on button "Actions" at bounding box center [1495, 192] width 50 height 21
click at [1460, 242] on link "Rate All Services" at bounding box center [1470, 247] width 99 height 16
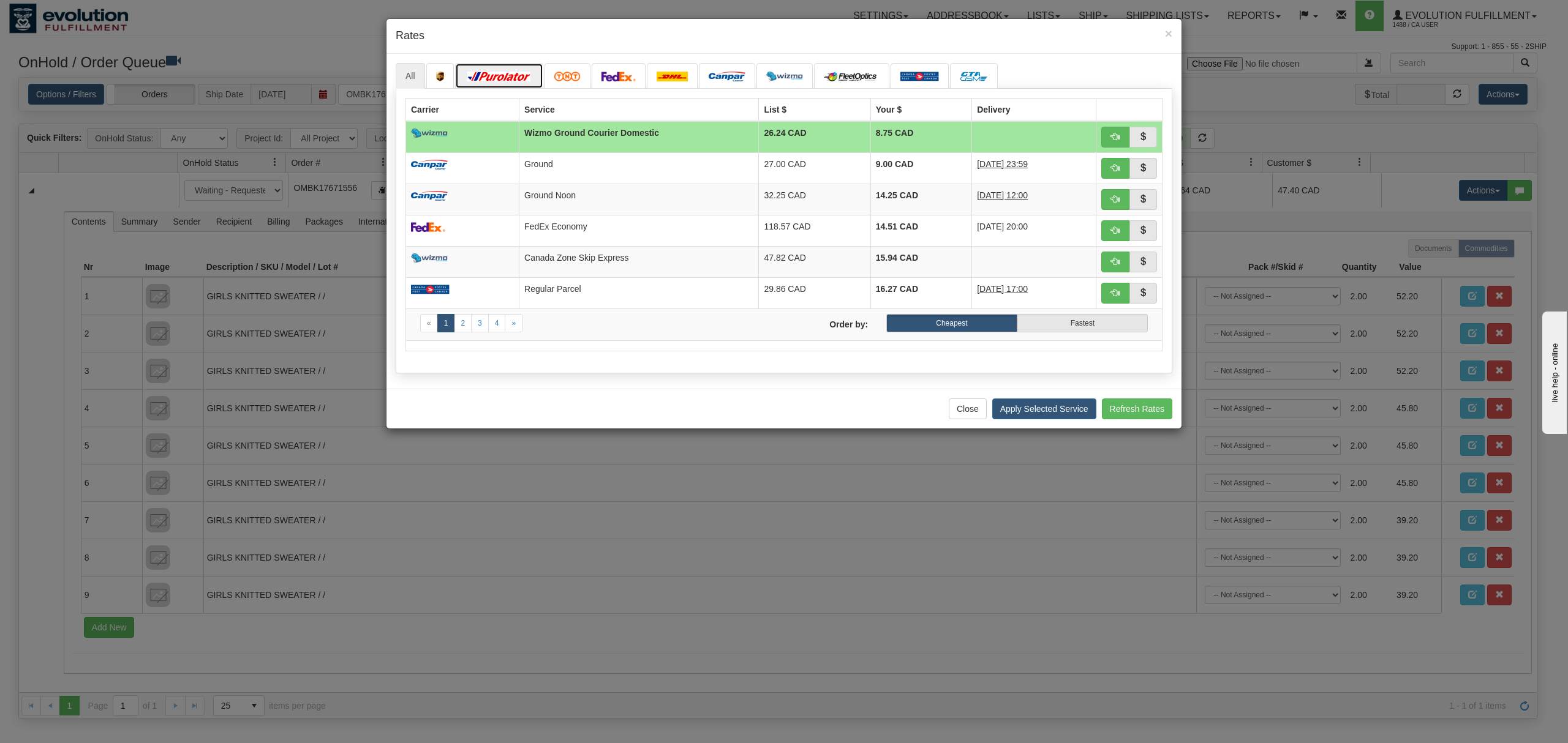
click at [507, 76] on img at bounding box center [499, 77] width 68 height 10
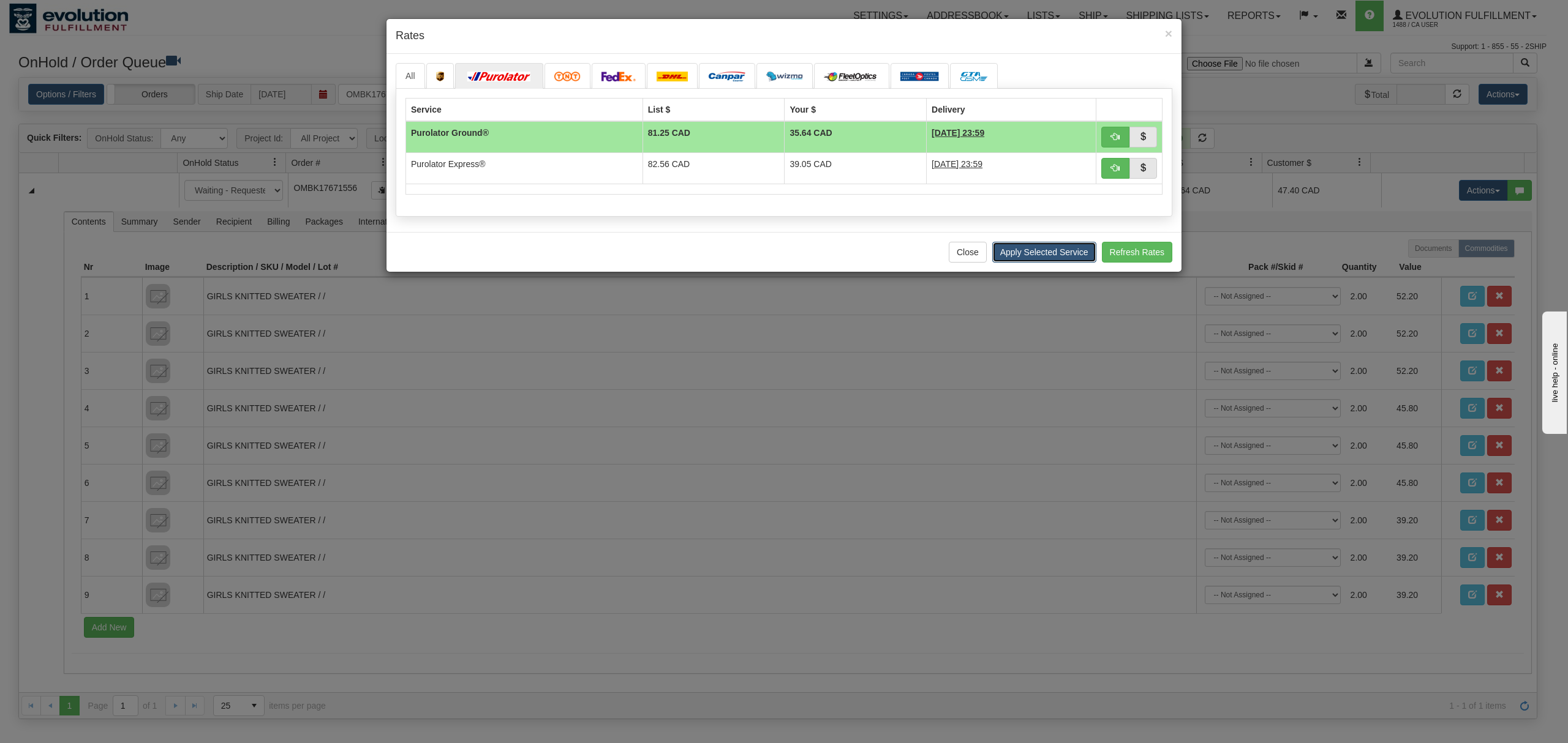
click at [1074, 257] on button "Apply Selected Service" at bounding box center [1044, 251] width 104 height 21
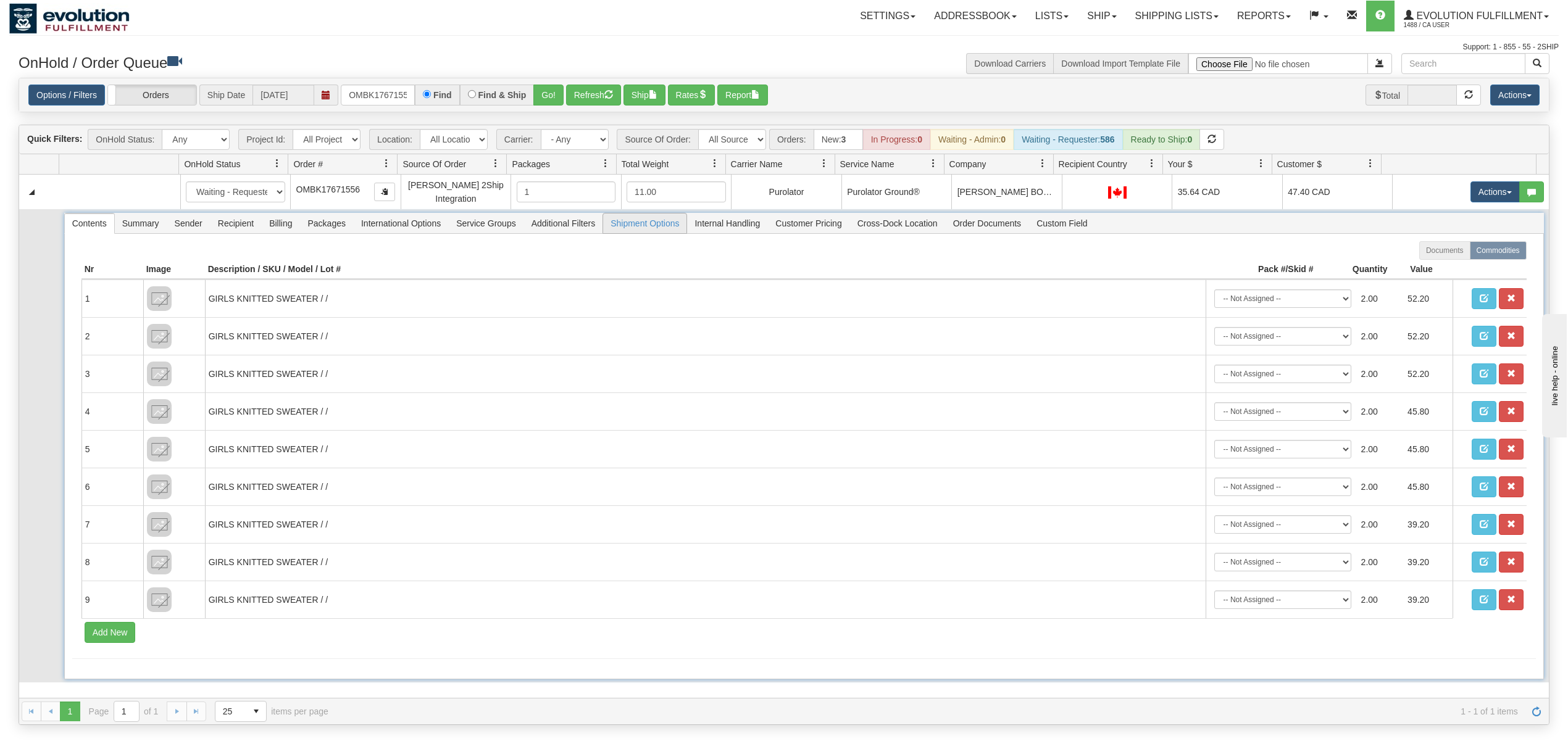
click at [648, 231] on span "Shipment Options" at bounding box center [645, 223] width 83 height 20
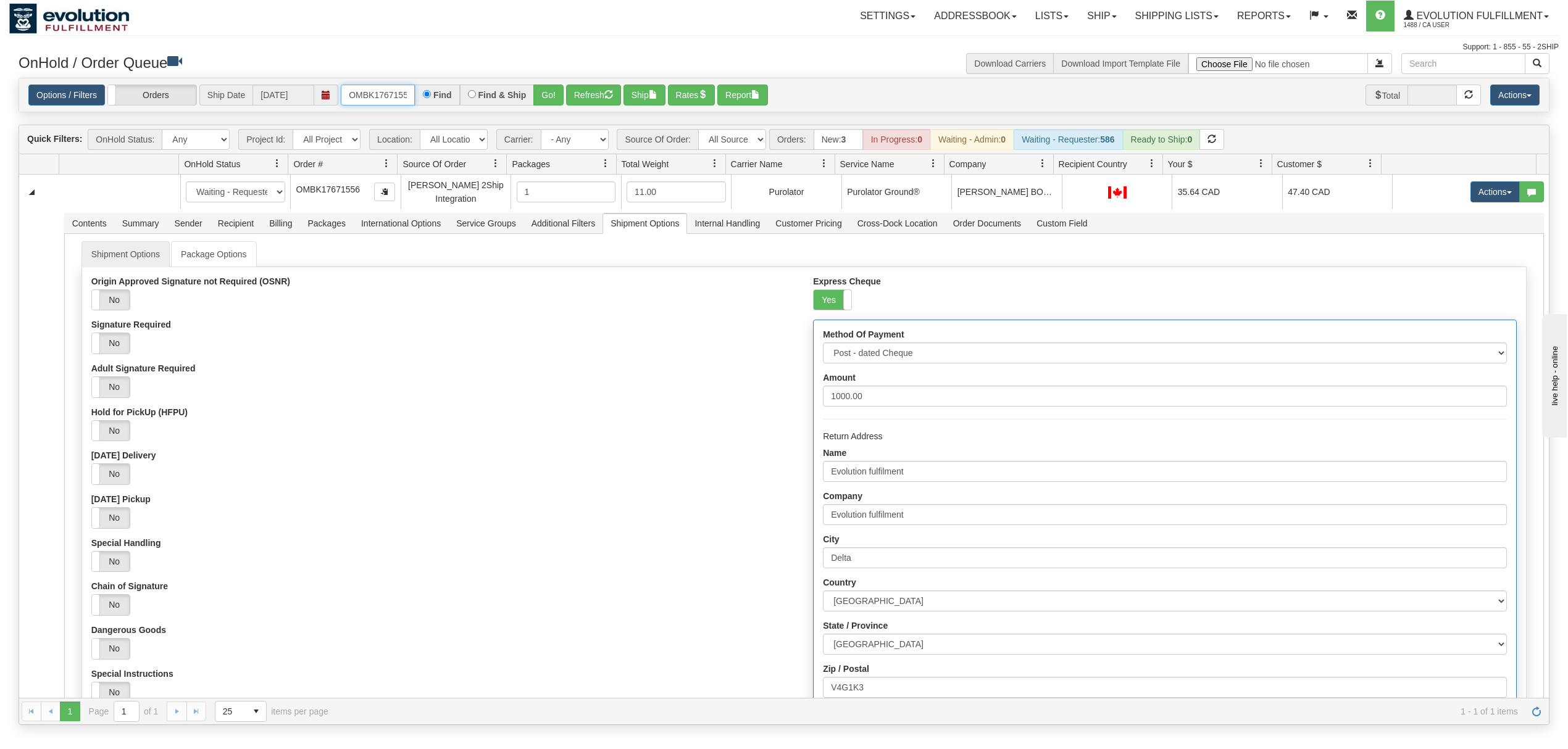
click at [386, 95] on input "OMBK17671556" at bounding box center [377, 95] width 74 height 21
click at [386, 96] on input "OMBK17671556" at bounding box center [377, 95] width 74 height 21
click at [548, 110] on div "Options / Filters Group Shipments Orders Ship Date [DATE] OMBK17265873 Find Fin…" at bounding box center [784, 95] width 1530 height 34
click at [548, 97] on button "Go!" at bounding box center [549, 95] width 30 height 21
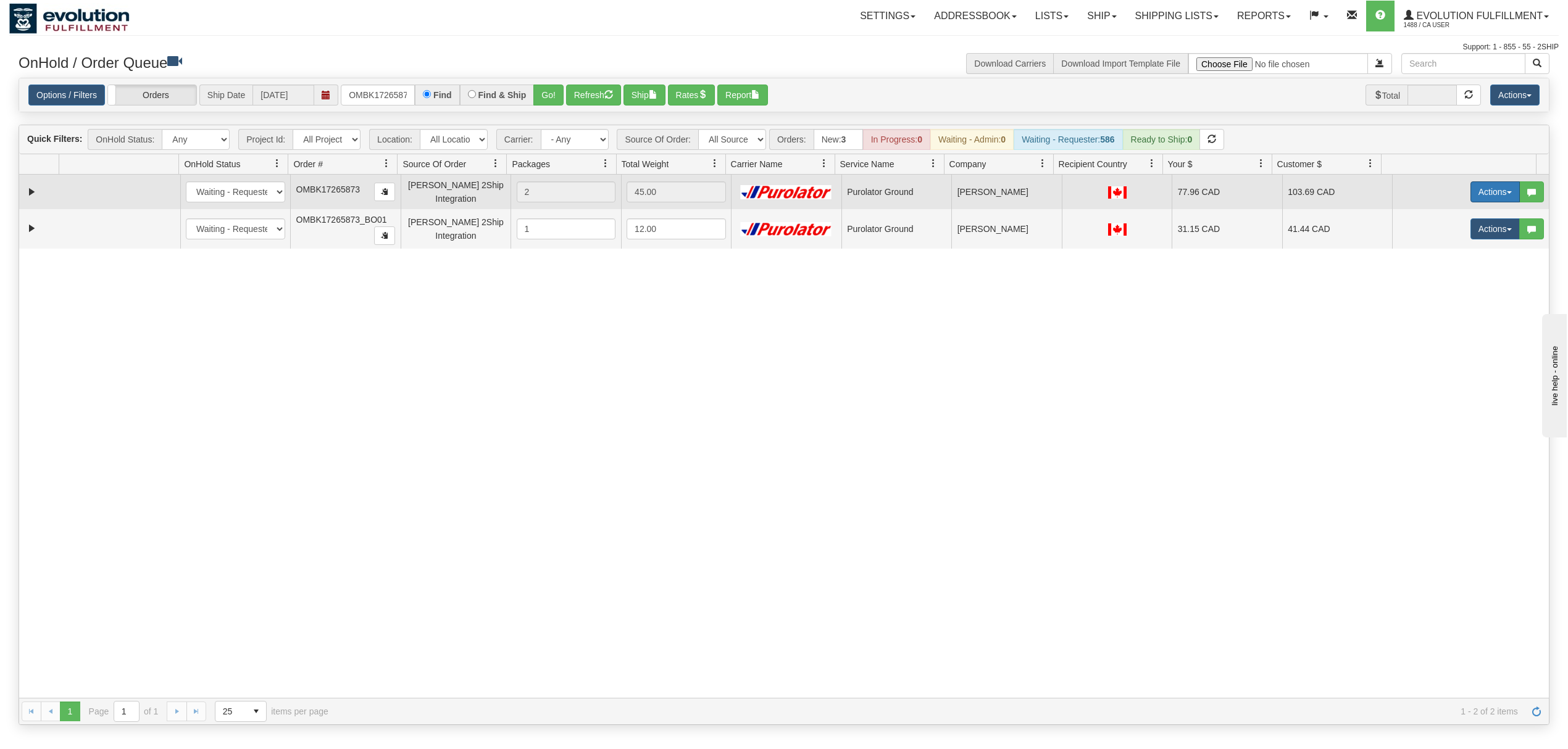
click at [1477, 190] on button "Actions" at bounding box center [1495, 192] width 50 height 21
click at [1440, 252] on span "Rate All Services" at bounding box center [1470, 248] width 74 height 10
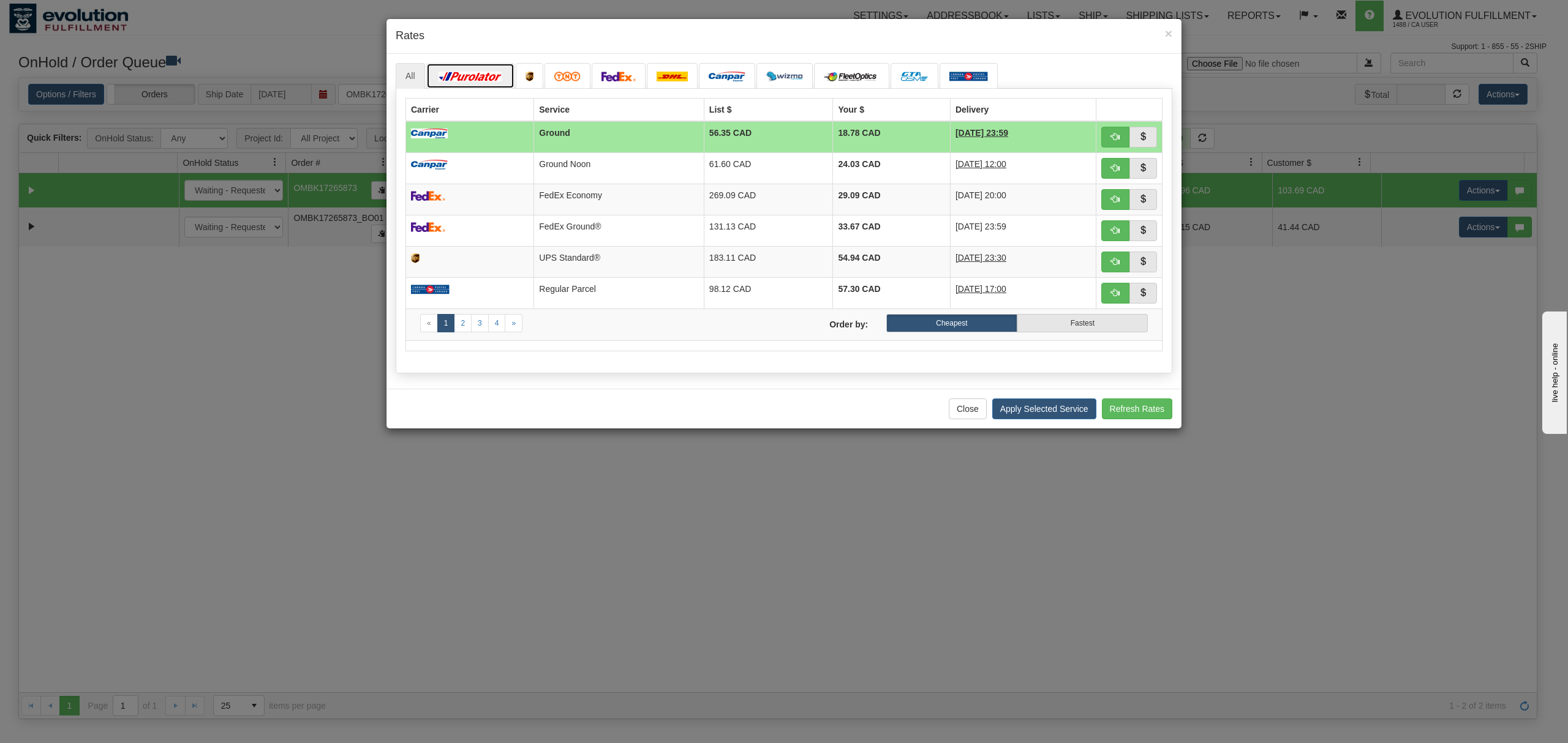
click at [488, 76] on img at bounding box center [470, 77] width 68 height 10
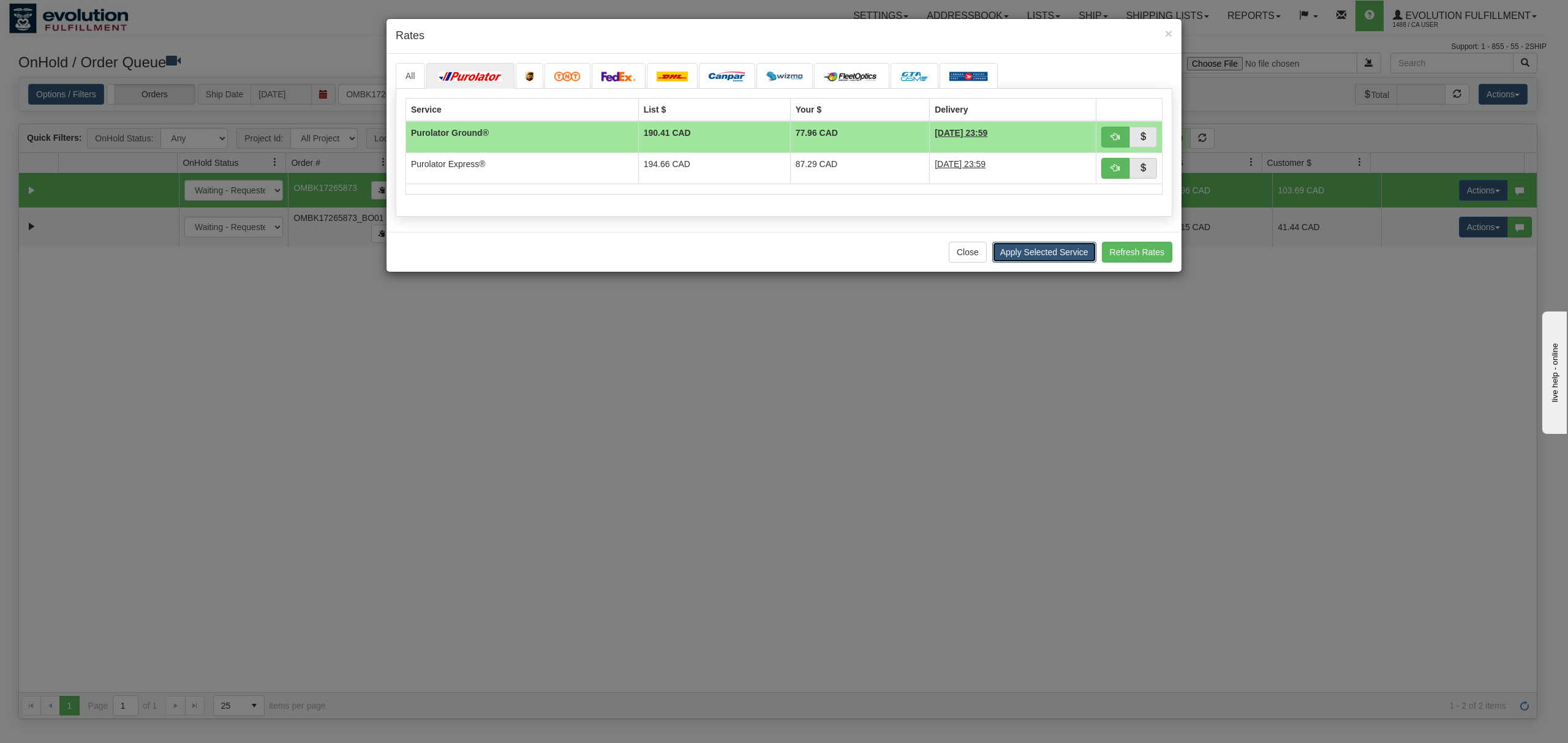
click at [1070, 256] on button "Apply Selected Service" at bounding box center [1044, 251] width 104 height 21
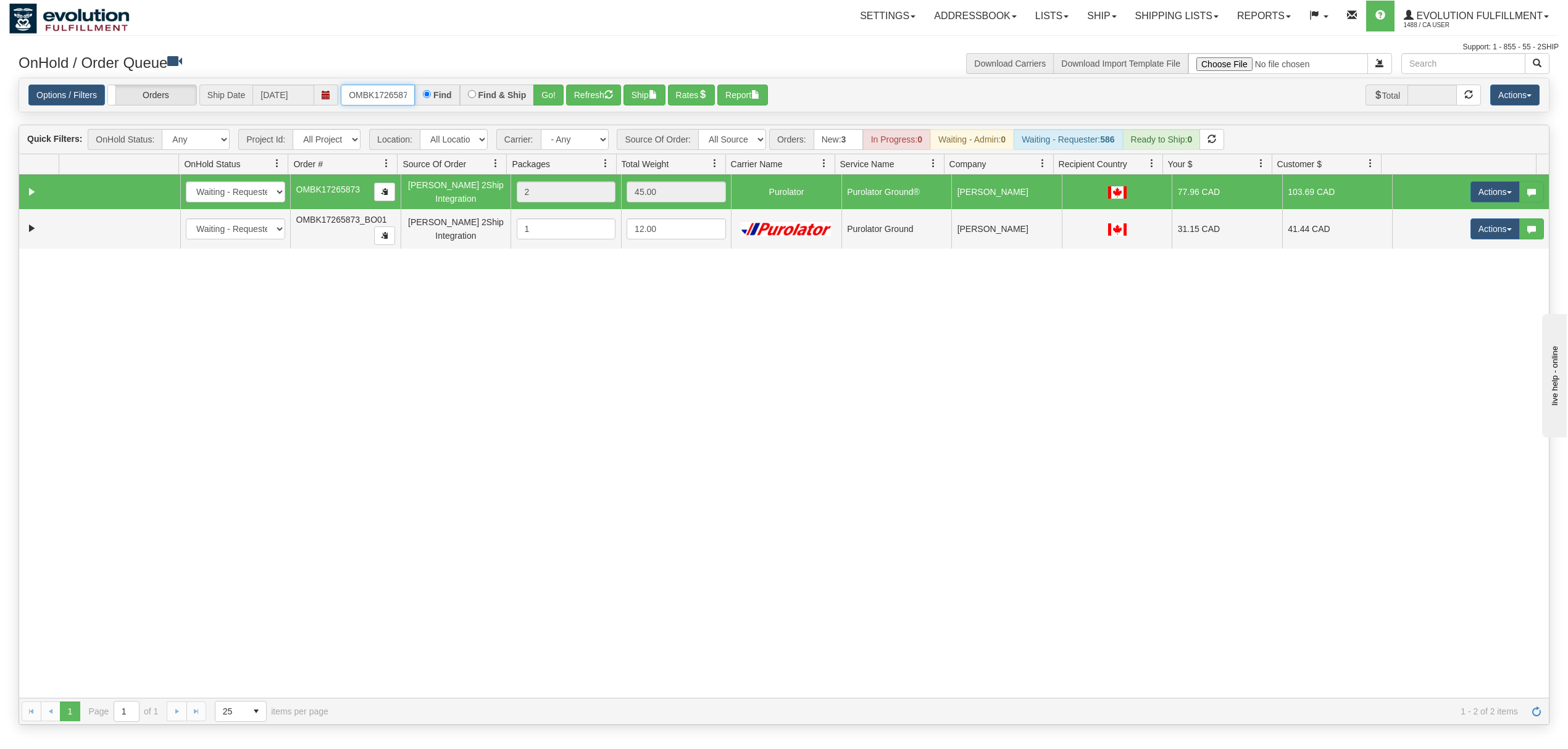
click at [383, 100] on input "OMBK17265873" at bounding box center [377, 95] width 74 height 21
click at [551, 97] on button "Go!" at bounding box center [549, 95] width 30 height 21
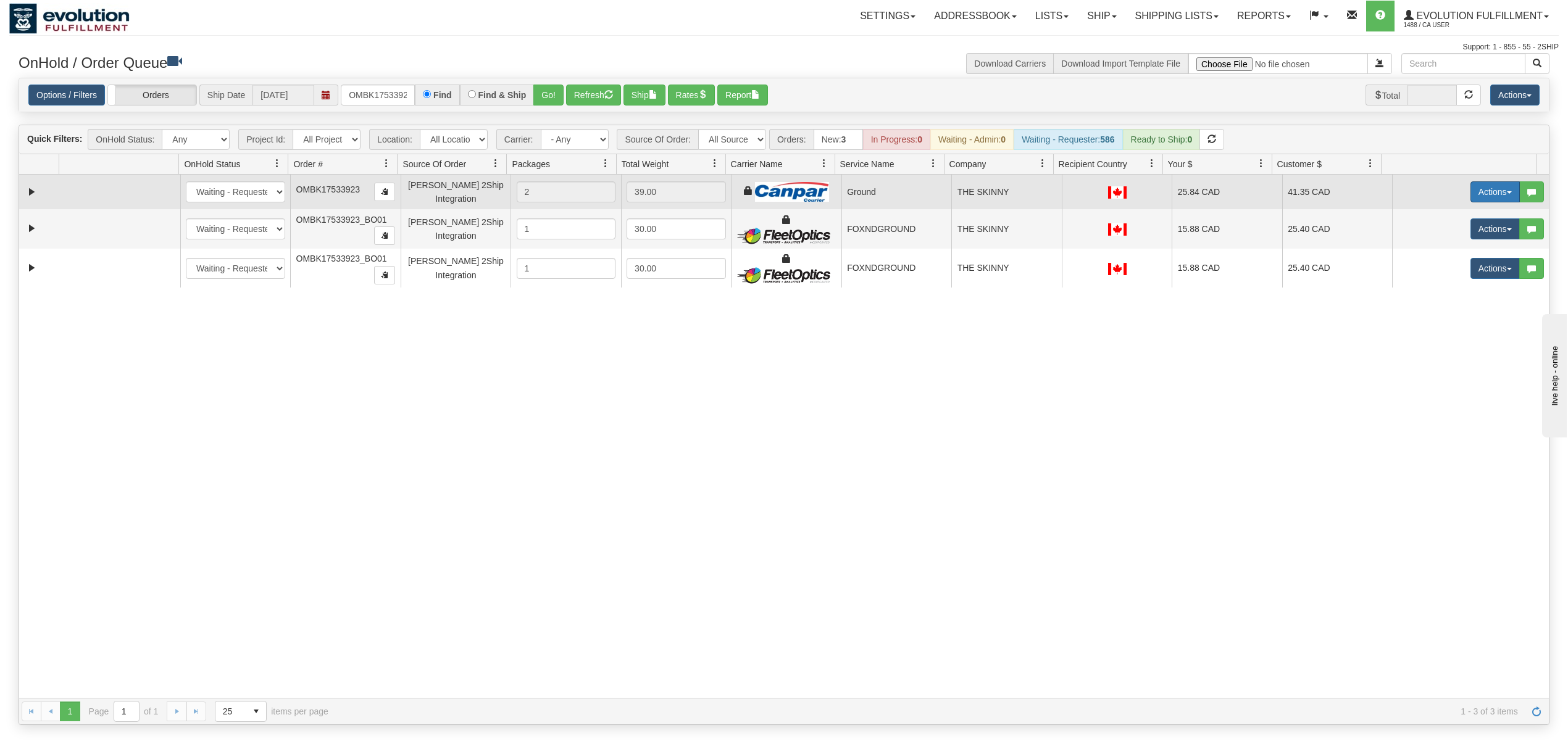
click at [1484, 190] on button "Actions" at bounding box center [1495, 192] width 50 height 21
click at [1433, 266] on span "Ship" at bounding box center [1446, 264] width 26 height 10
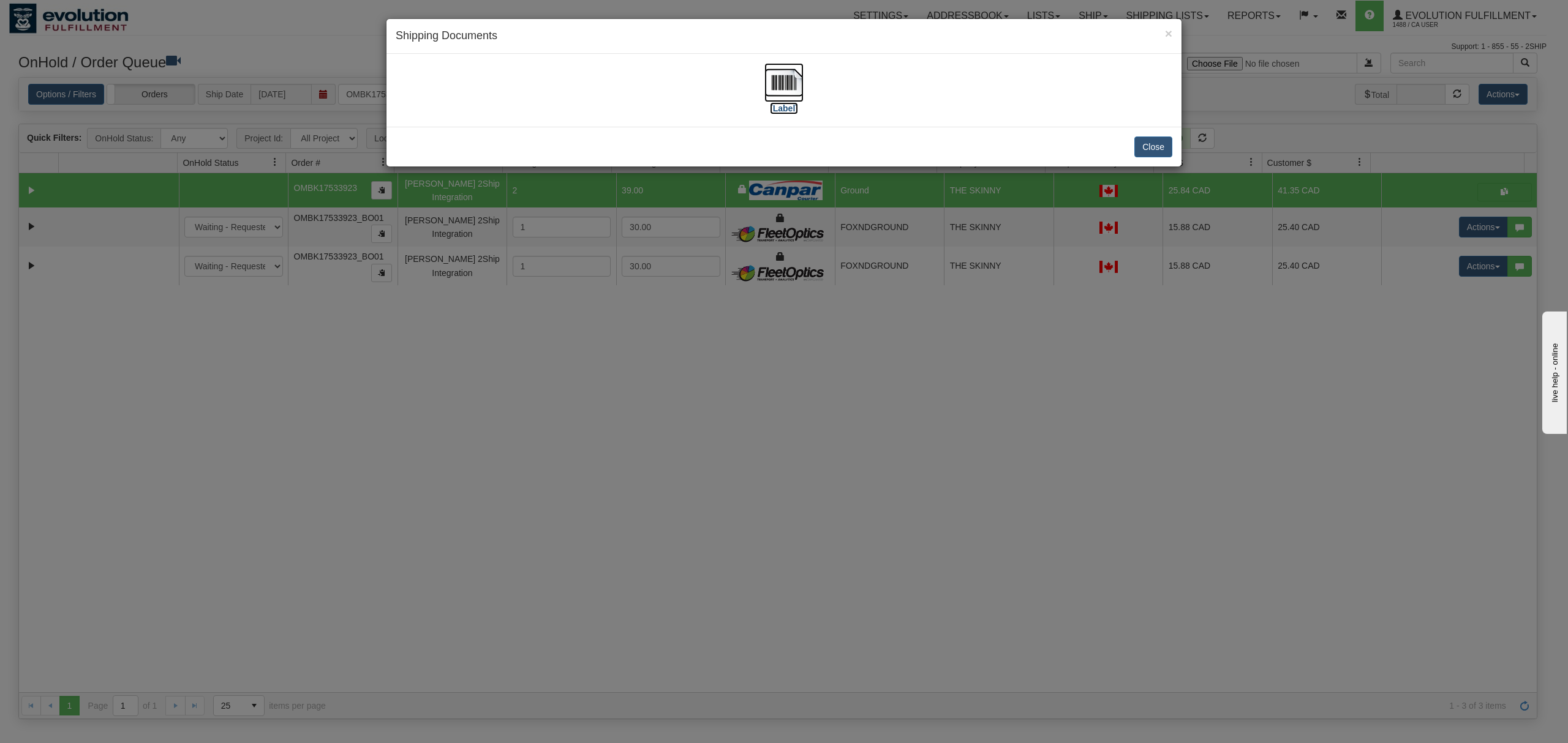
click at [788, 69] on img at bounding box center [784, 83] width 39 height 39
click at [1149, 143] on button "Close" at bounding box center [1153, 147] width 38 height 21
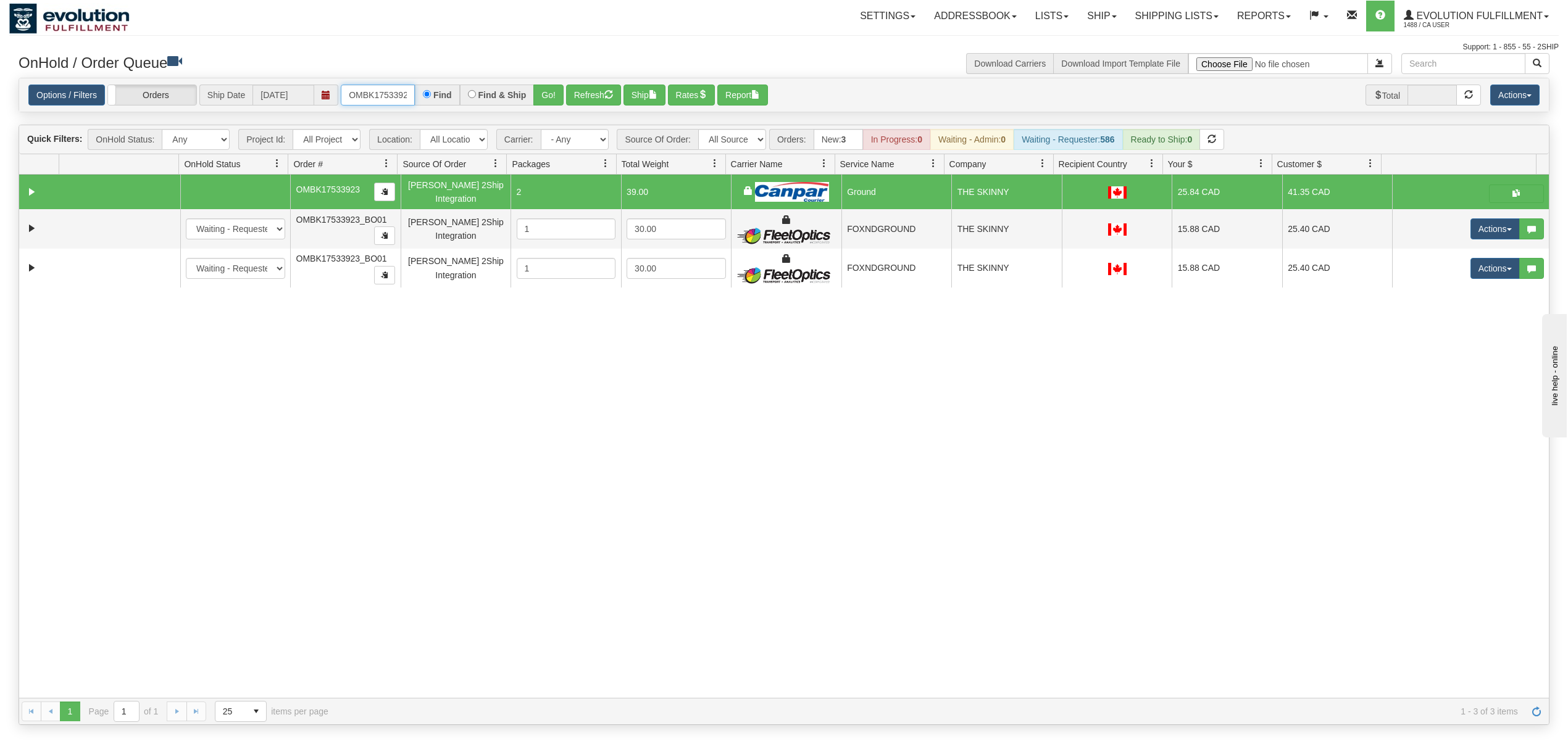
click at [386, 99] on input "OMBK17533923" at bounding box center [377, 95] width 74 height 21
click at [393, 101] on input "OMBK17452413 BO01" at bounding box center [377, 95] width 74 height 21
click at [555, 99] on button "Go!" at bounding box center [549, 95] width 30 height 21
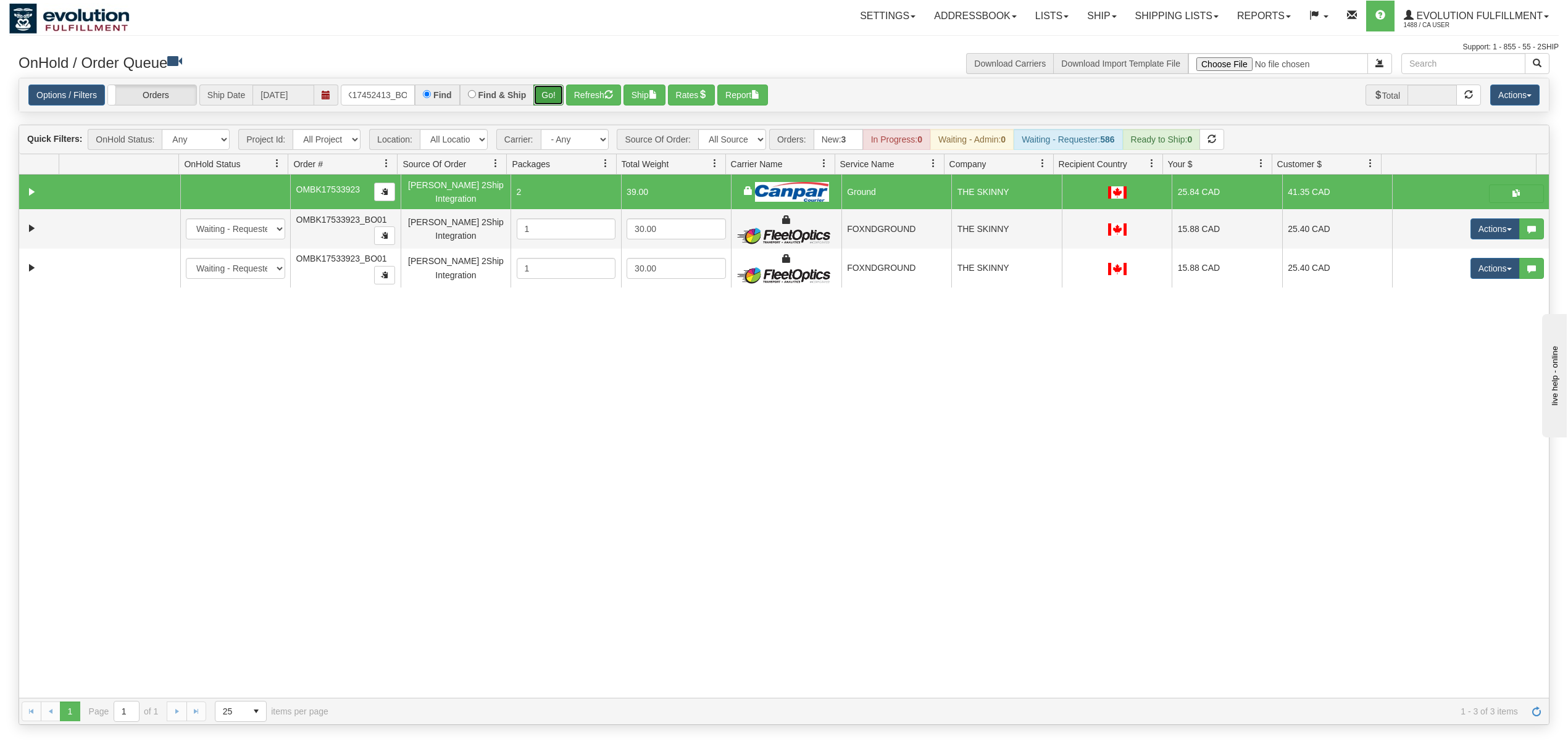
scroll to position [0, 0]
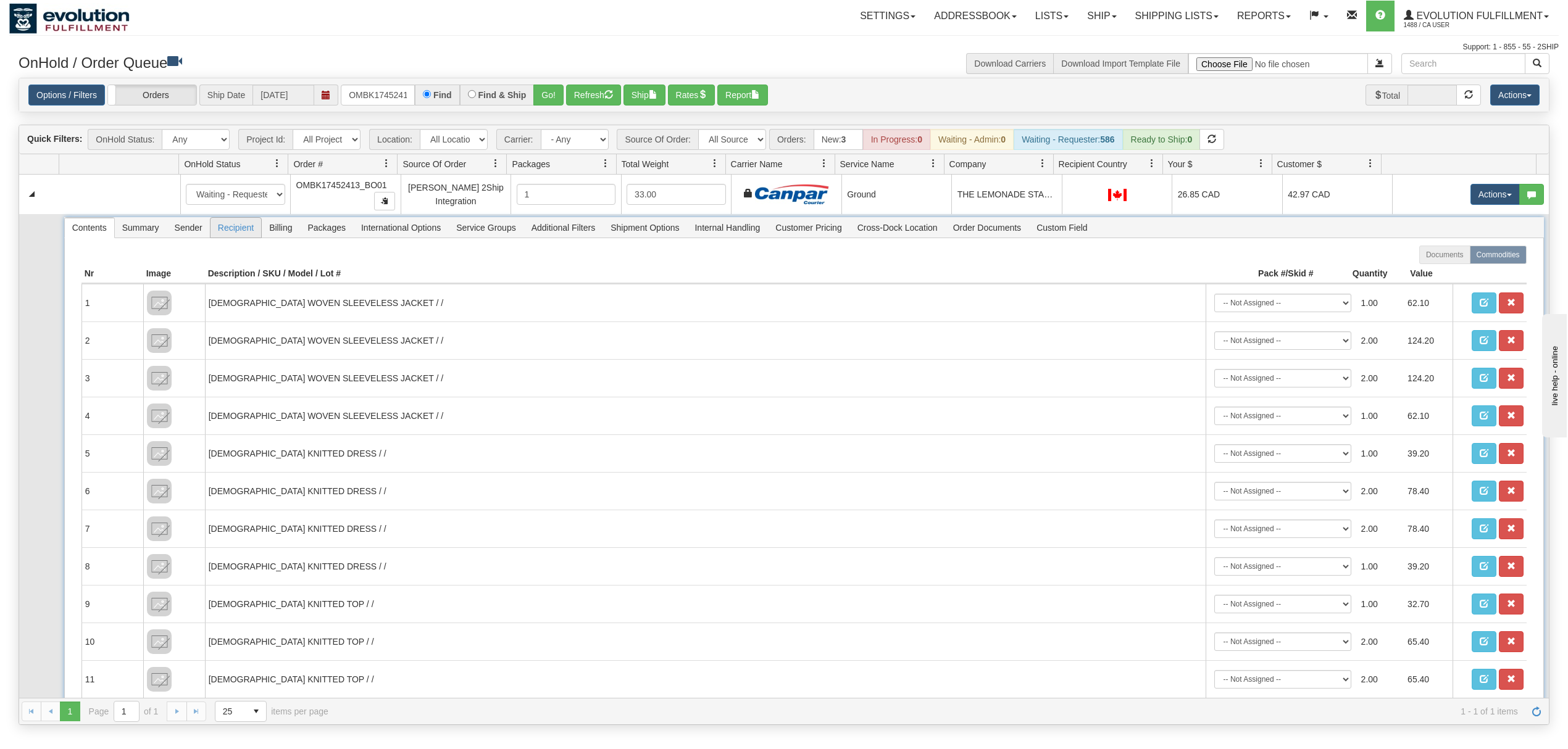
click at [237, 232] on span "Recipient" at bounding box center [236, 228] width 50 height 20
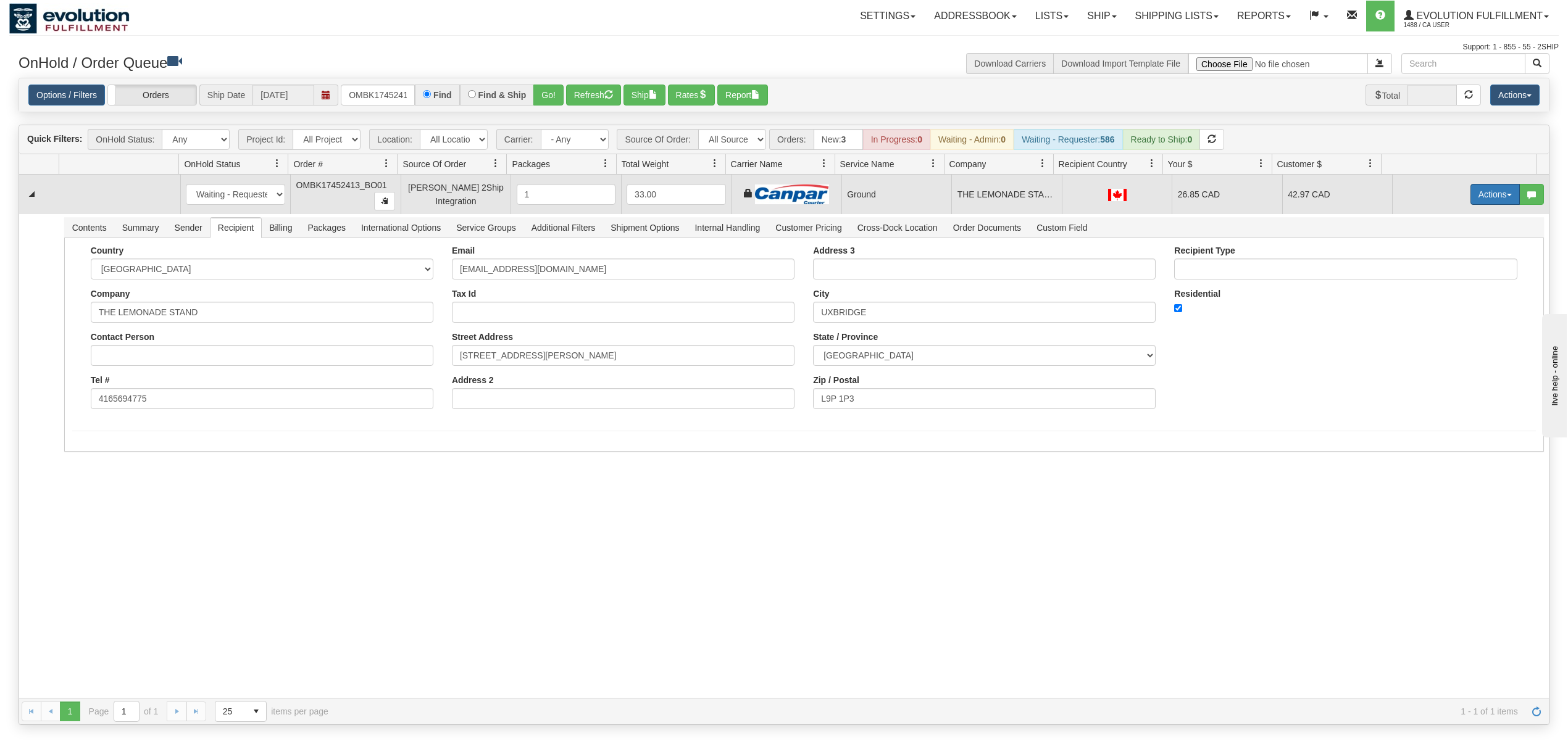
drag, startPoint x: 1464, startPoint y: 195, endPoint x: 1464, endPoint y: 206, distance: 11.0
click at [1470, 195] on button "Actions" at bounding box center [1495, 194] width 50 height 21
click at [1443, 265] on link "Ship" at bounding box center [1470, 266] width 99 height 16
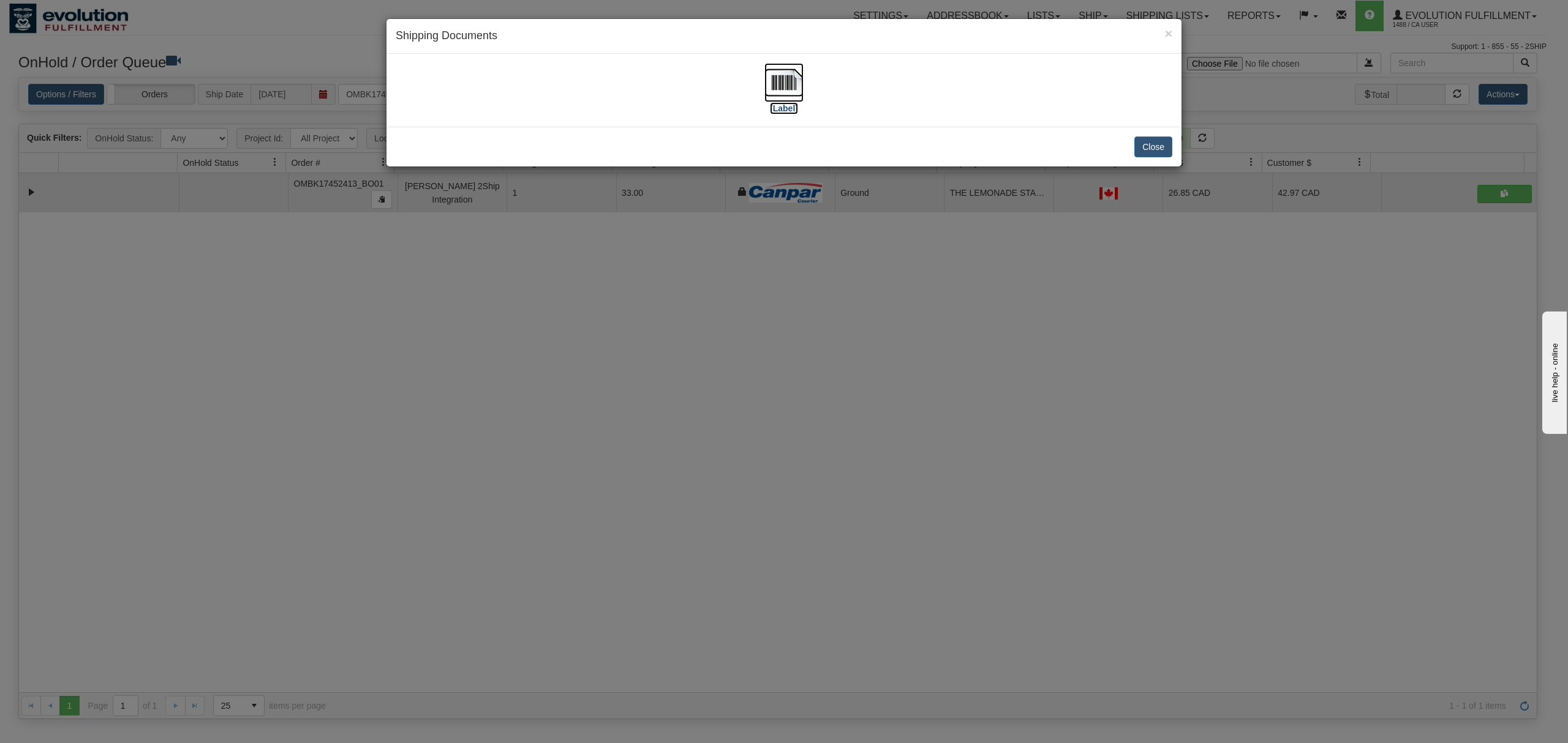
click at [790, 66] on img at bounding box center [784, 83] width 39 height 39
click at [1162, 145] on button "Close" at bounding box center [1153, 147] width 38 height 21
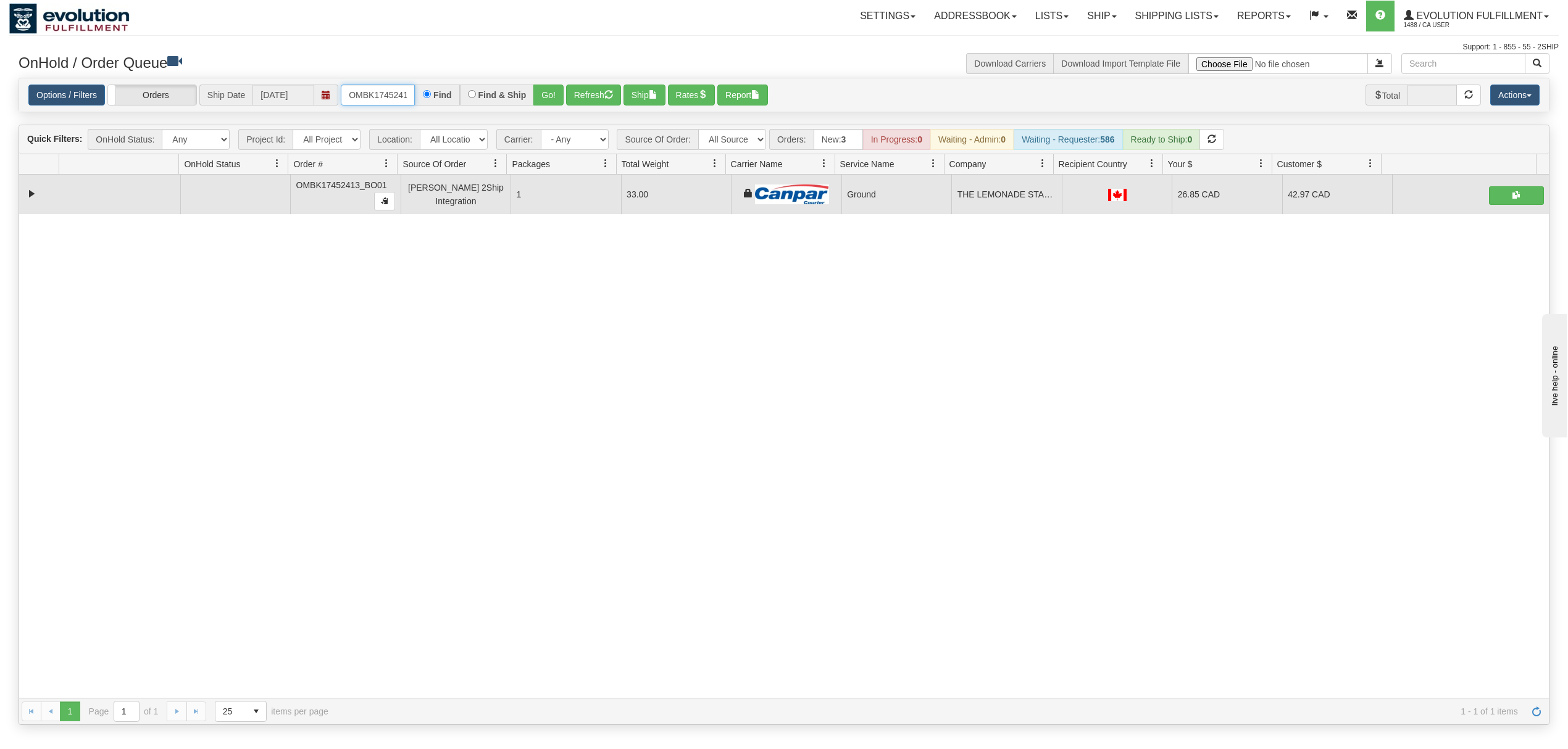
click at [401, 100] on input "OMBK17452413_BO01" at bounding box center [377, 95] width 74 height 21
click at [401, 100] on input "OMBK17316898 BO02" at bounding box center [377, 95] width 74 height 21
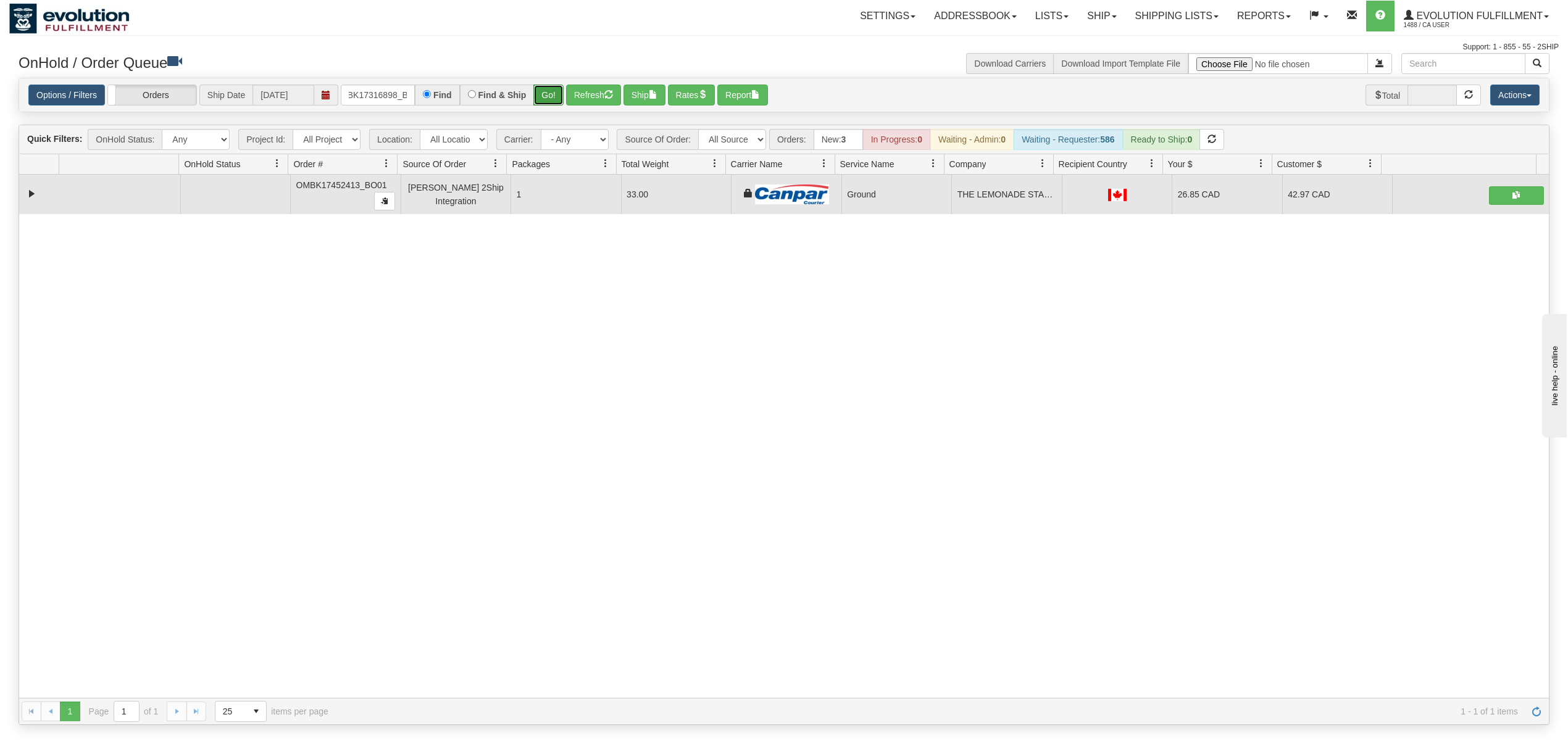
click at [555, 89] on button "Go!" at bounding box center [549, 95] width 30 height 21
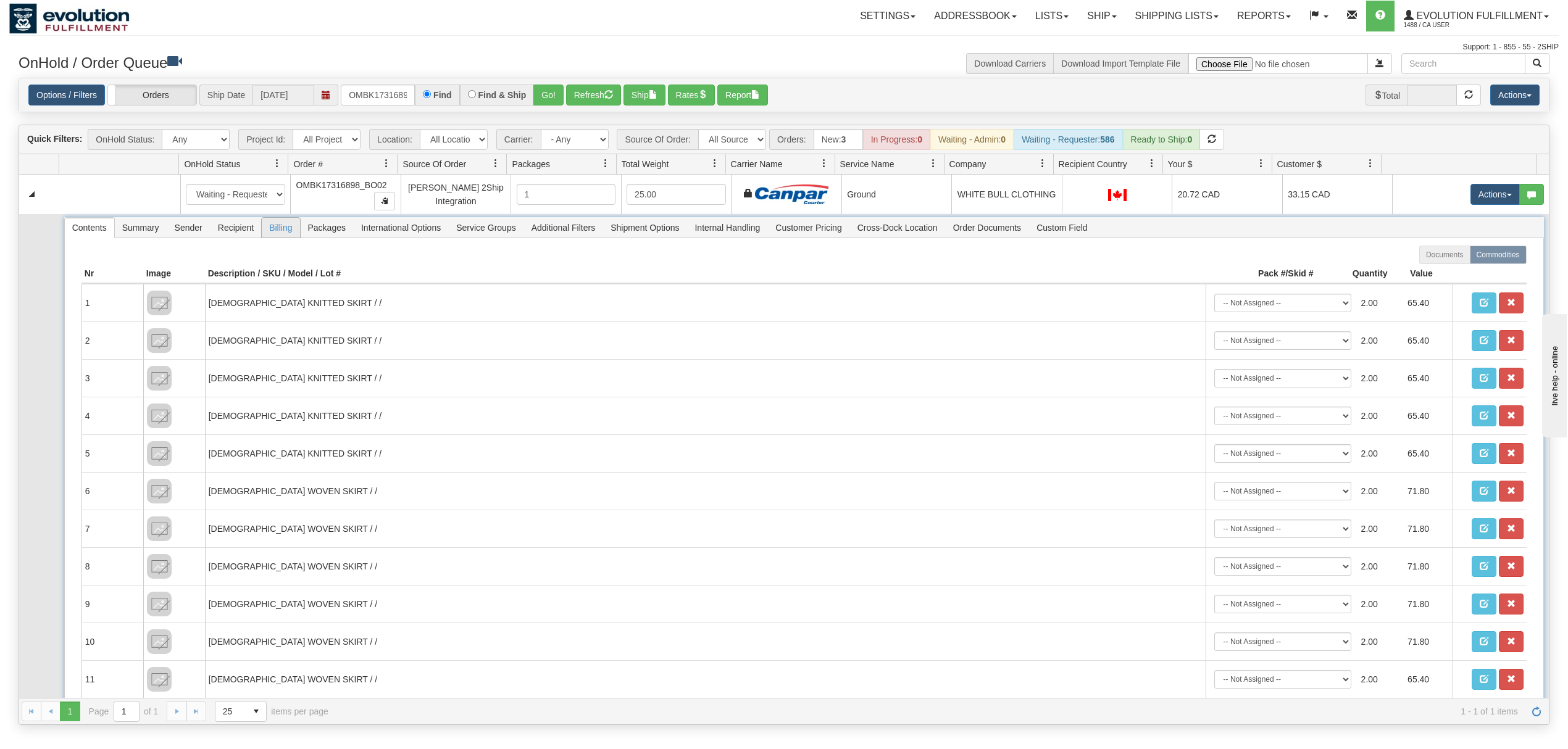
click at [277, 228] on span "Billing" at bounding box center [280, 228] width 37 height 20
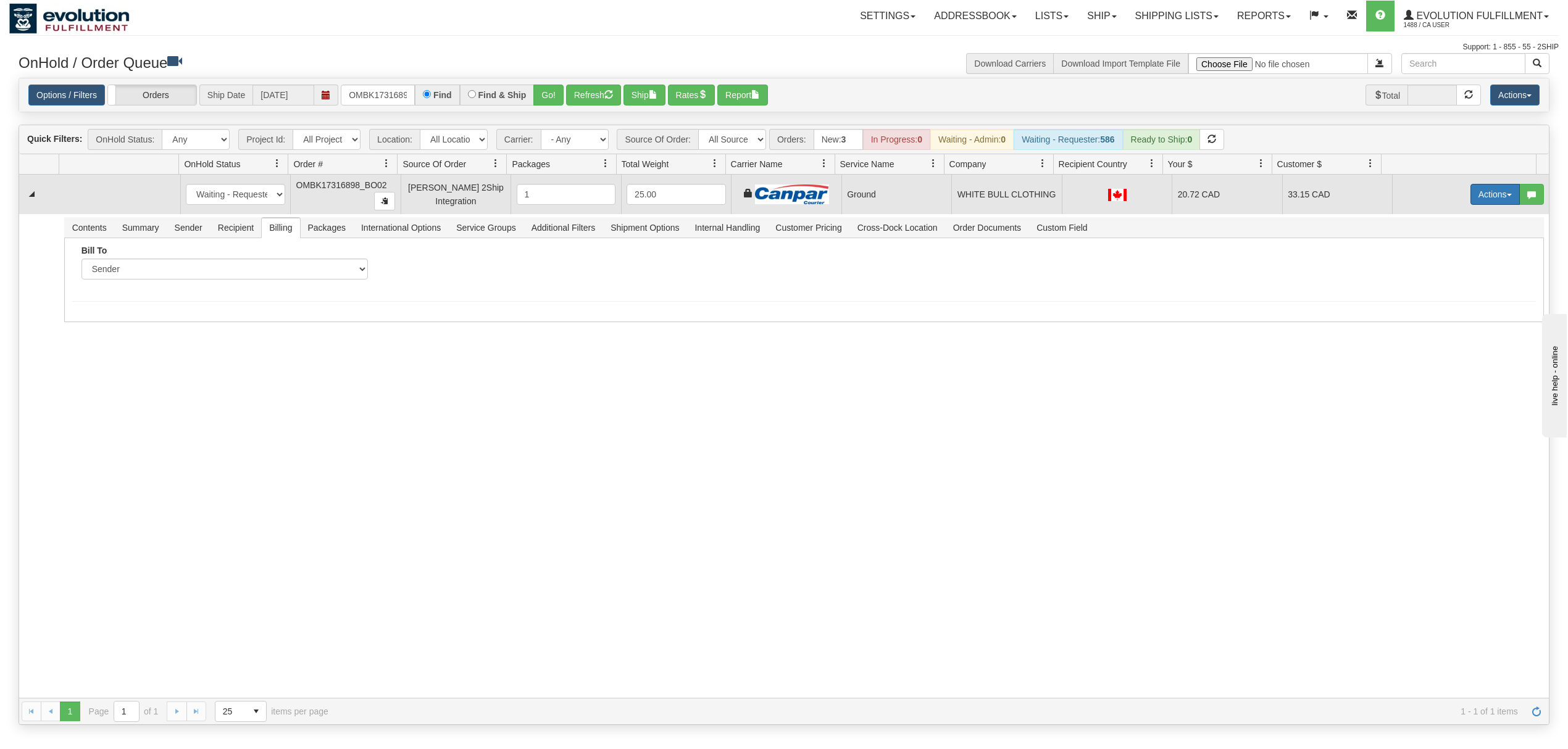
click at [1485, 188] on button "Actions" at bounding box center [1495, 194] width 50 height 21
click at [1433, 270] on span "Ship" at bounding box center [1446, 266] width 26 height 10
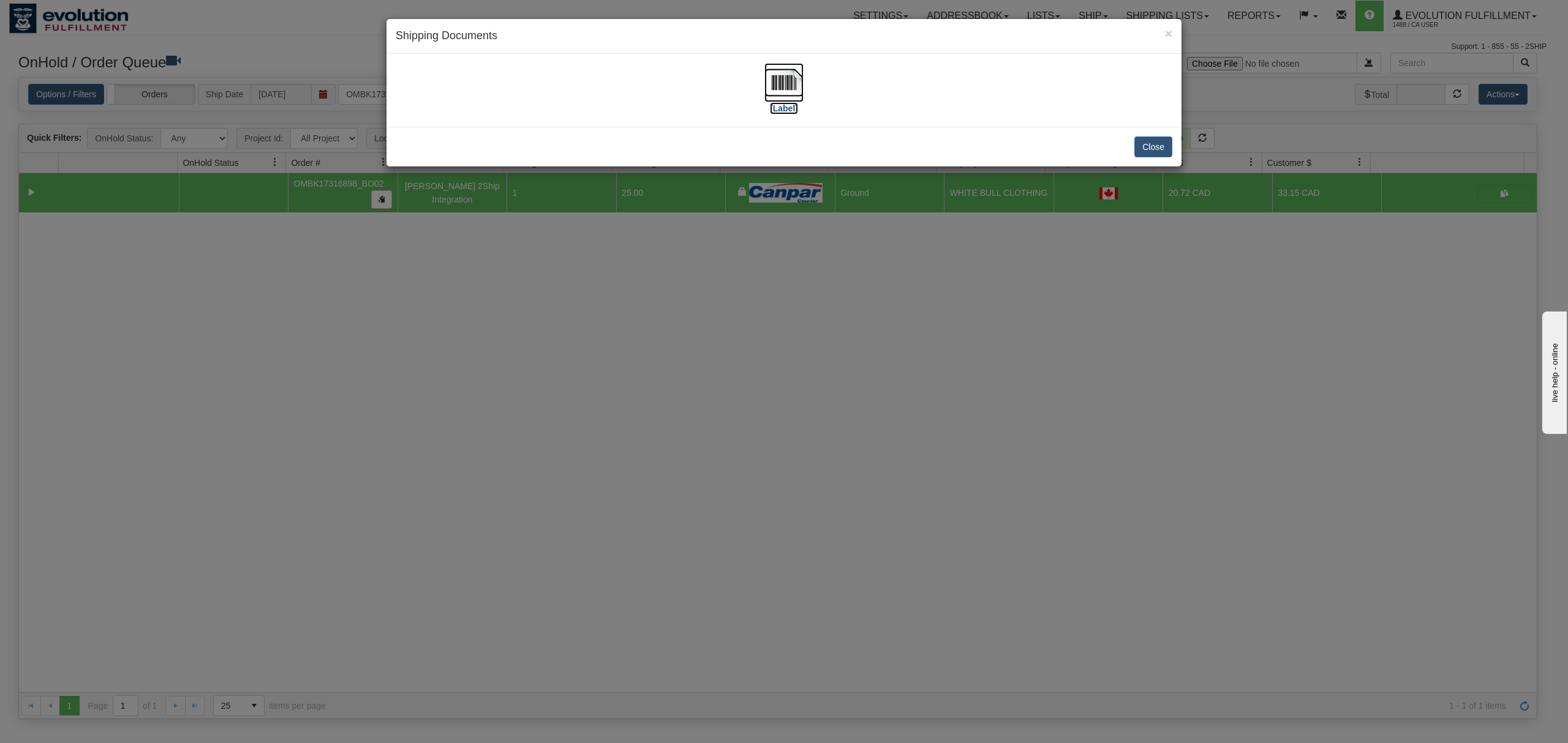
click at [774, 74] on img at bounding box center [784, 83] width 39 height 39
click at [1150, 147] on button "Close" at bounding box center [1153, 147] width 38 height 21
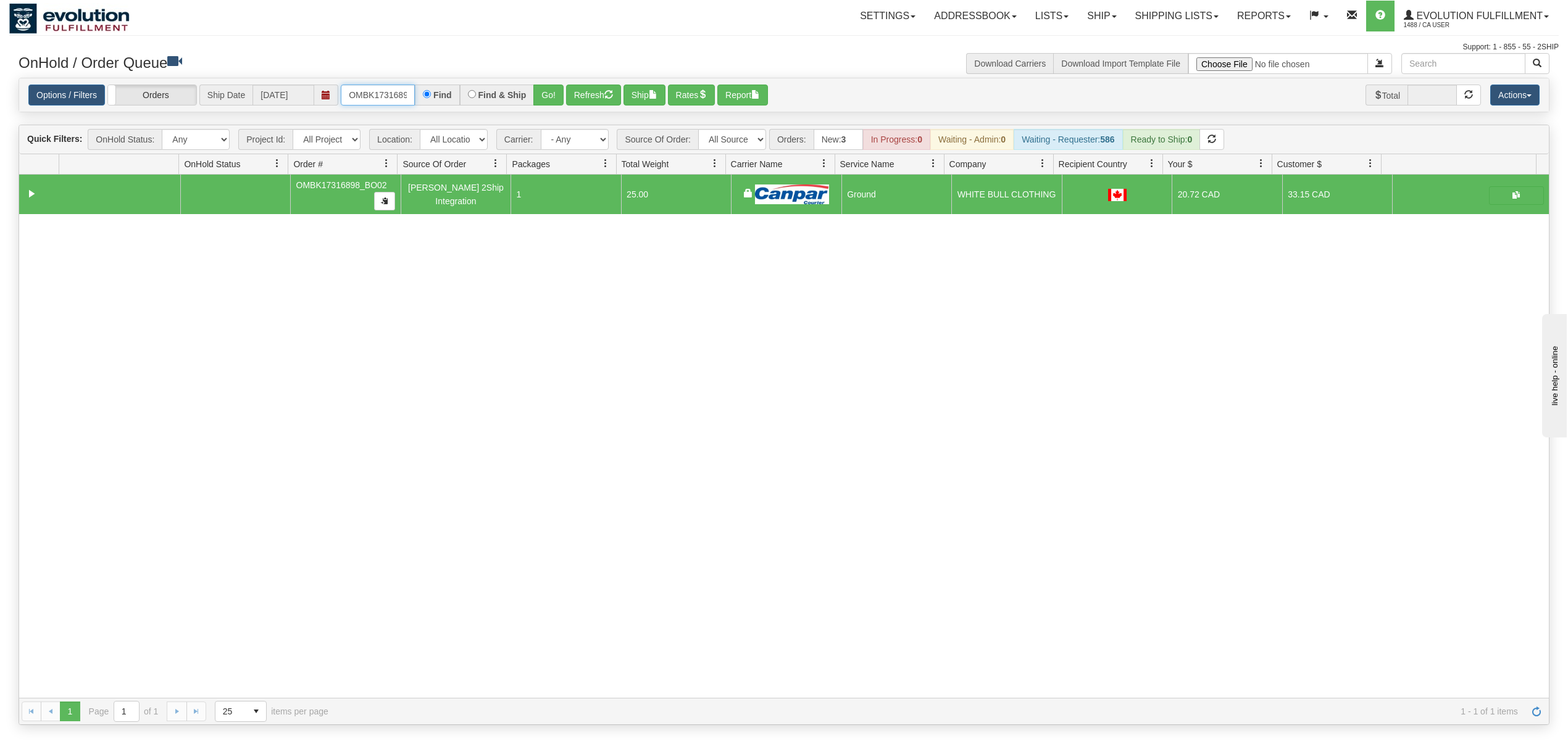
click at [361, 91] on input "OMBK17316898_BO02" at bounding box center [377, 95] width 74 height 21
click at [542, 96] on button "Go!" at bounding box center [549, 95] width 30 height 21
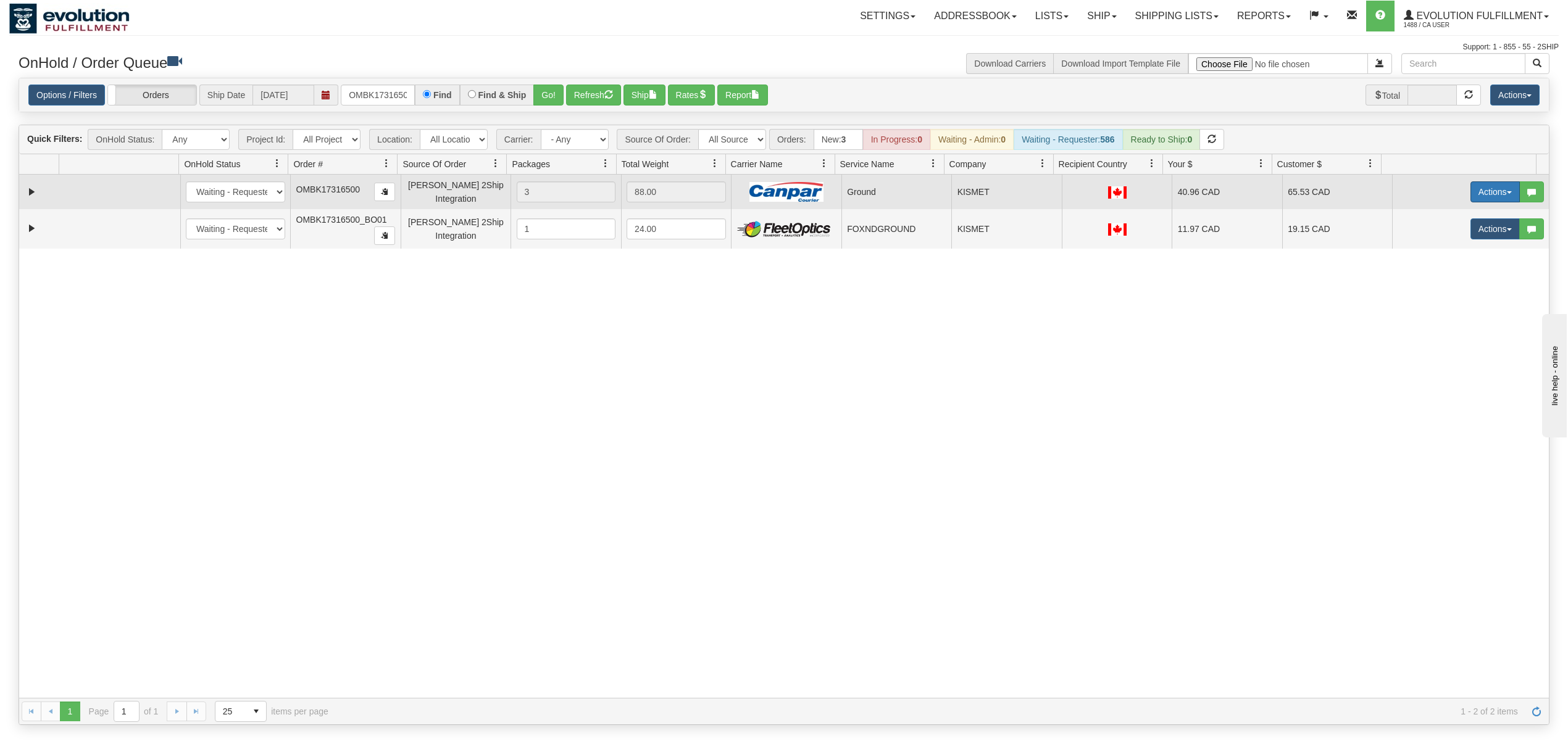
click at [1490, 184] on td "Actions Open Refresh Rates Rate All Services Ship Delete Edit Items" at bounding box center [1470, 192] width 157 height 34
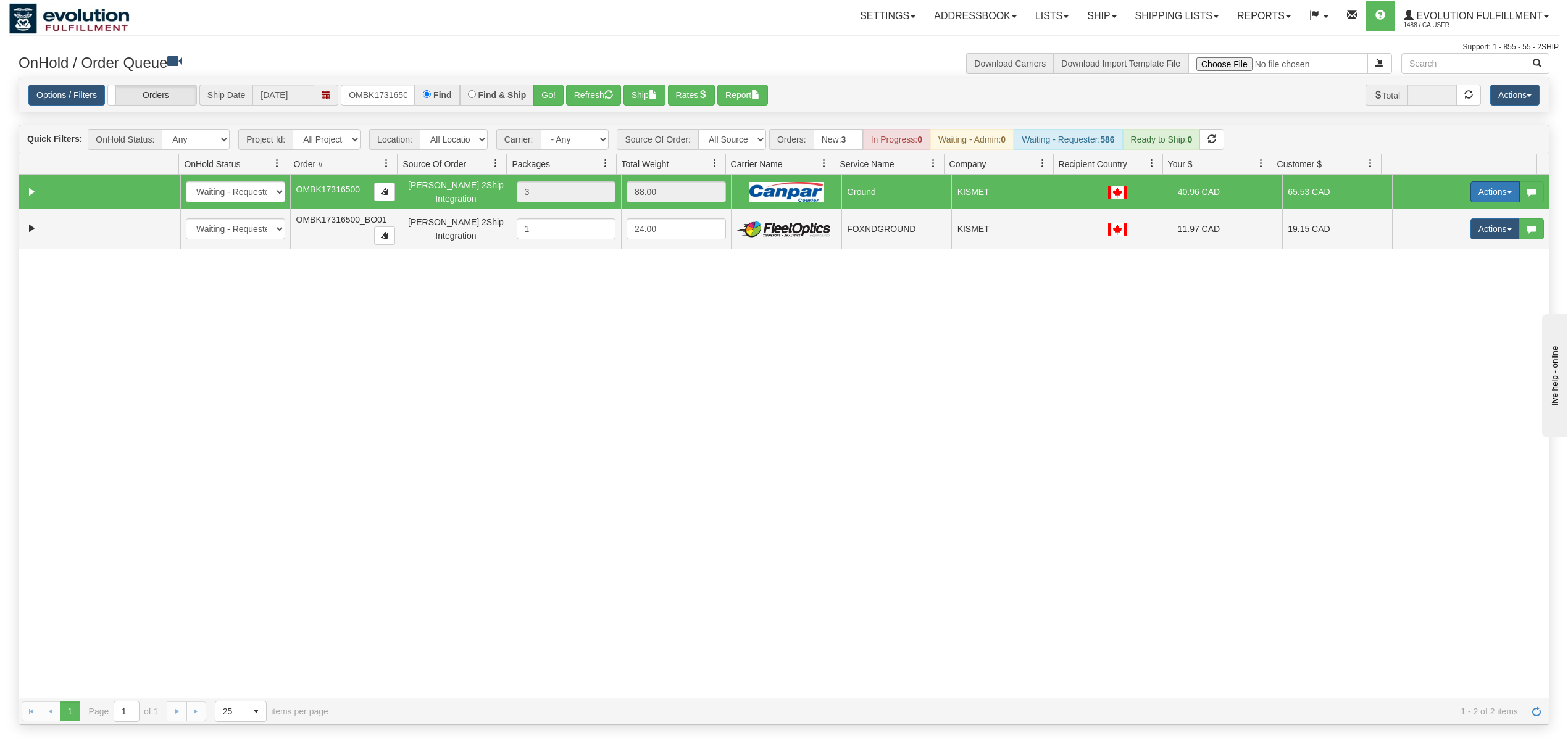
click at [1470, 195] on button "Actions" at bounding box center [1495, 192] width 50 height 21
click at [1433, 266] on span "Ship" at bounding box center [1446, 264] width 26 height 10
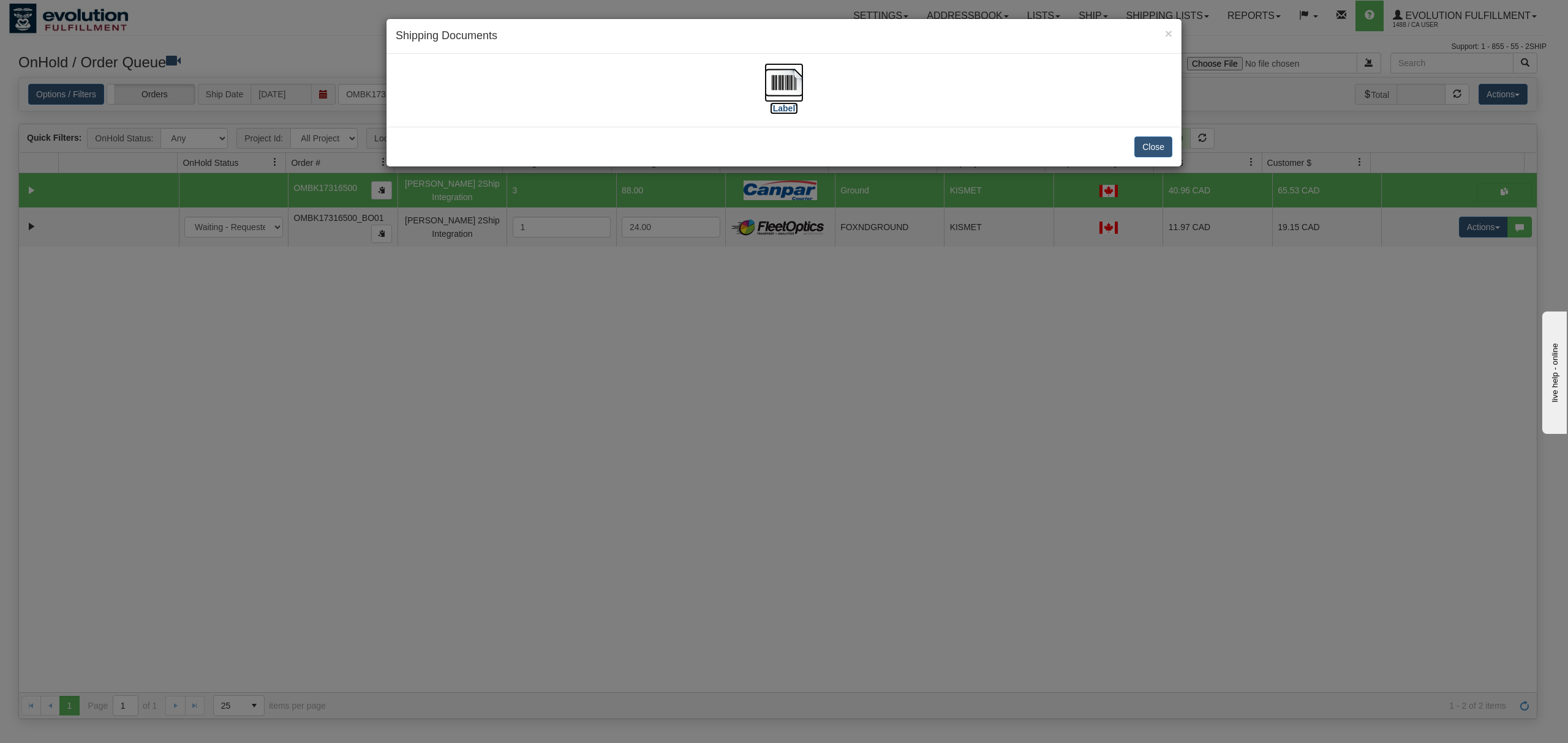
click at [780, 79] on img at bounding box center [784, 83] width 39 height 39
click at [1170, 137] on button "Close" at bounding box center [1153, 147] width 38 height 21
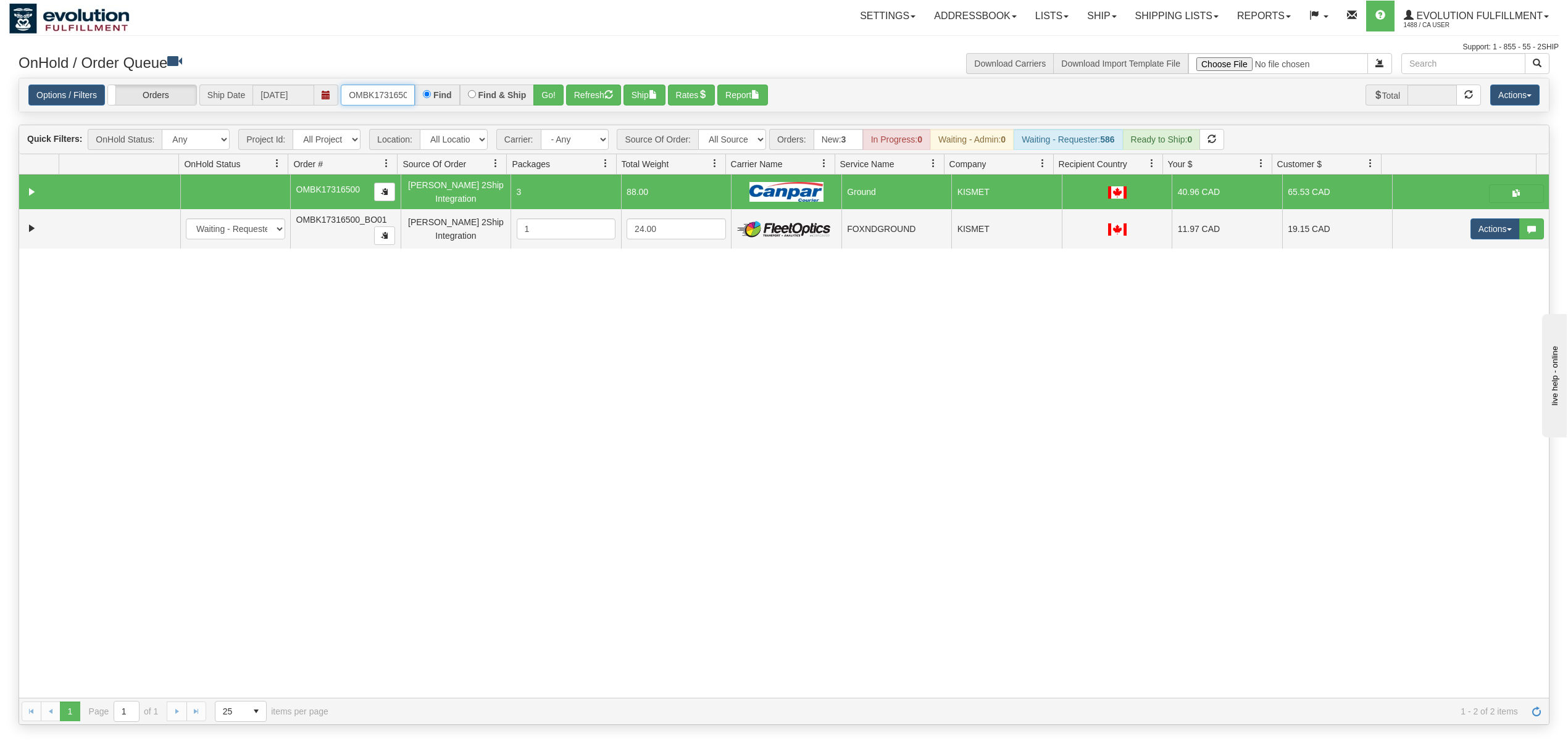
click at [359, 95] on input "OMBK17316500" at bounding box center [377, 95] width 74 height 21
click at [383, 87] on input "OMBK17693025 BO01" at bounding box center [377, 95] width 74 height 21
click at [552, 100] on button "Go!" at bounding box center [549, 95] width 30 height 21
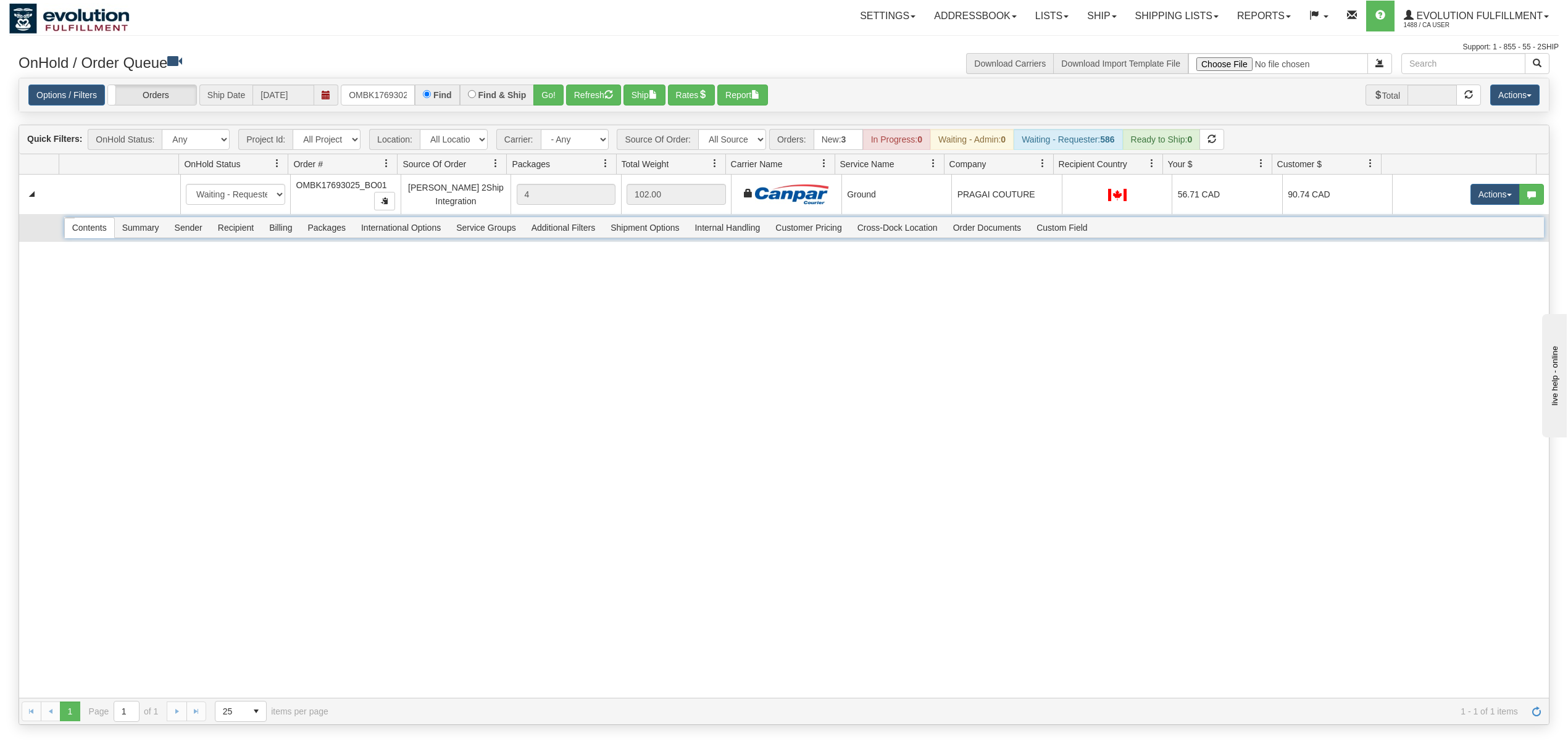
click at [238, 236] on span "Recipient" at bounding box center [236, 228] width 50 height 20
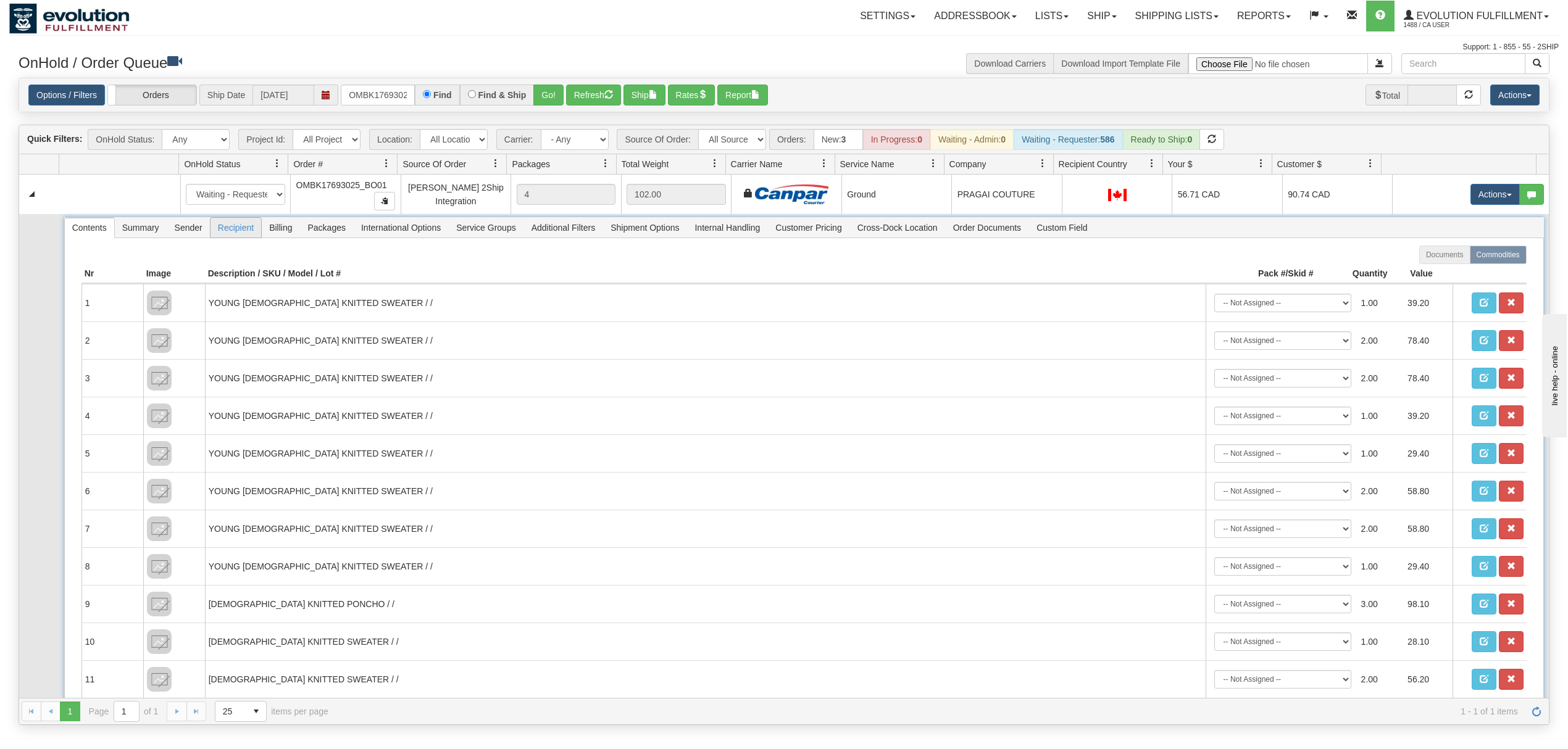
click at [238, 236] on span "Recipient" at bounding box center [236, 228] width 50 height 20
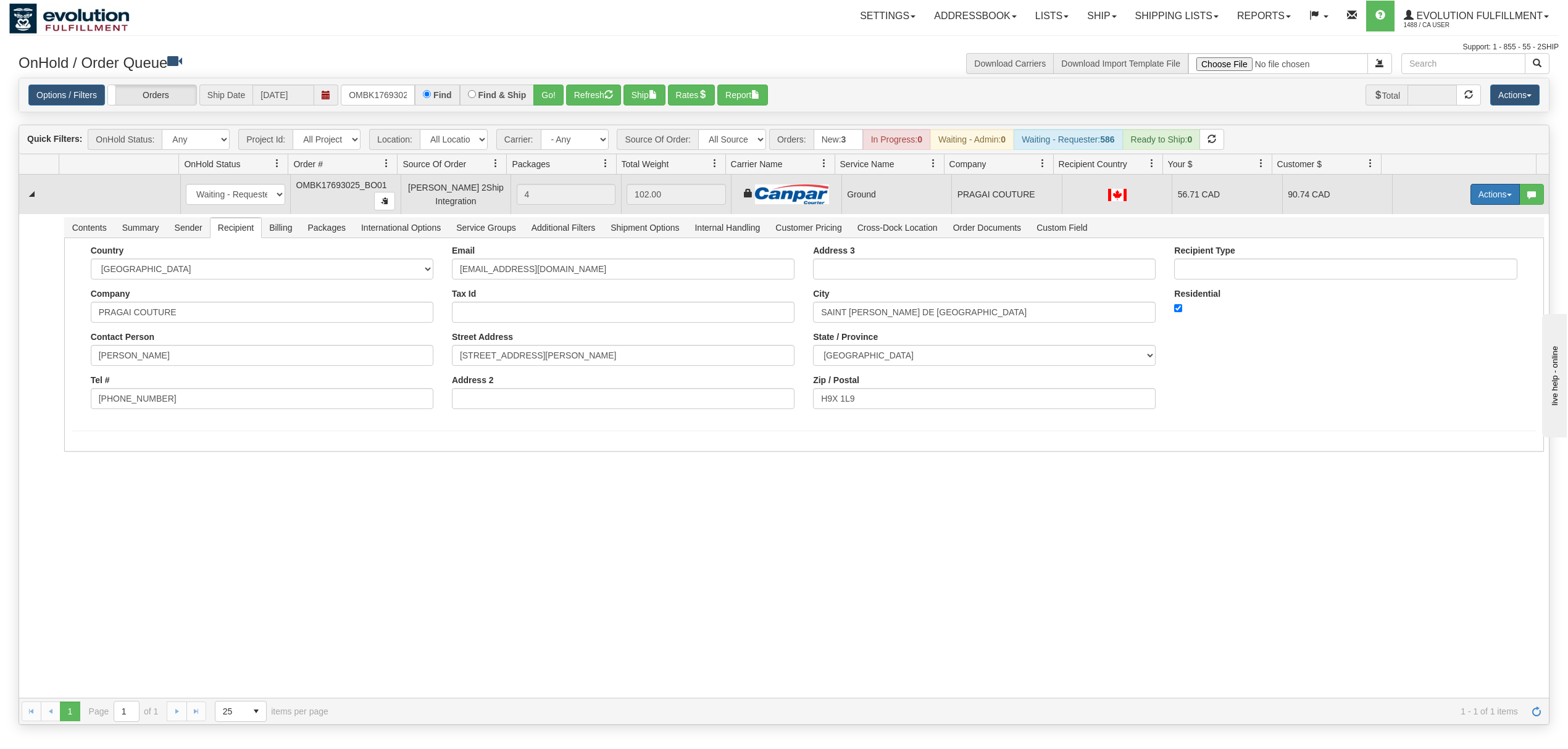
click at [1470, 194] on button "Actions" at bounding box center [1495, 194] width 50 height 21
click at [1433, 264] on span "Ship" at bounding box center [1446, 266] width 26 height 10
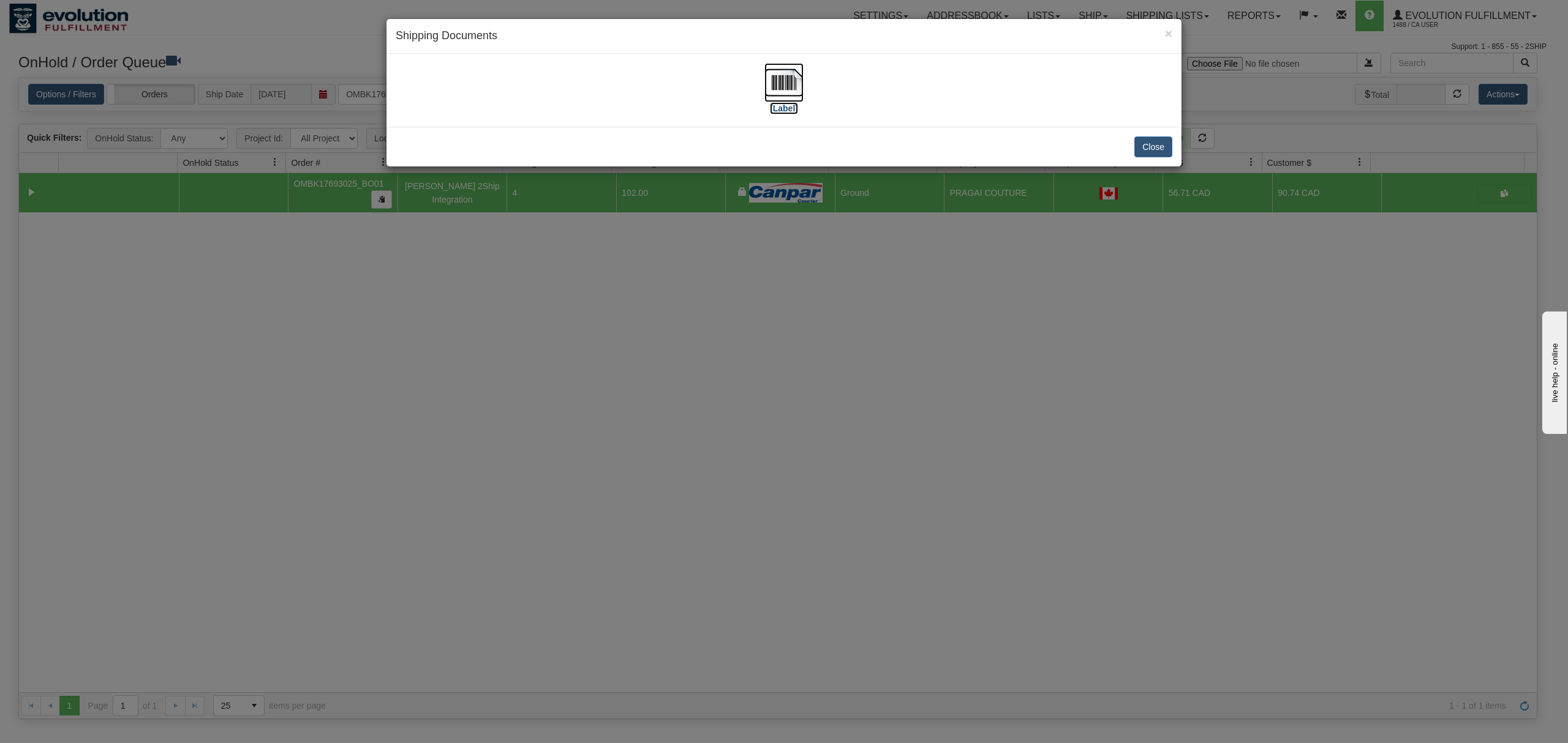
click at [800, 85] on img at bounding box center [784, 83] width 39 height 39
drag, startPoint x: 1138, startPoint y: 150, endPoint x: 944, endPoint y: 137, distance: 194.4
click at [1140, 150] on button "Close" at bounding box center [1153, 147] width 38 height 21
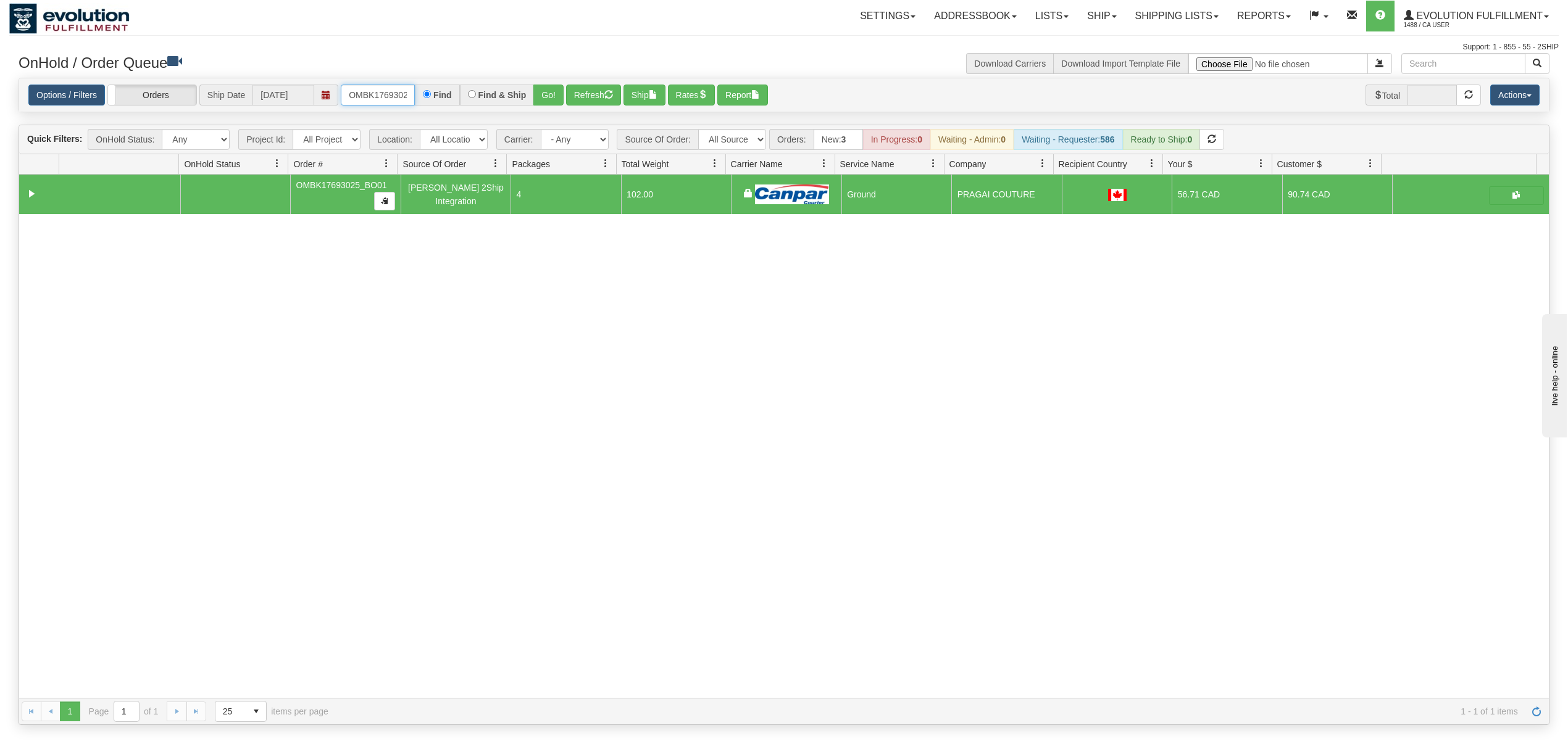
click at [359, 99] on input "OMBK17693025_BO01" at bounding box center [377, 95] width 74 height 21
click at [402, 95] on input "OMBK18268810 BO01" at bounding box center [377, 95] width 74 height 21
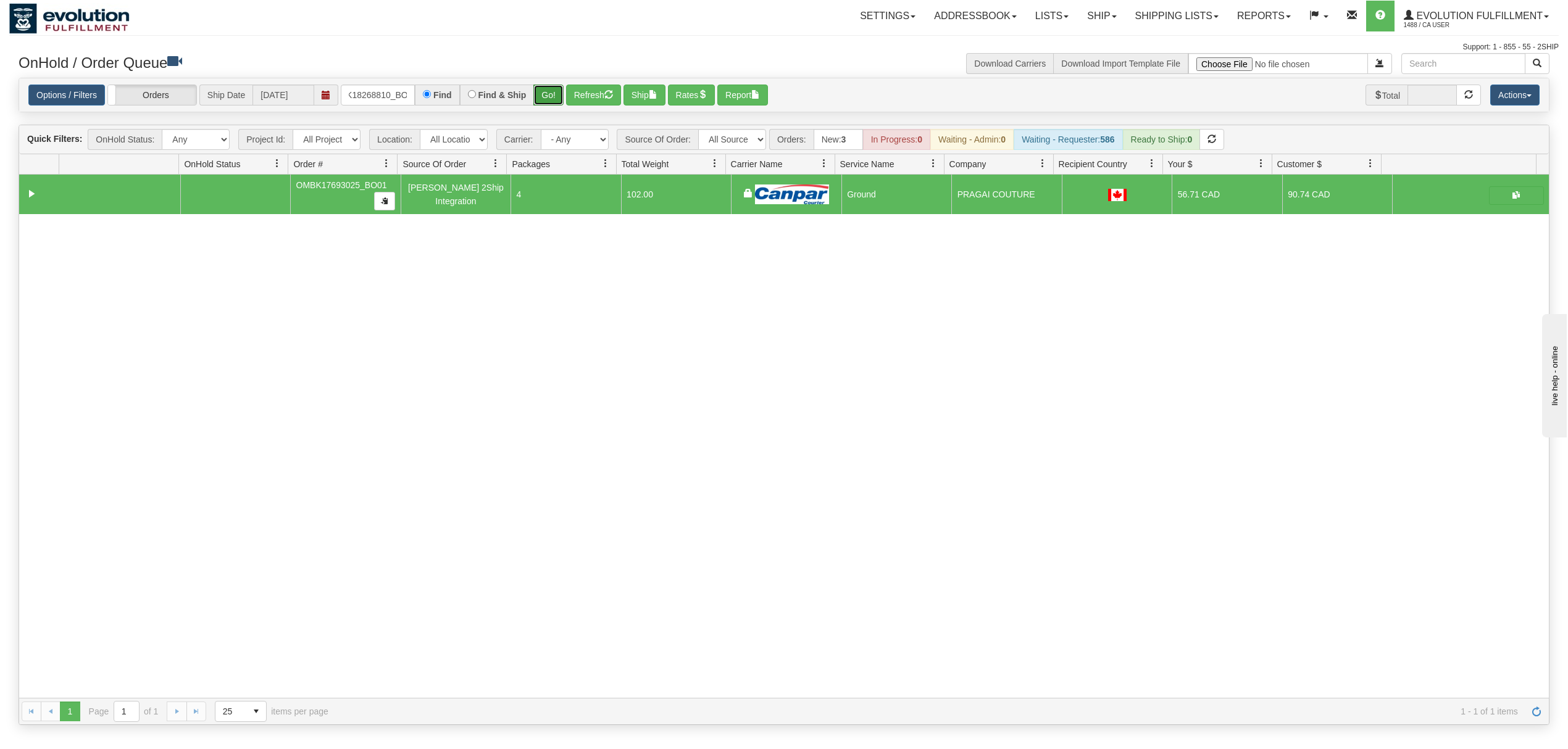
click at [558, 93] on button "Go!" at bounding box center [549, 95] width 30 height 21
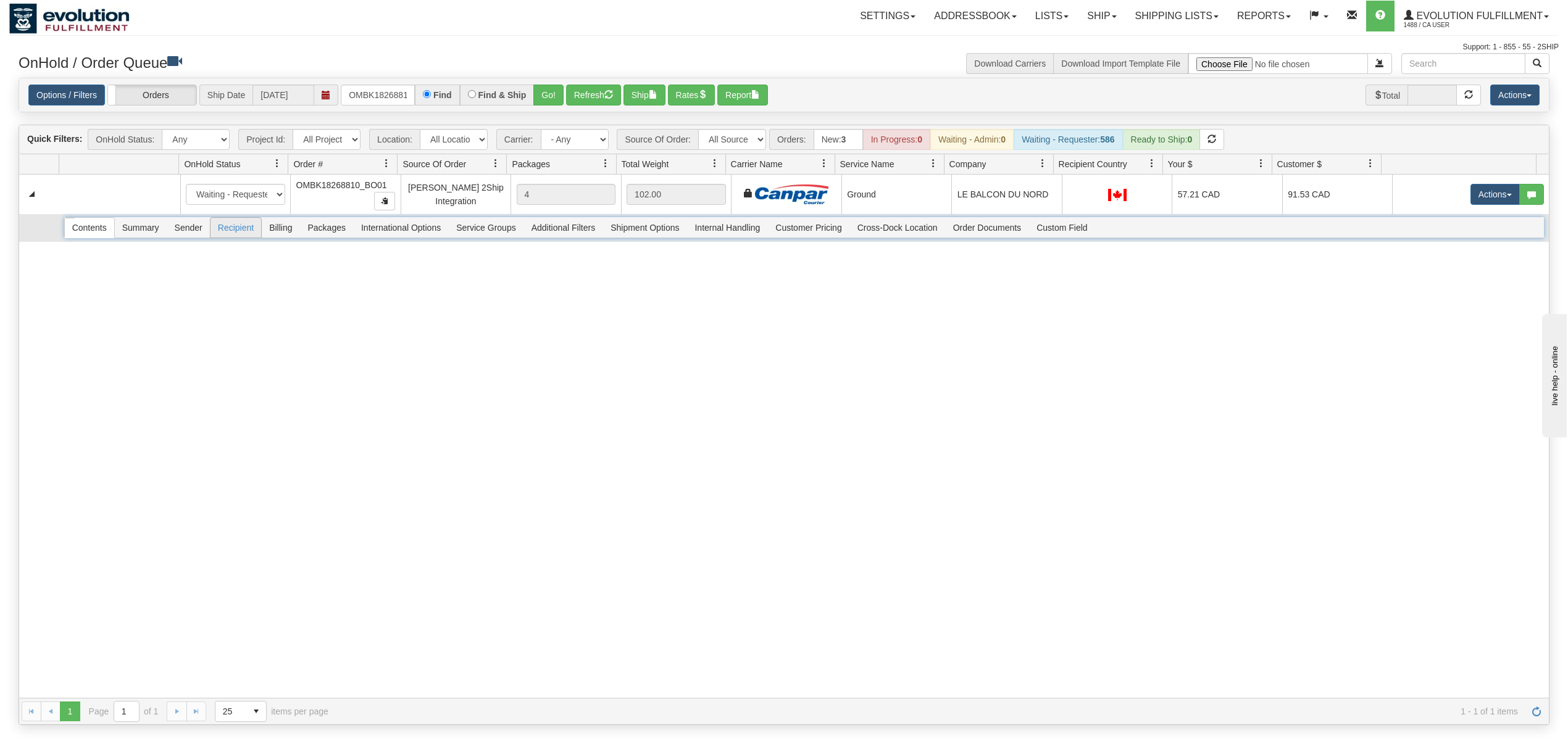
click at [235, 223] on span "Recipient" at bounding box center [236, 228] width 50 height 20
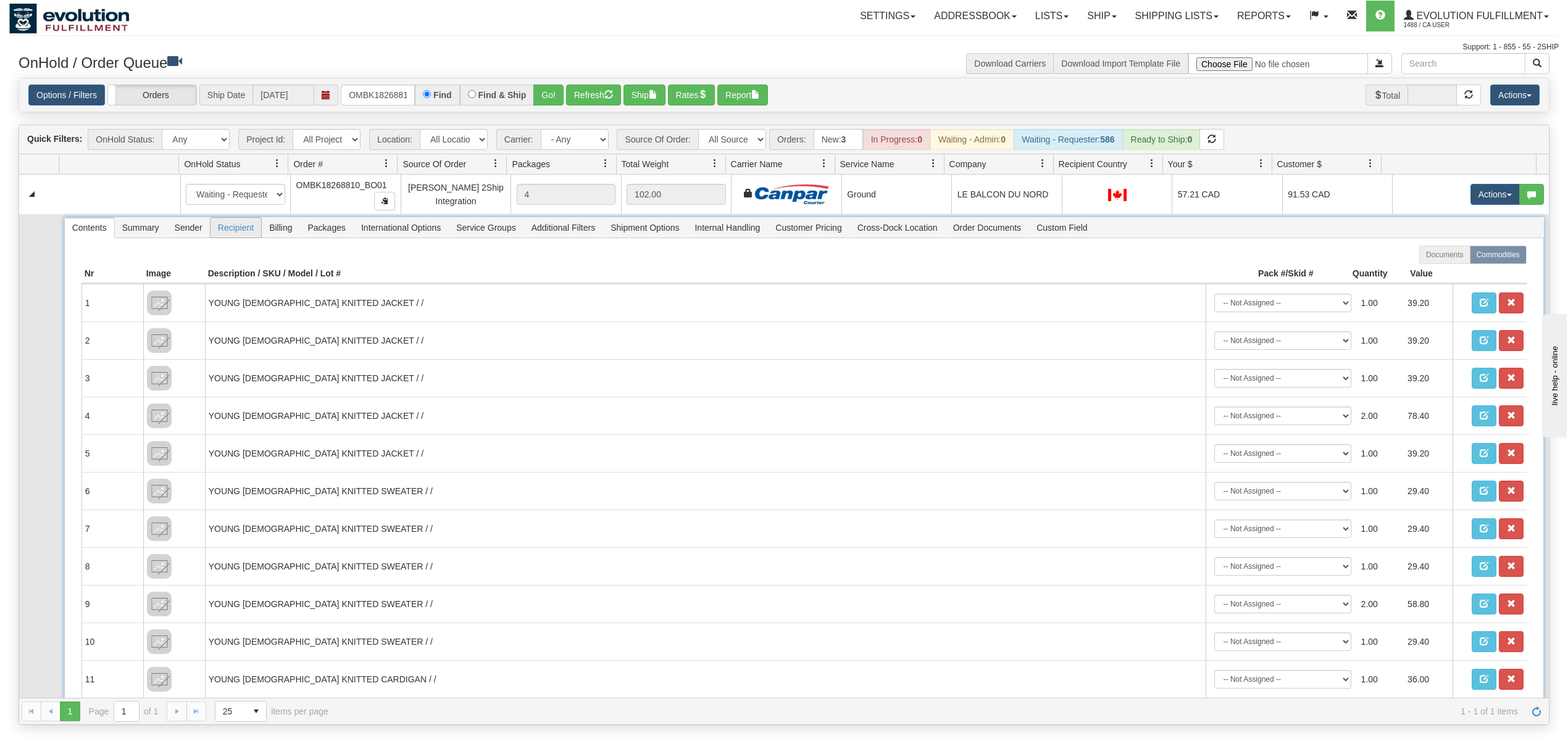
click at [244, 237] on span "Recipient" at bounding box center [236, 228] width 50 height 20
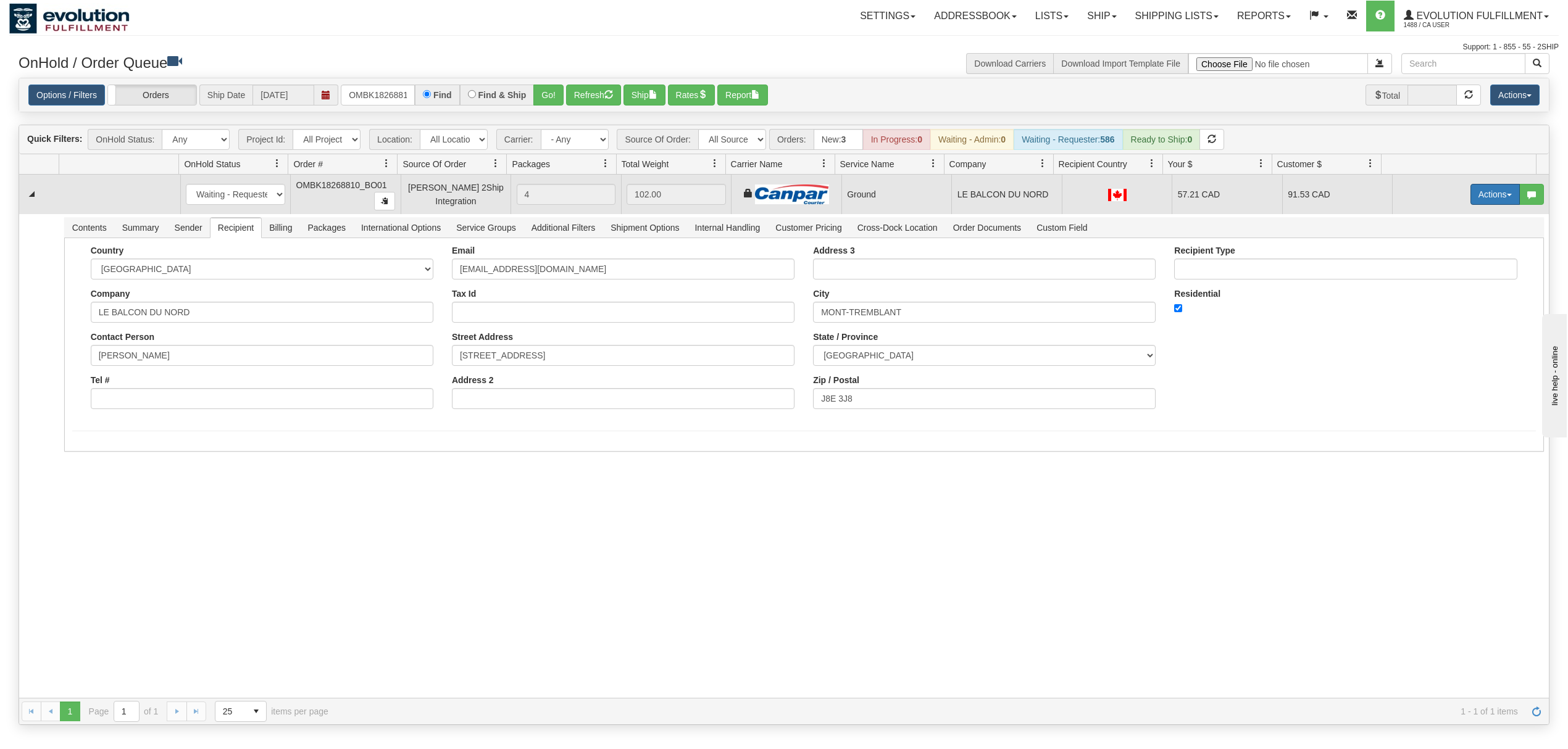
click at [1487, 191] on button "Actions" at bounding box center [1495, 194] width 50 height 21
click at [1442, 267] on link "Ship" at bounding box center [1470, 266] width 99 height 16
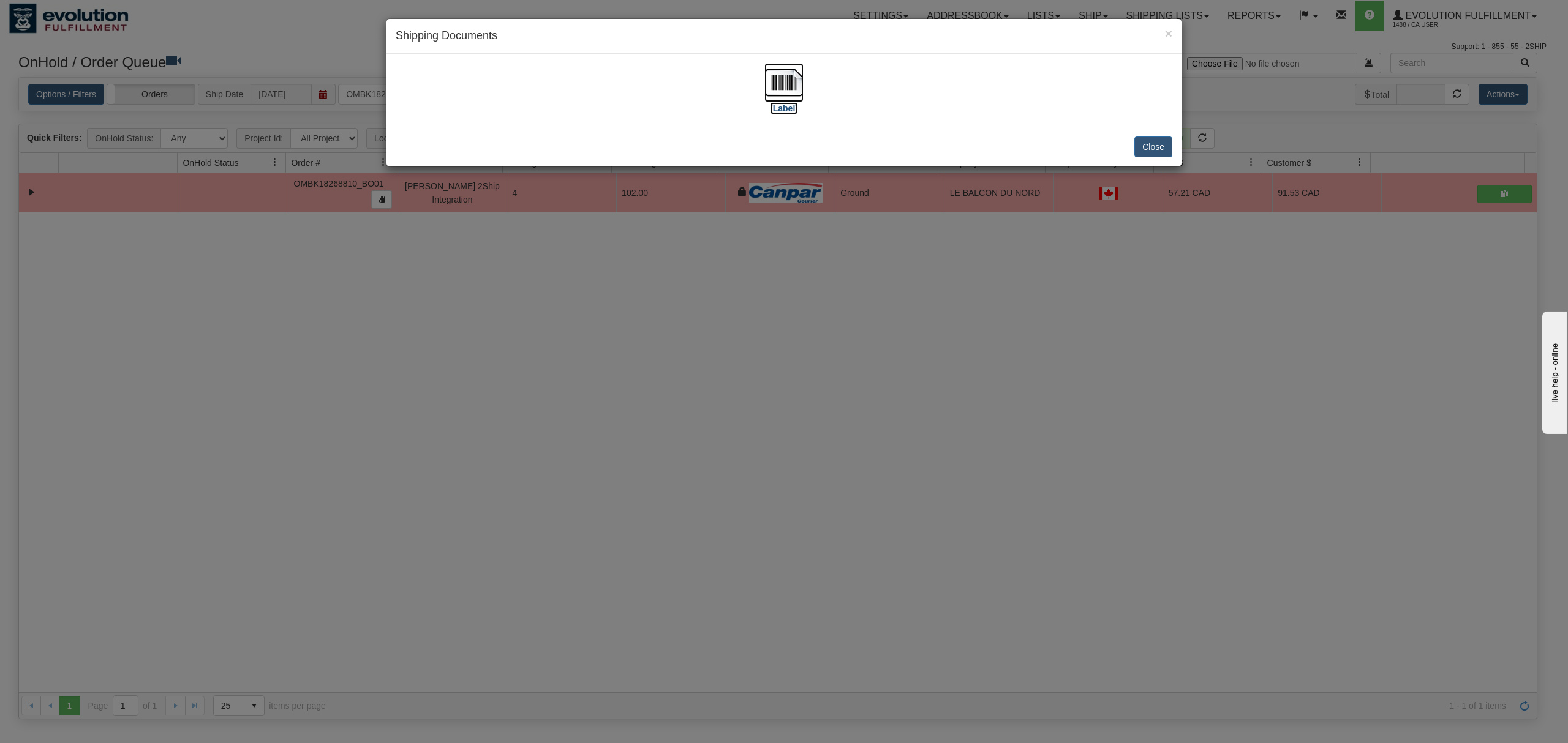
click at [793, 75] on img at bounding box center [784, 83] width 39 height 39
click at [1170, 147] on button "Close" at bounding box center [1153, 147] width 38 height 21
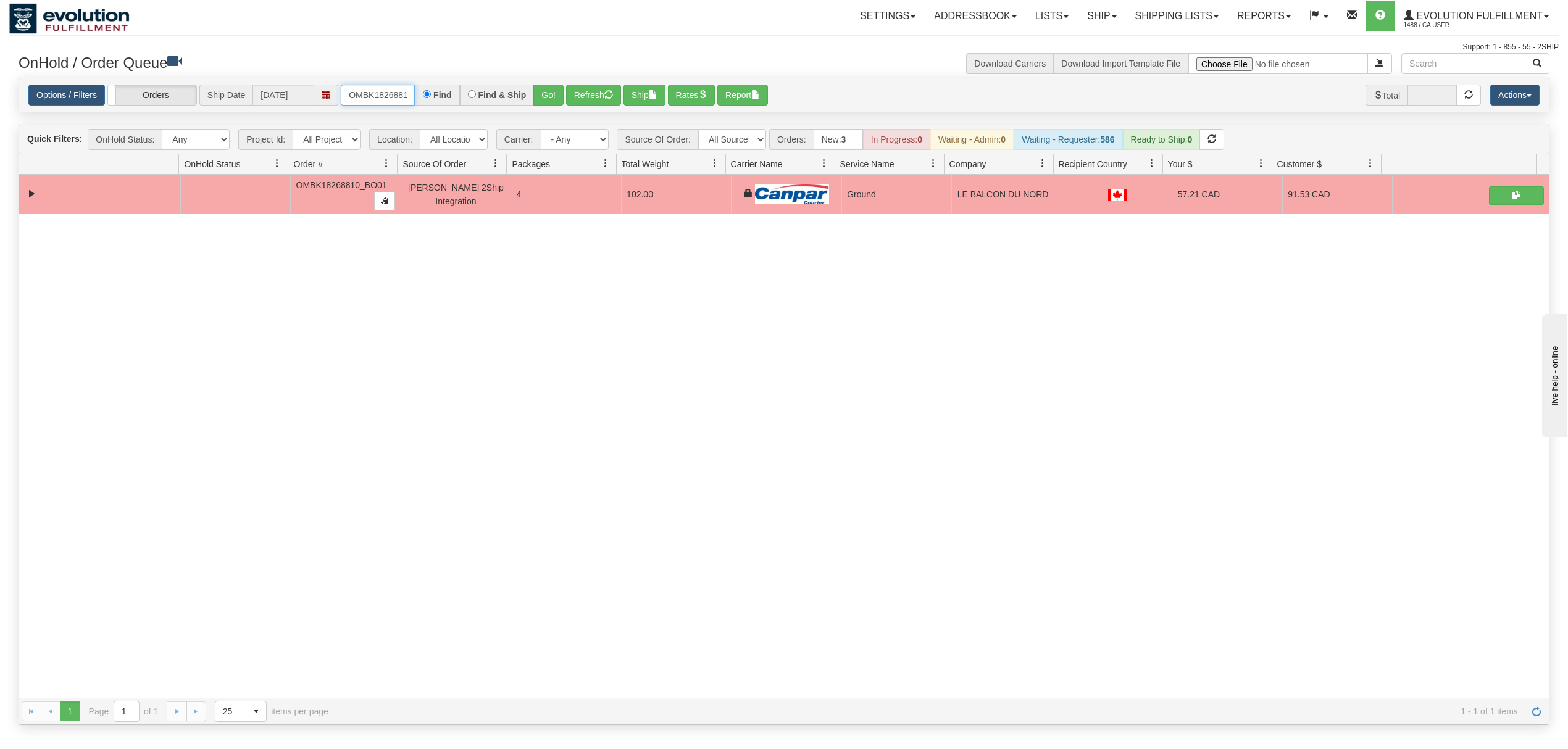
click at [381, 96] on input "OMBK18268810_BO01" at bounding box center [377, 95] width 74 height 21
click at [380, 96] on input "OMBK18268810_BO01" at bounding box center [377, 95] width 74 height 21
click at [376, 97] on input "OMBK17687872 BO01" at bounding box center [377, 95] width 74 height 21
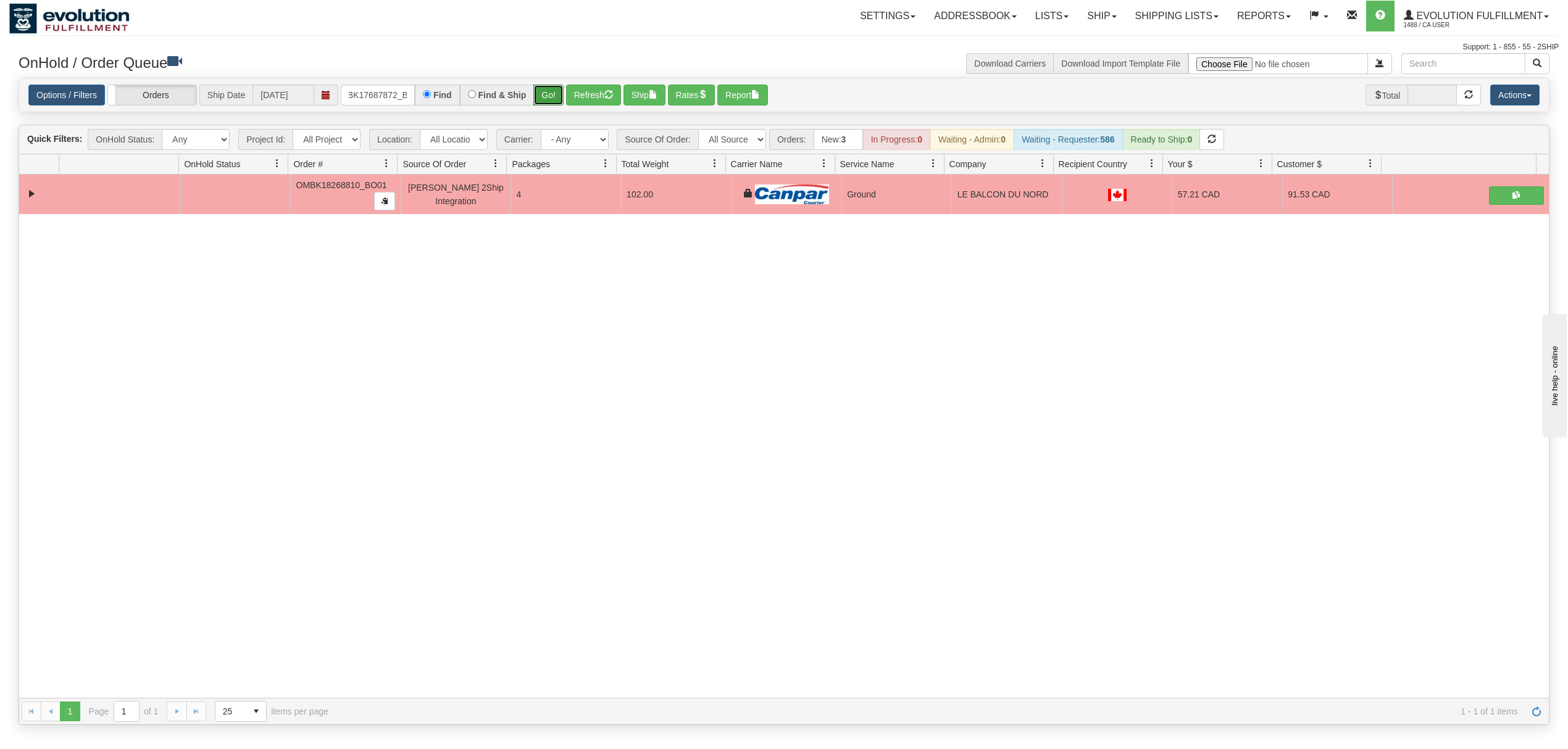
click at [555, 95] on button "Go!" at bounding box center [549, 95] width 30 height 21
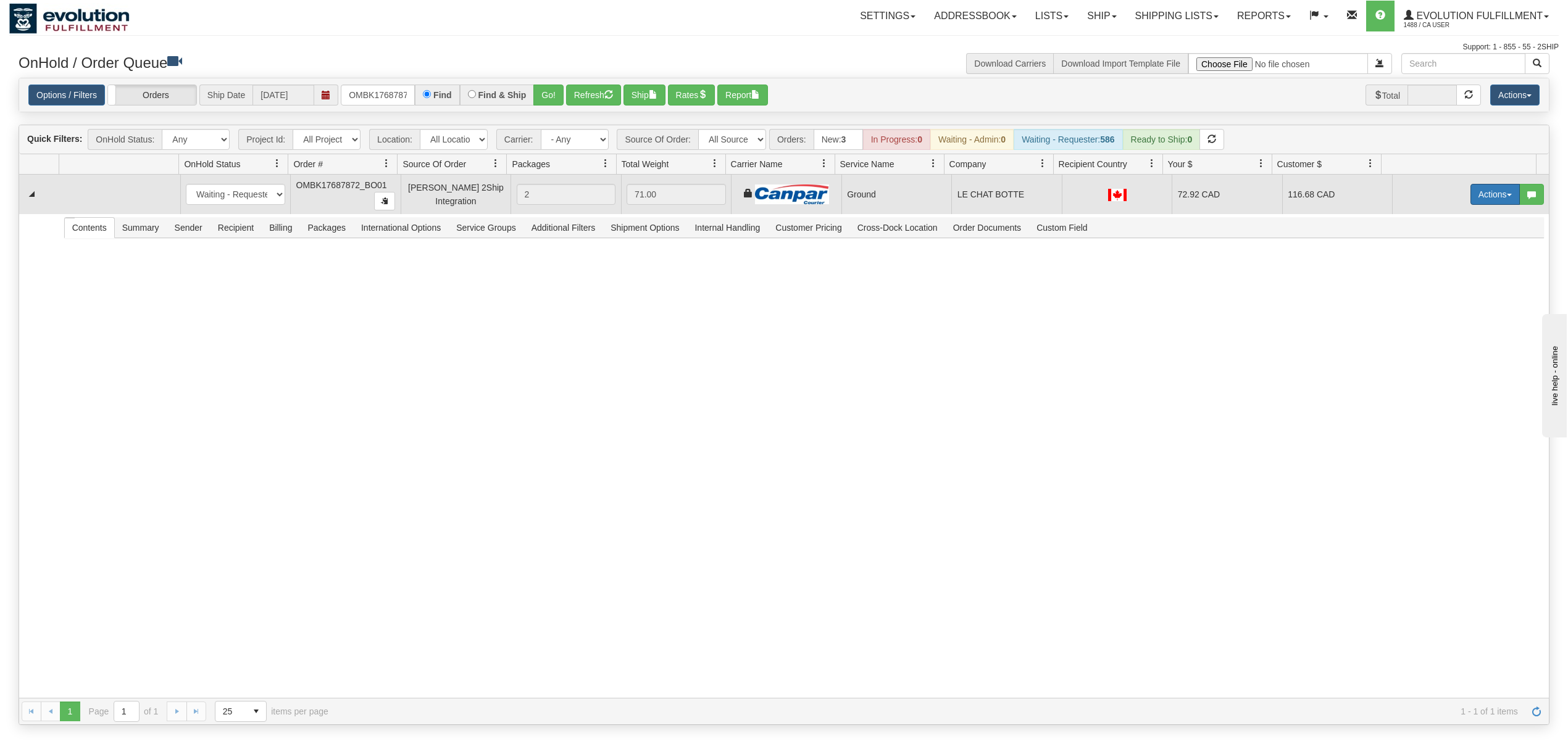
click at [1488, 192] on button "Actions" at bounding box center [1495, 194] width 50 height 21
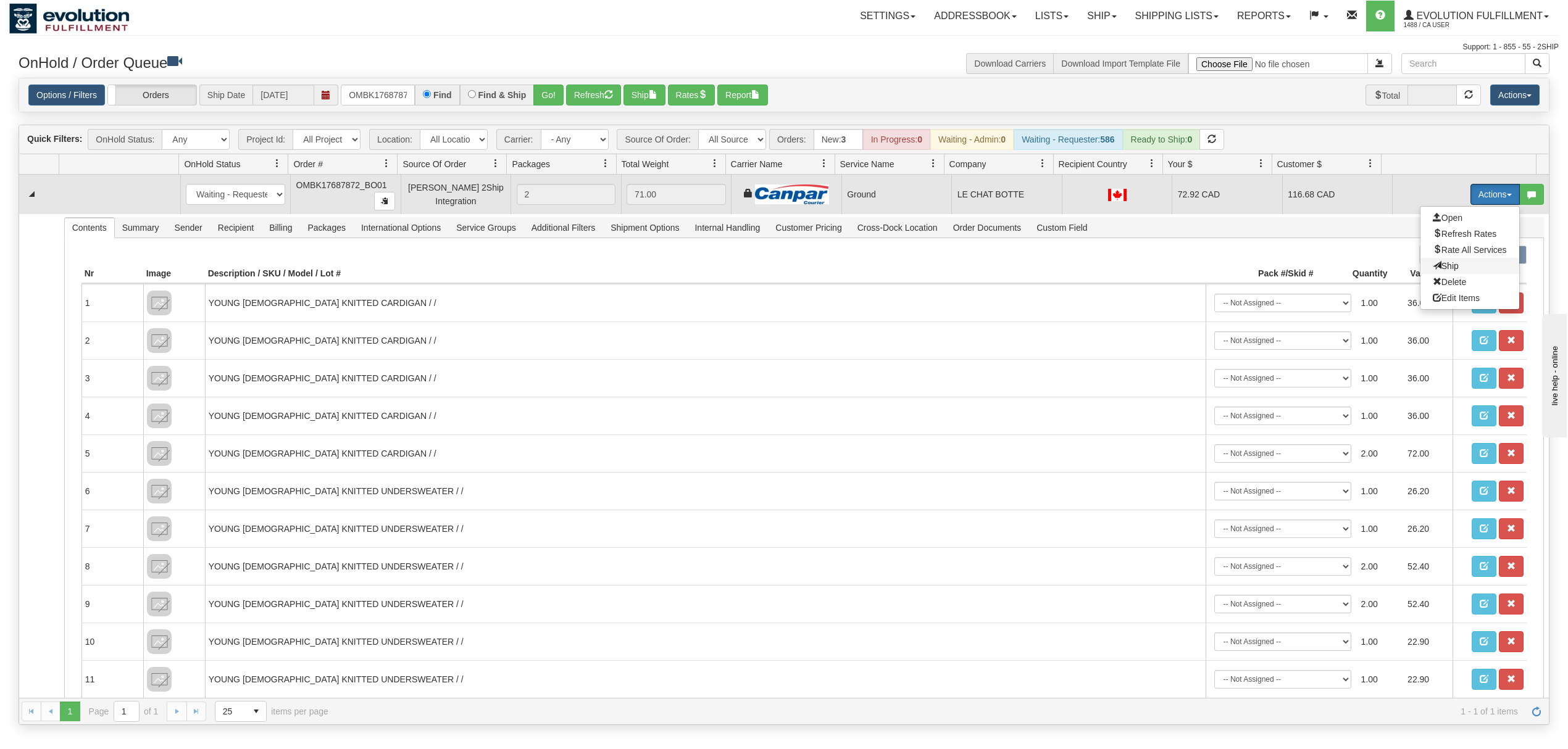
click at [1439, 265] on span "Ship" at bounding box center [1446, 266] width 26 height 10
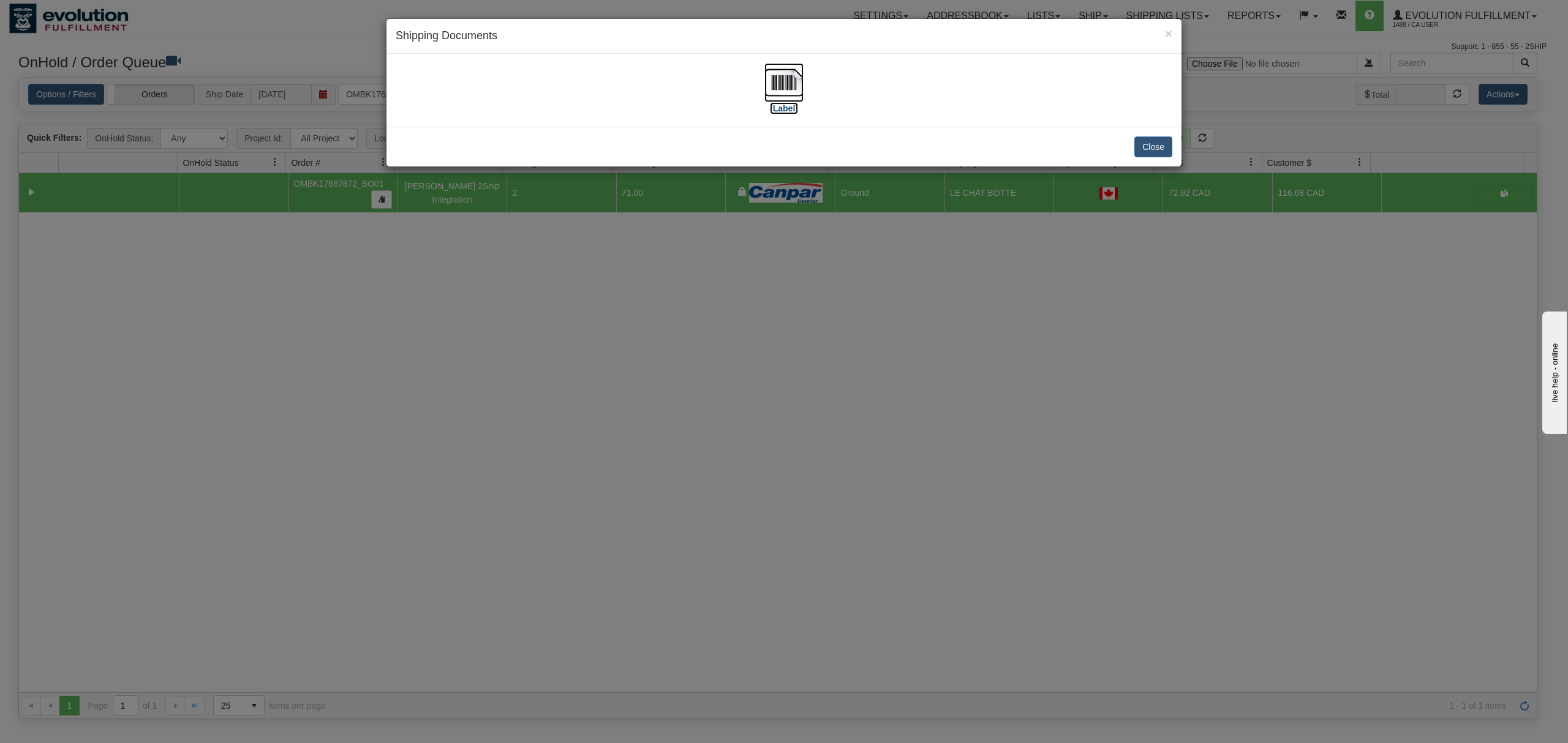
click at [773, 81] on img at bounding box center [784, 83] width 39 height 39
drag, startPoint x: 1150, startPoint y: 150, endPoint x: 1030, endPoint y: 146, distance: 120.1
click at [1152, 150] on button "Close" at bounding box center [1153, 147] width 38 height 21
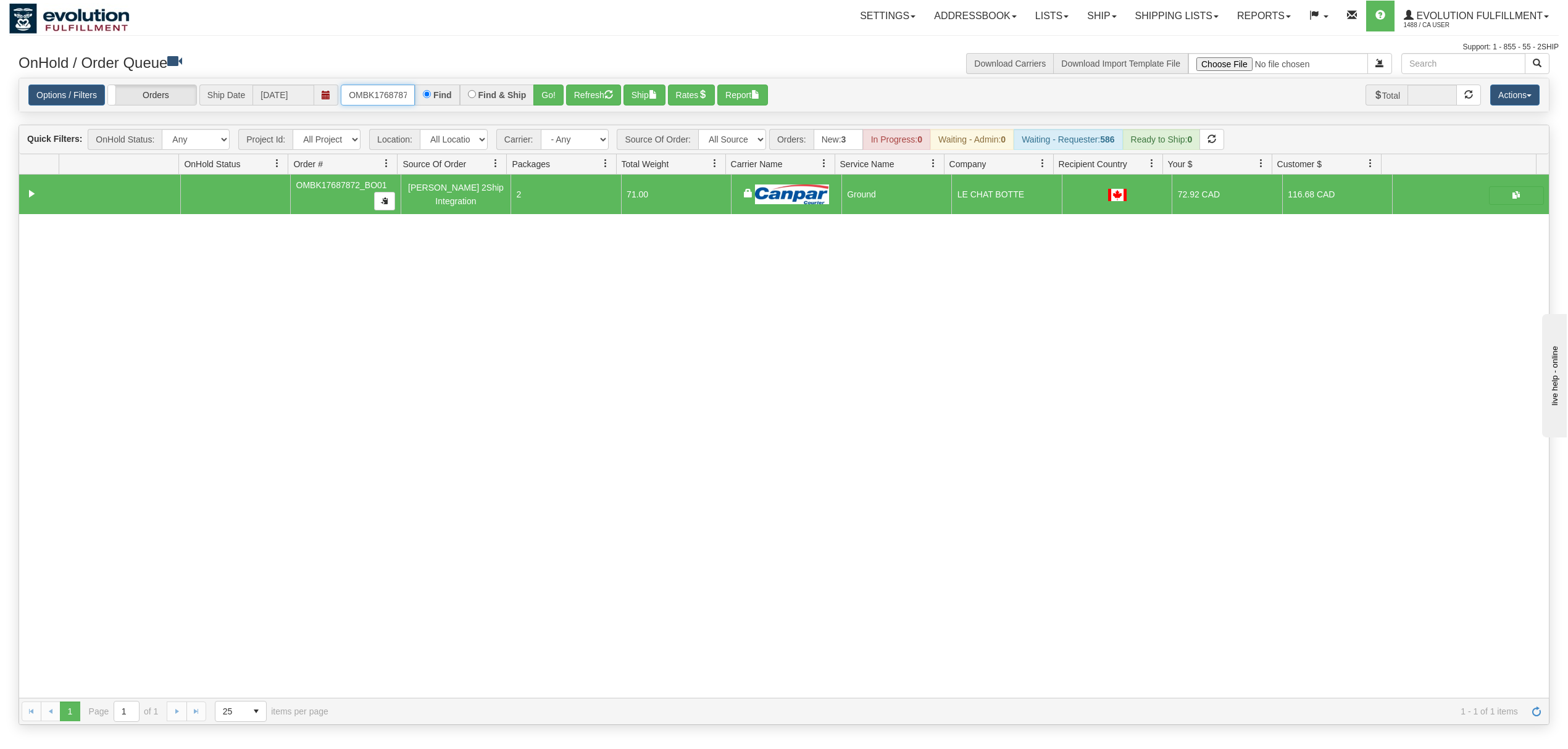
click at [393, 90] on input "OMBK17687872_BO01" at bounding box center [377, 95] width 74 height 21
click at [557, 93] on button "Go!" at bounding box center [549, 95] width 30 height 21
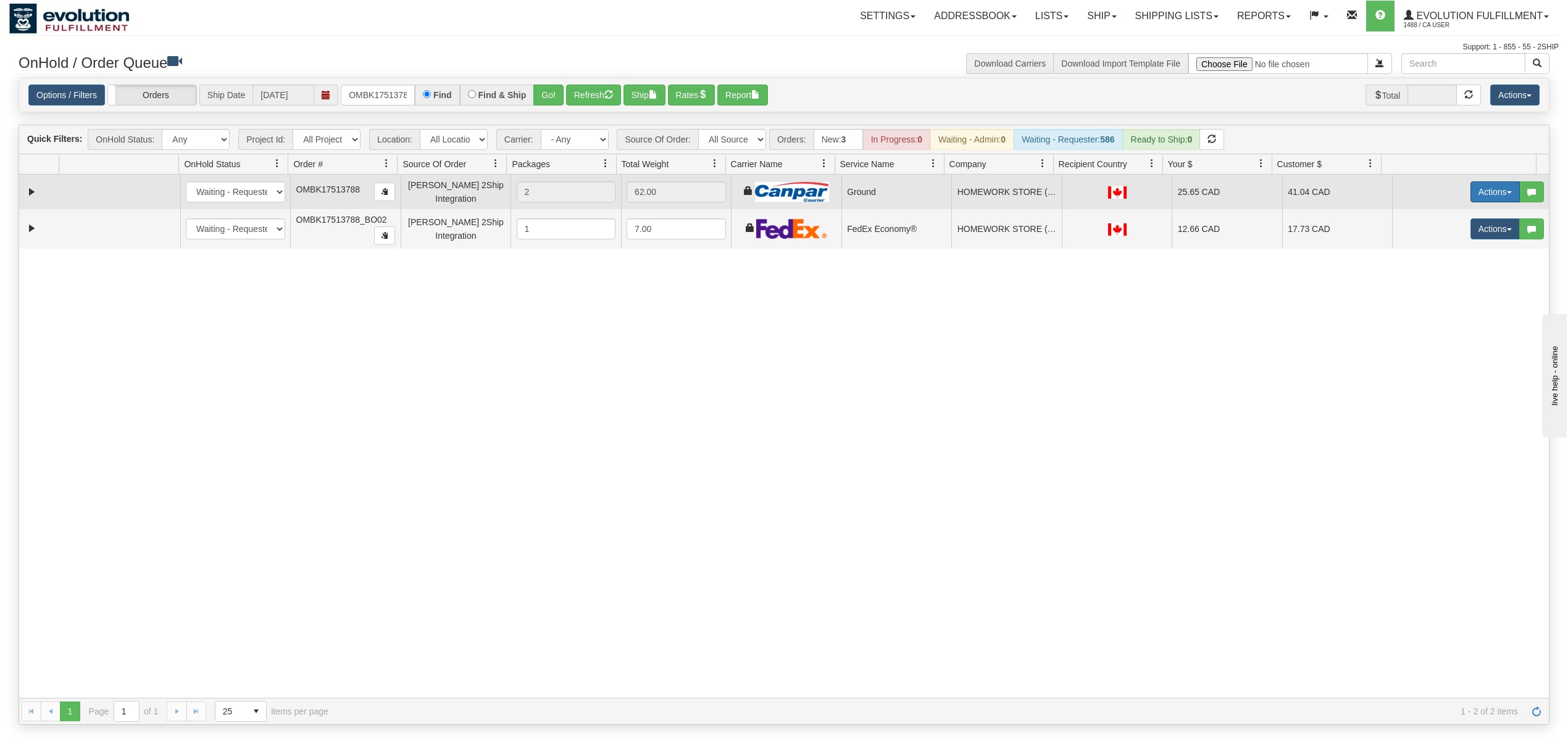
click at [1486, 189] on button "Actions" at bounding box center [1495, 192] width 50 height 21
click at [1433, 267] on span "Ship" at bounding box center [1446, 264] width 26 height 10
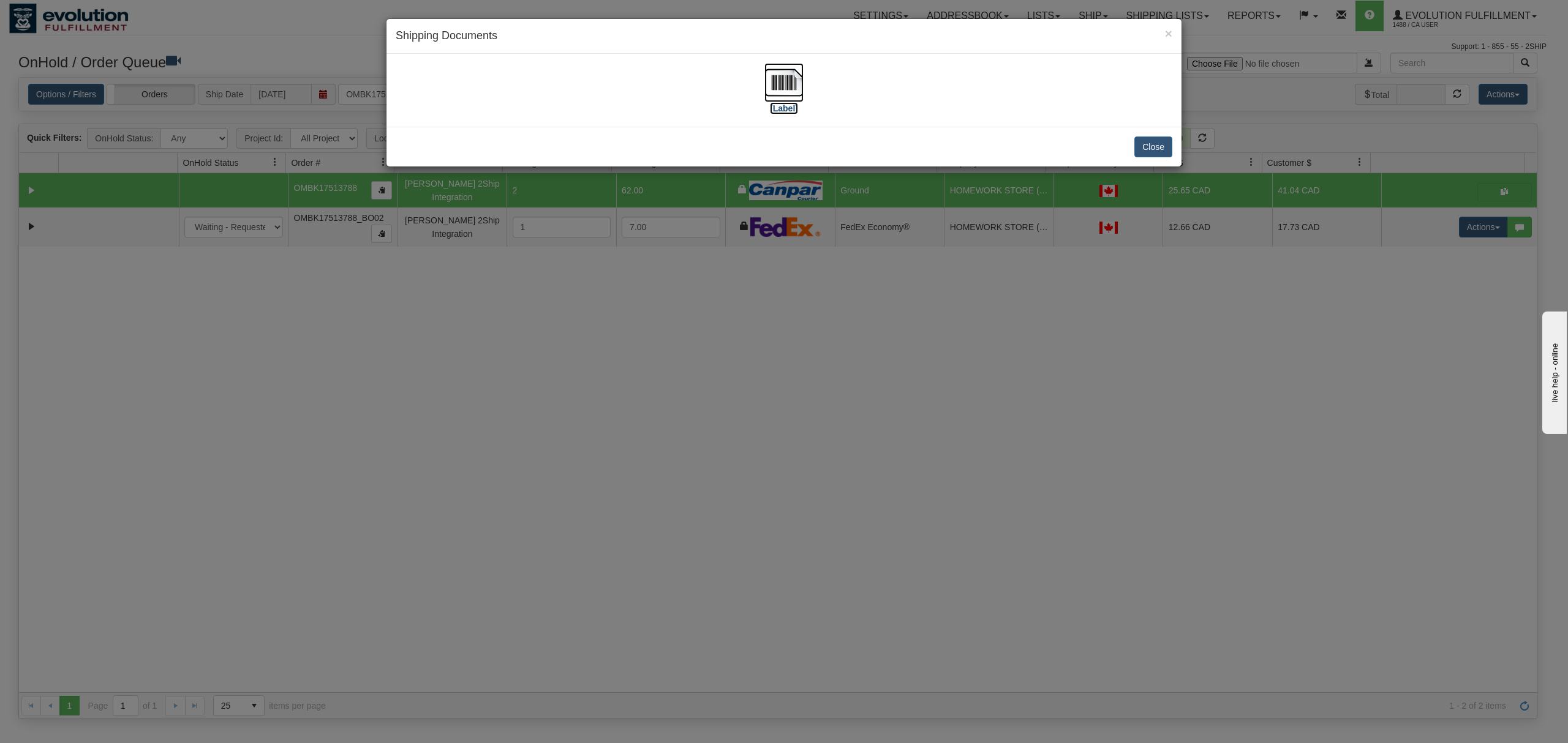
click at [787, 85] on img at bounding box center [784, 83] width 39 height 39
click at [1145, 145] on button "Close" at bounding box center [1153, 147] width 38 height 21
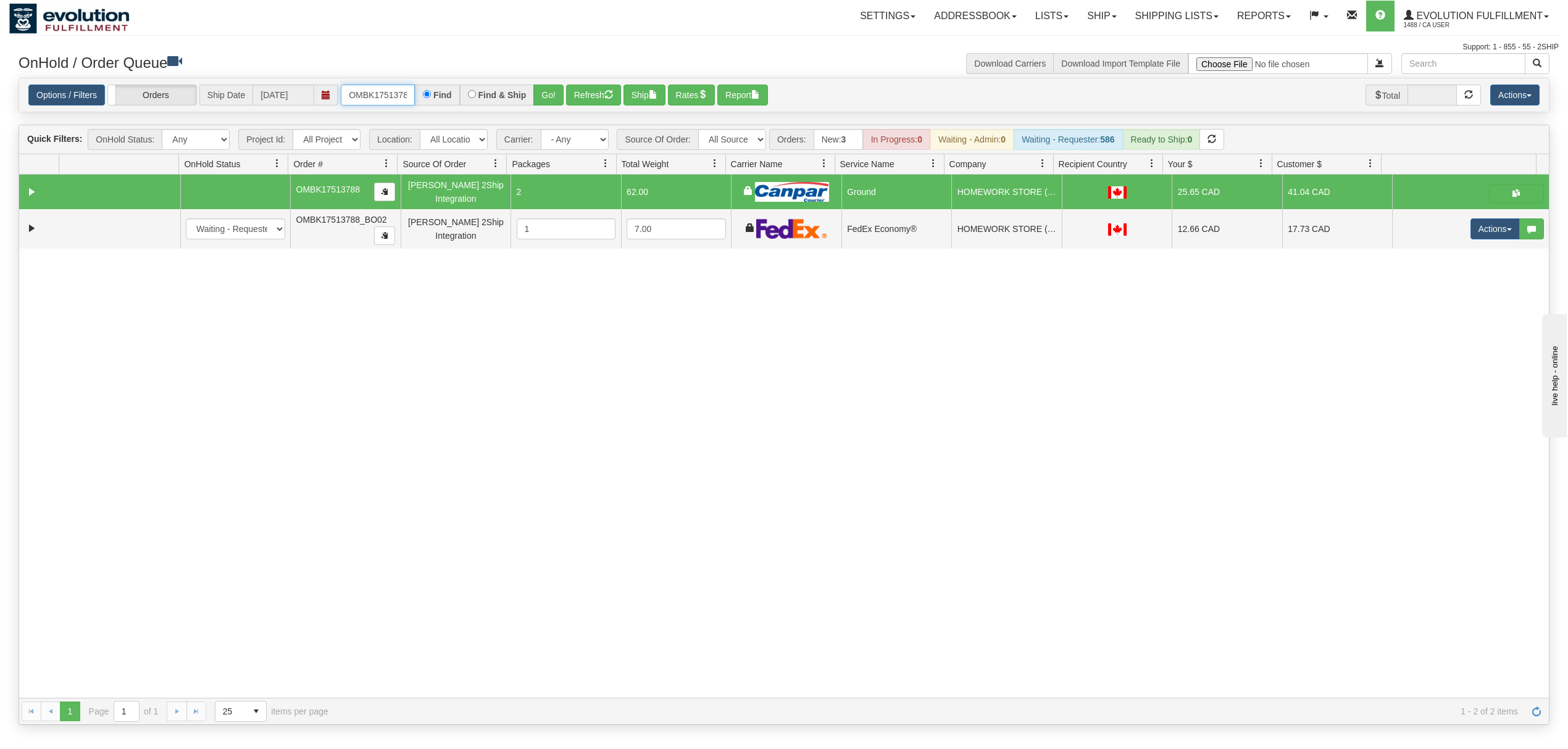
click at [352, 100] on input "OMBK17513788" at bounding box center [377, 95] width 74 height 21
click at [403, 88] on input "OMBK17265572 BO01" at bounding box center [377, 95] width 74 height 21
click at [543, 90] on button "Go!" at bounding box center [549, 95] width 30 height 21
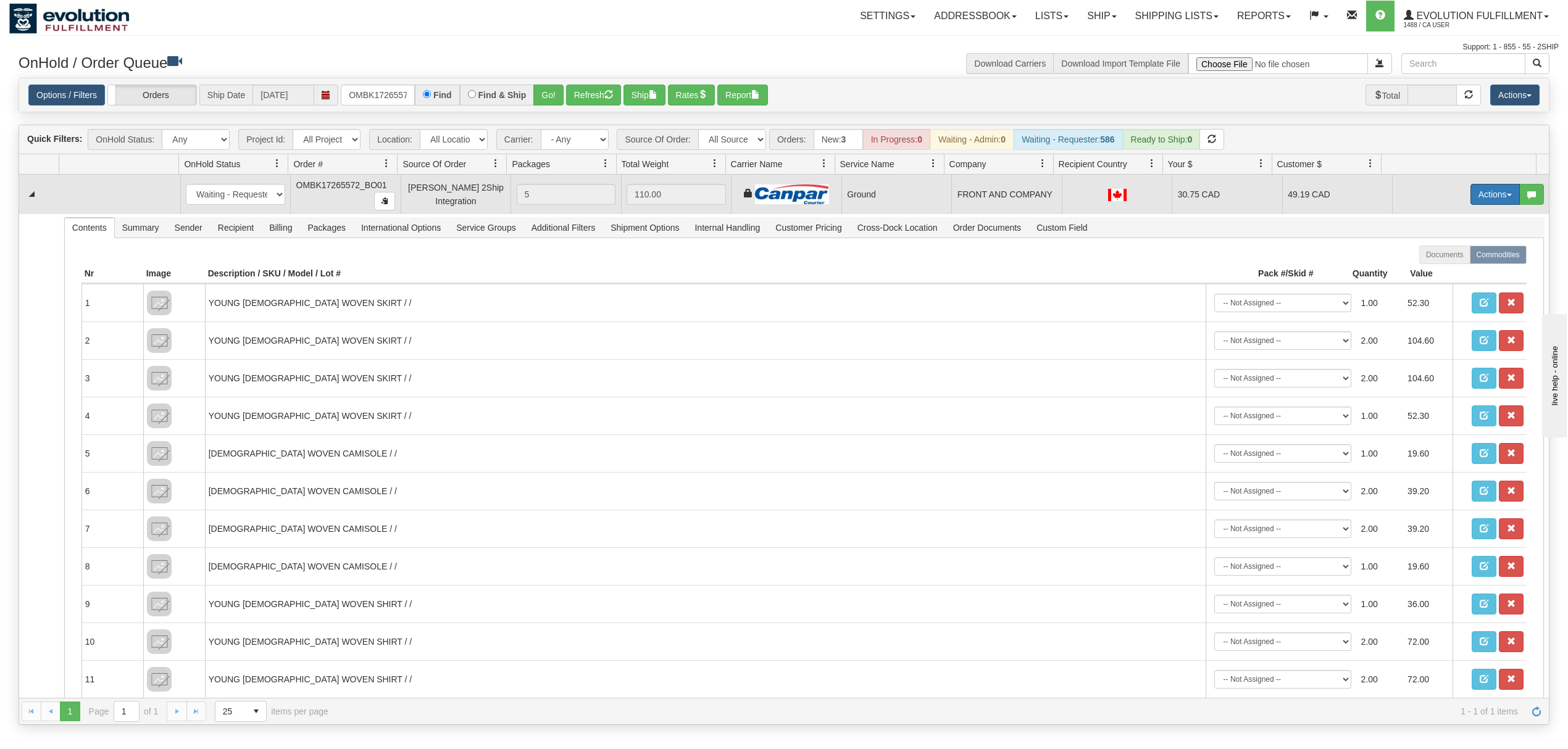
click at [1490, 195] on button "Actions" at bounding box center [1495, 194] width 50 height 21
click at [1445, 266] on link "Ship" at bounding box center [1470, 266] width 99 height 16
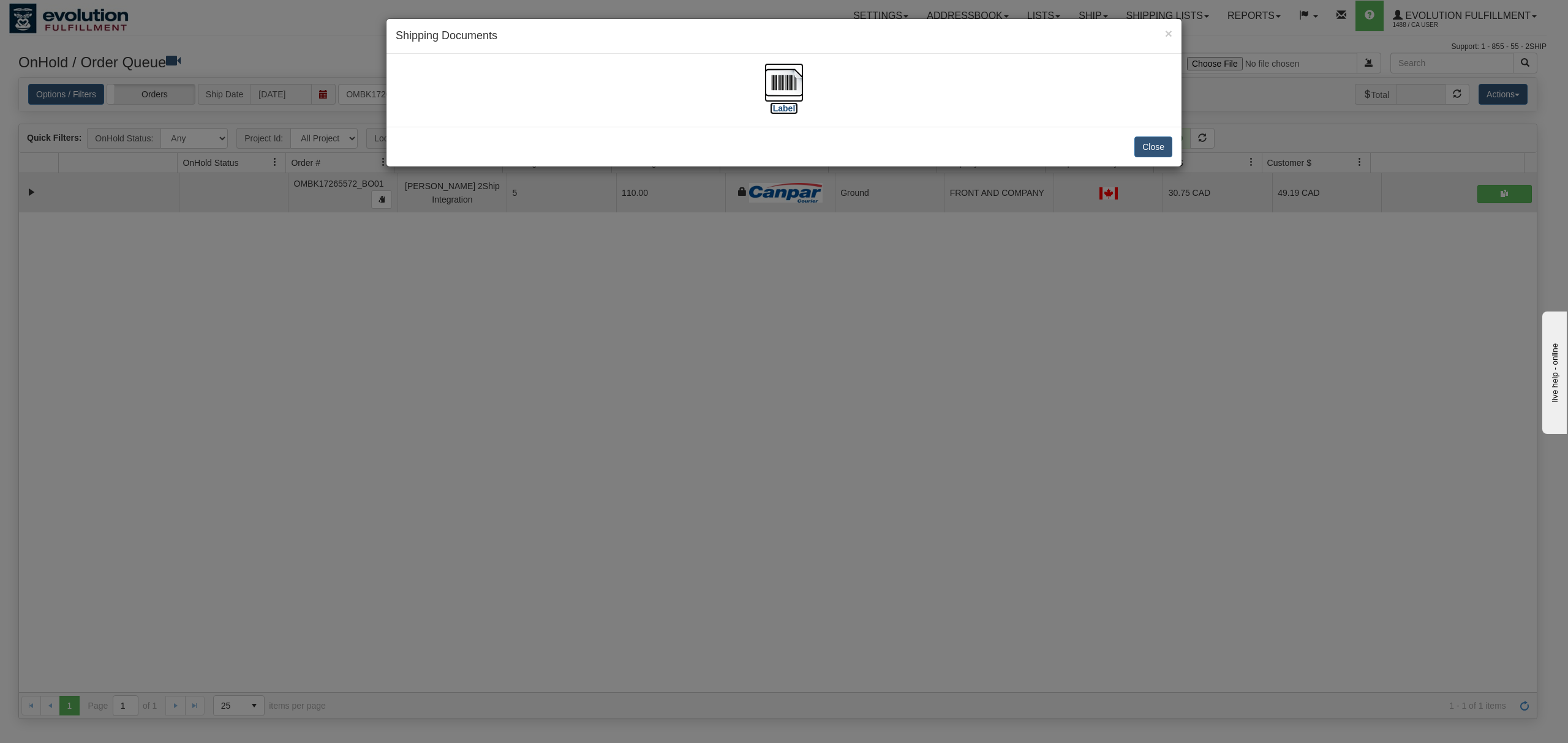
click at [789, 75] on img at bounding box center [784, 83] width 39 height 39
drag, startPoint x: 1135, startPoint y: 141, endPoint x: 1155, endPoint y: 7, distance: 135.5
click at [1143, 121] on div "× Shipping Documents [Label] Close" at bounding box center [783, 93] width 796 height 149
click at [1150, 150] on button "Close" at bounding box center [1153, 147] width 38 height 21
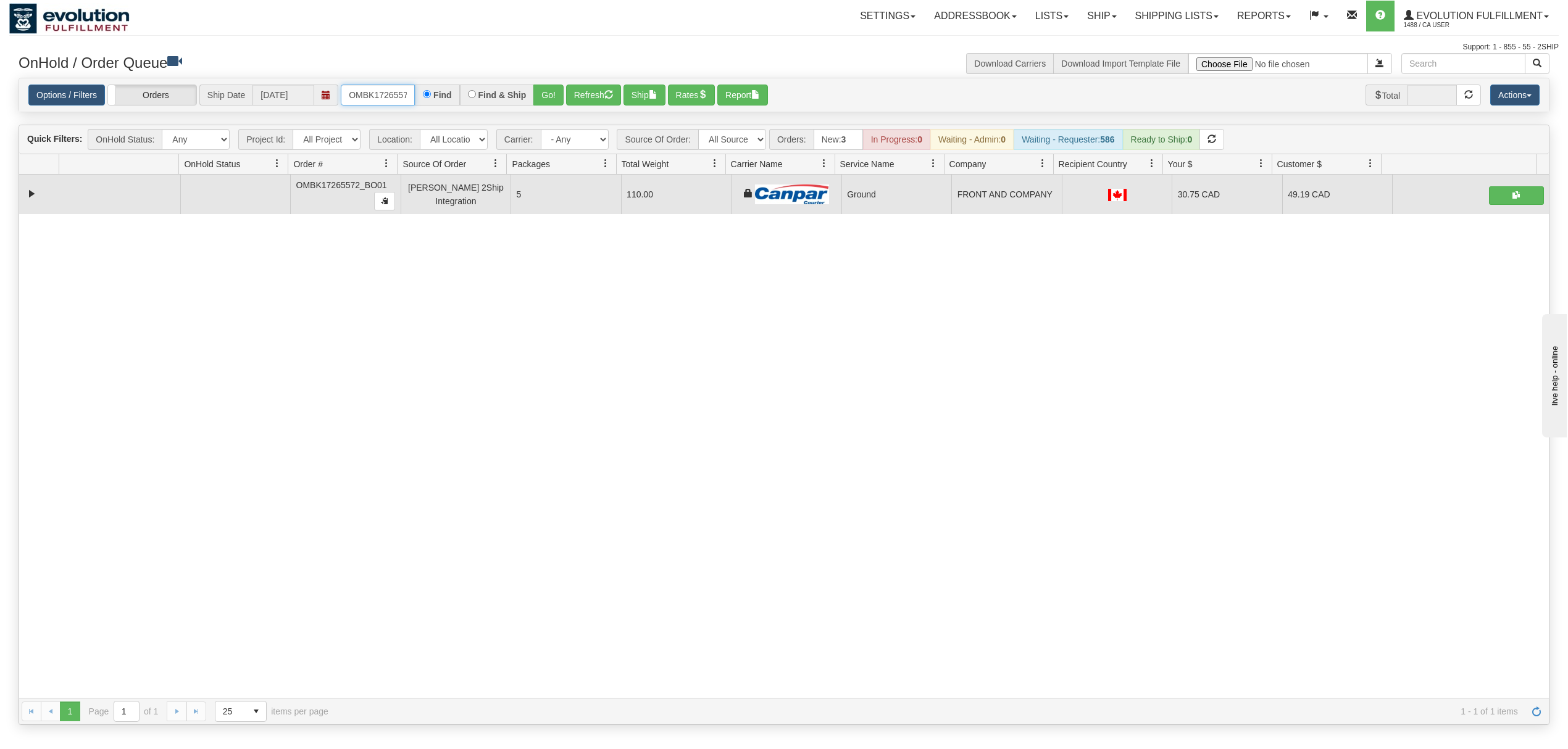
click at [386, 97] on input "OMBK17265572_BO01" at bounding box center [377, 95] width 74 height 21
click at [547, 90] on button "Go!" at bounding box center [549, 95] width 30 height 21
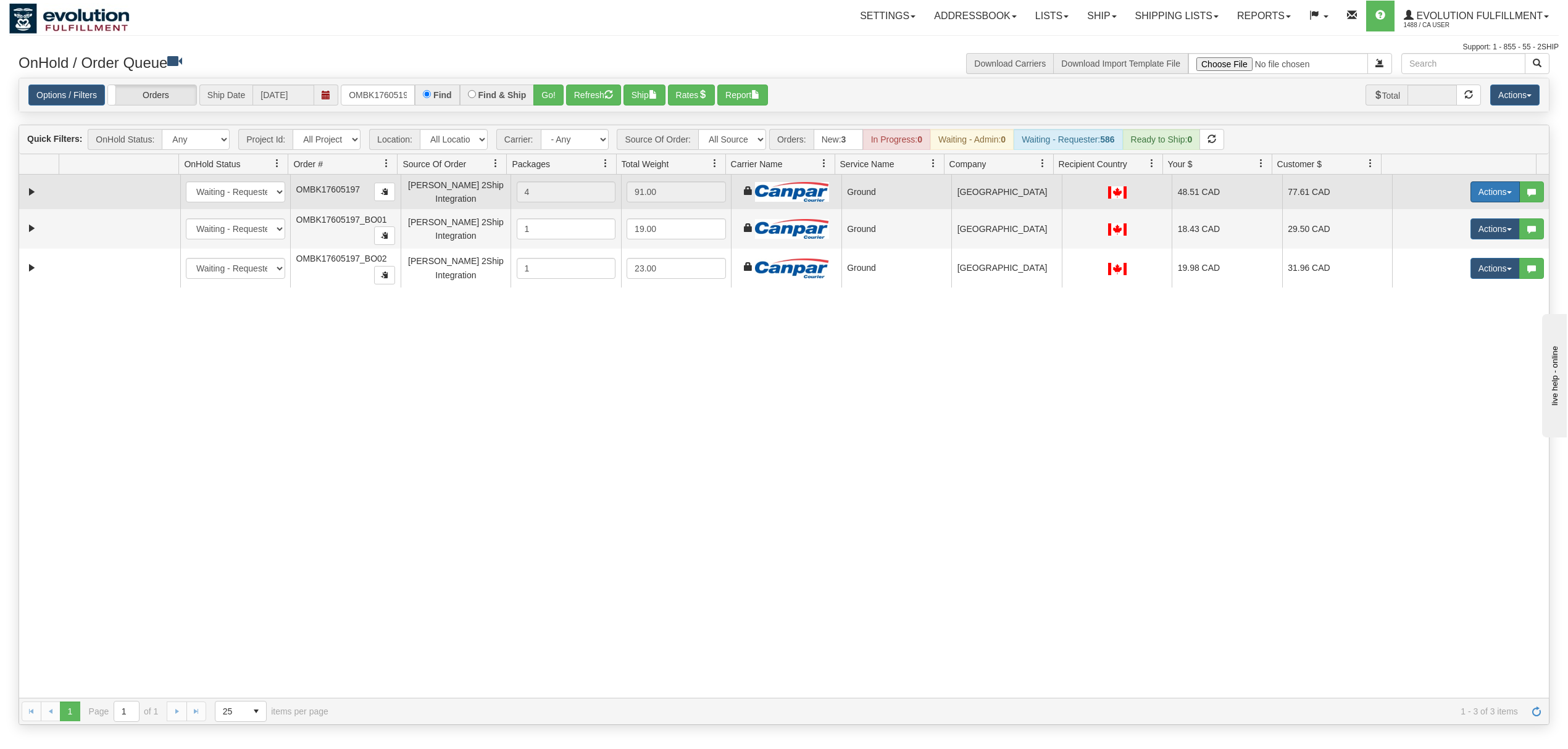
drag, startPoint x: 1468, startPoint y: 196, endPoint x: 1470, endPoint y: 205, distance: 9.2
click at [1470, 196] on button "Actions" at bounding box center [1495, 192] width 50 height 21
click at [1433, 261] on span "Ship" at bounding box center [1446, 264] width 26 height 10
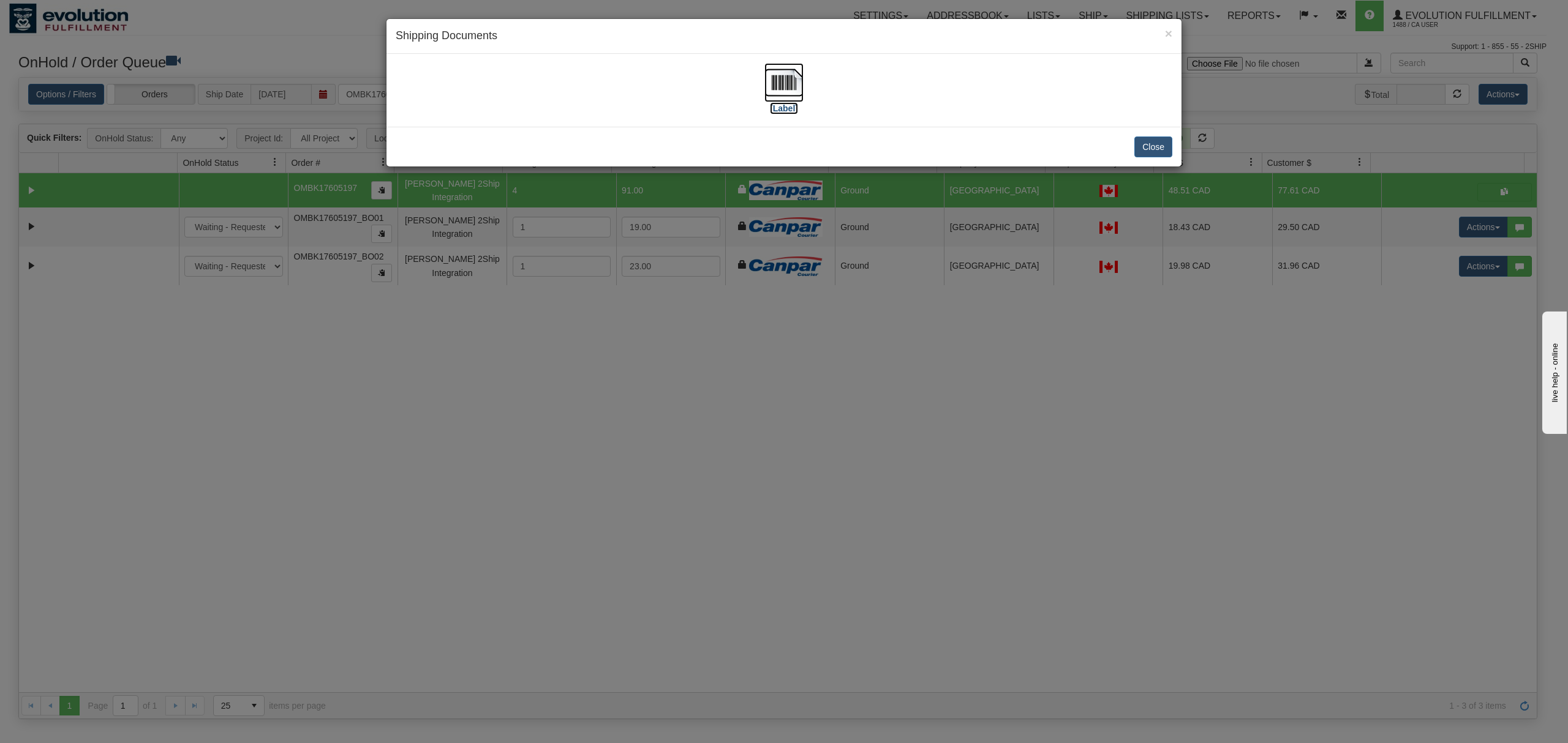
click at [786, 84] on img at bounding box center [784, 83] width 39 height 39
click at [1160, 145] on button "Close" at bounding box center [1153, 147] width 38 height 21
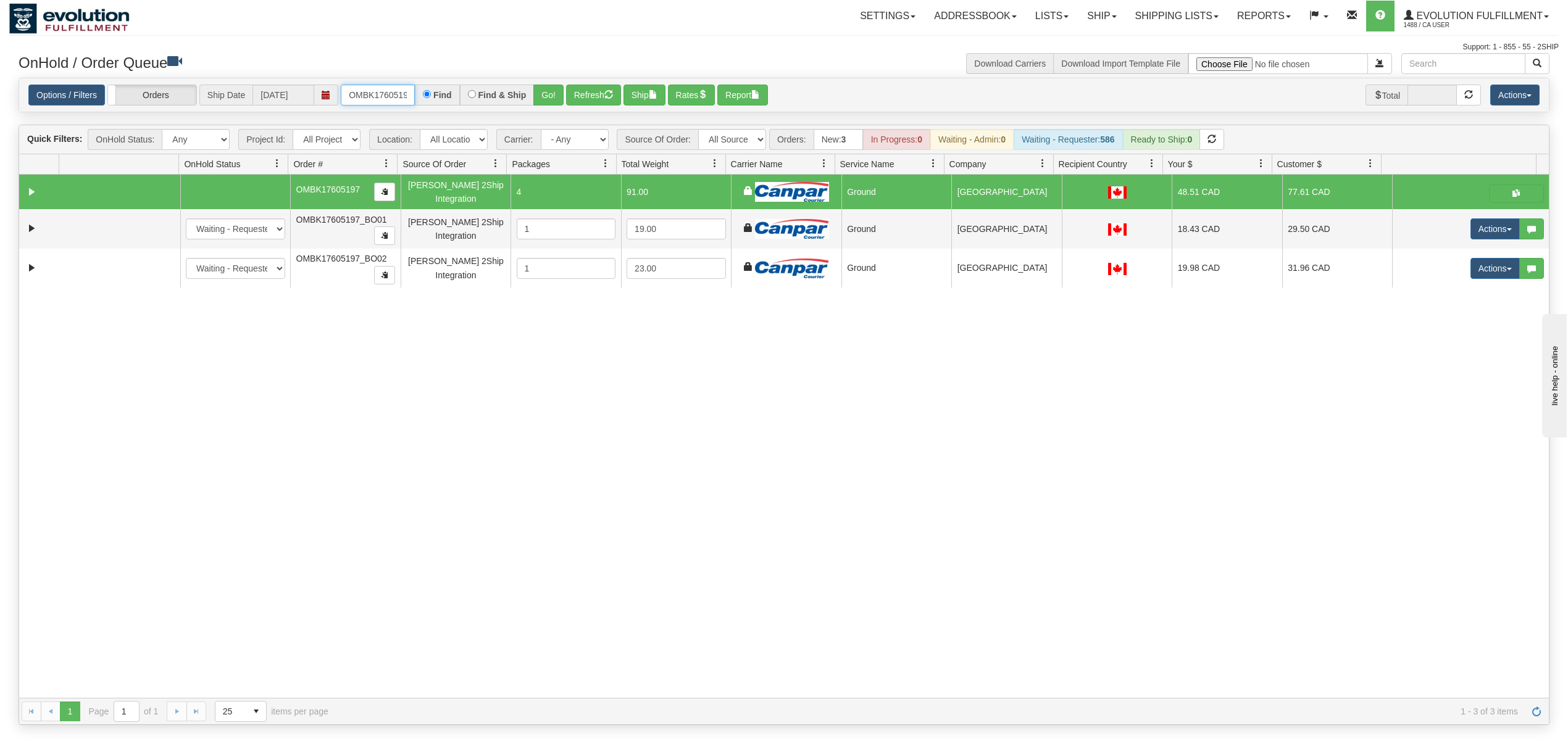
click at [394, 103] on input "OMBK17605197" at bounding box center [377, 95] width 74 height 21
type input "OMBK17525978"
click at [556, 87] on button "Go!" at bounding box center [549, 95] width 30 height 21
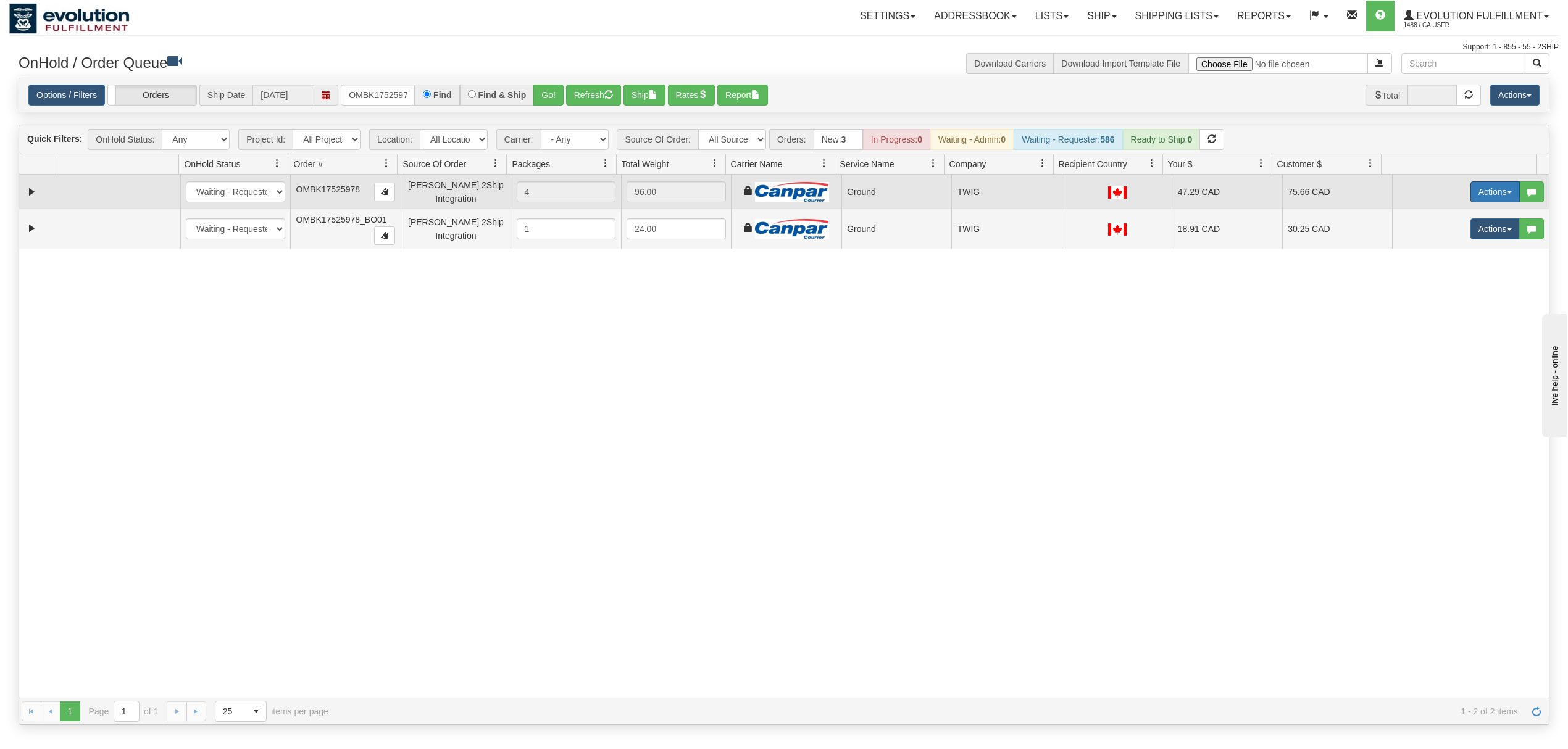
click at [1477, 187] on button "Actions" at bounding box center [1495, 192] width 50 height 21
click at [1433, 266] on span "Ship" at bounding box center [1446, 264] width 26 height 10
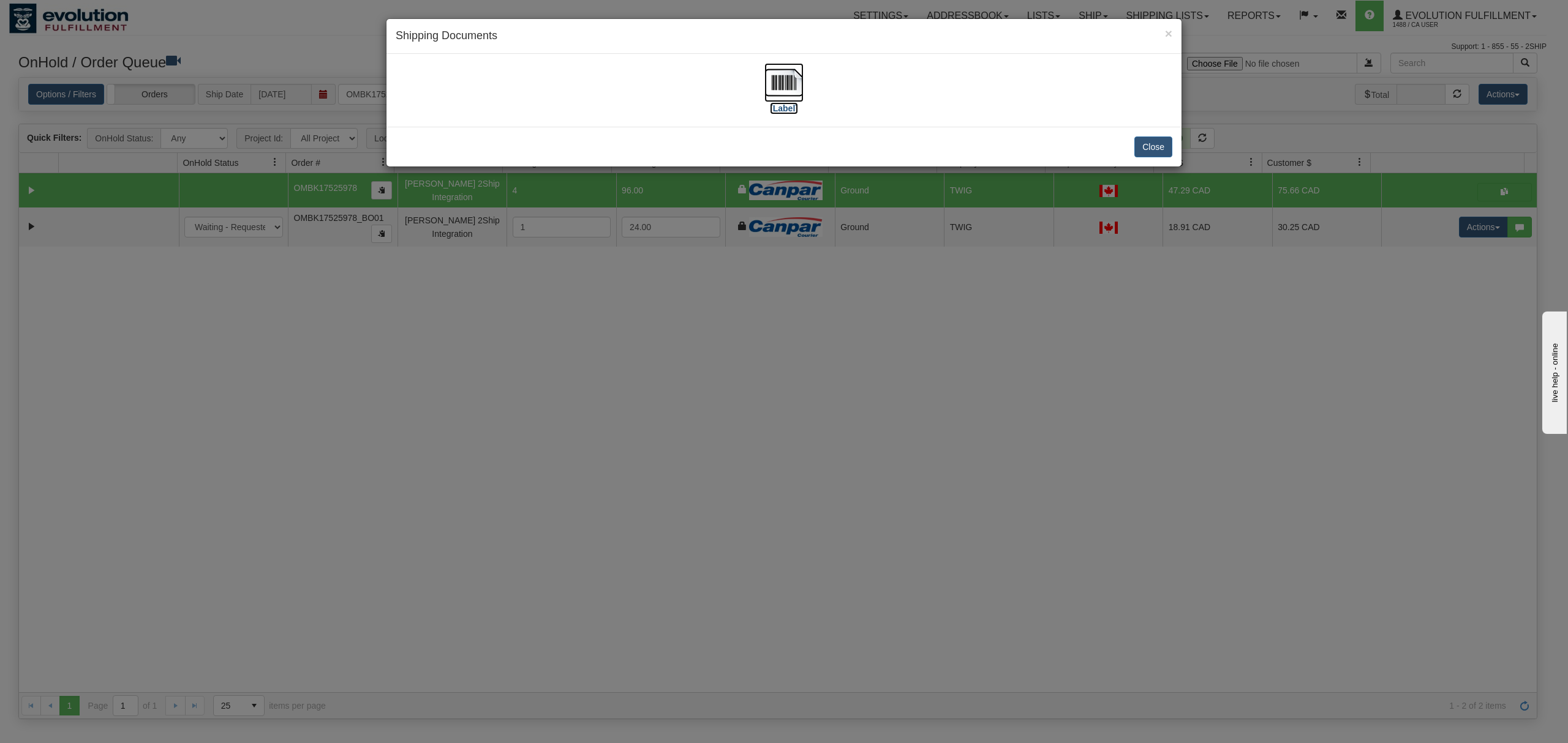
click at [780, 81] on img at bounding box center [784, 83] width 39 height 39
click at [1157, 146] on button "Close" at bounding box center [1153, 147] width 38 height 21
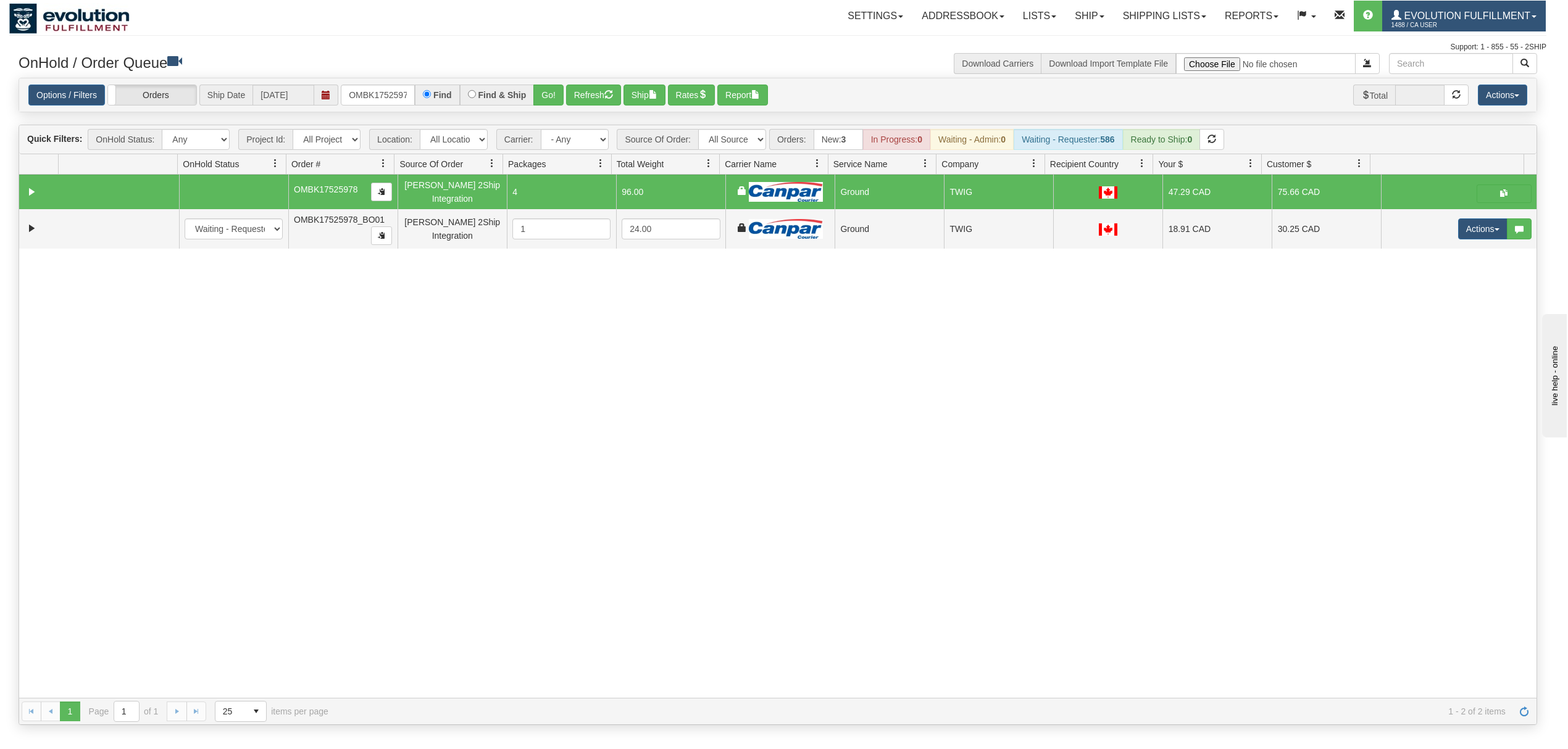
click at [1465, 18] on span "Evolution Fulfillment" at bounding box center [1466, 16] width 129 height 11
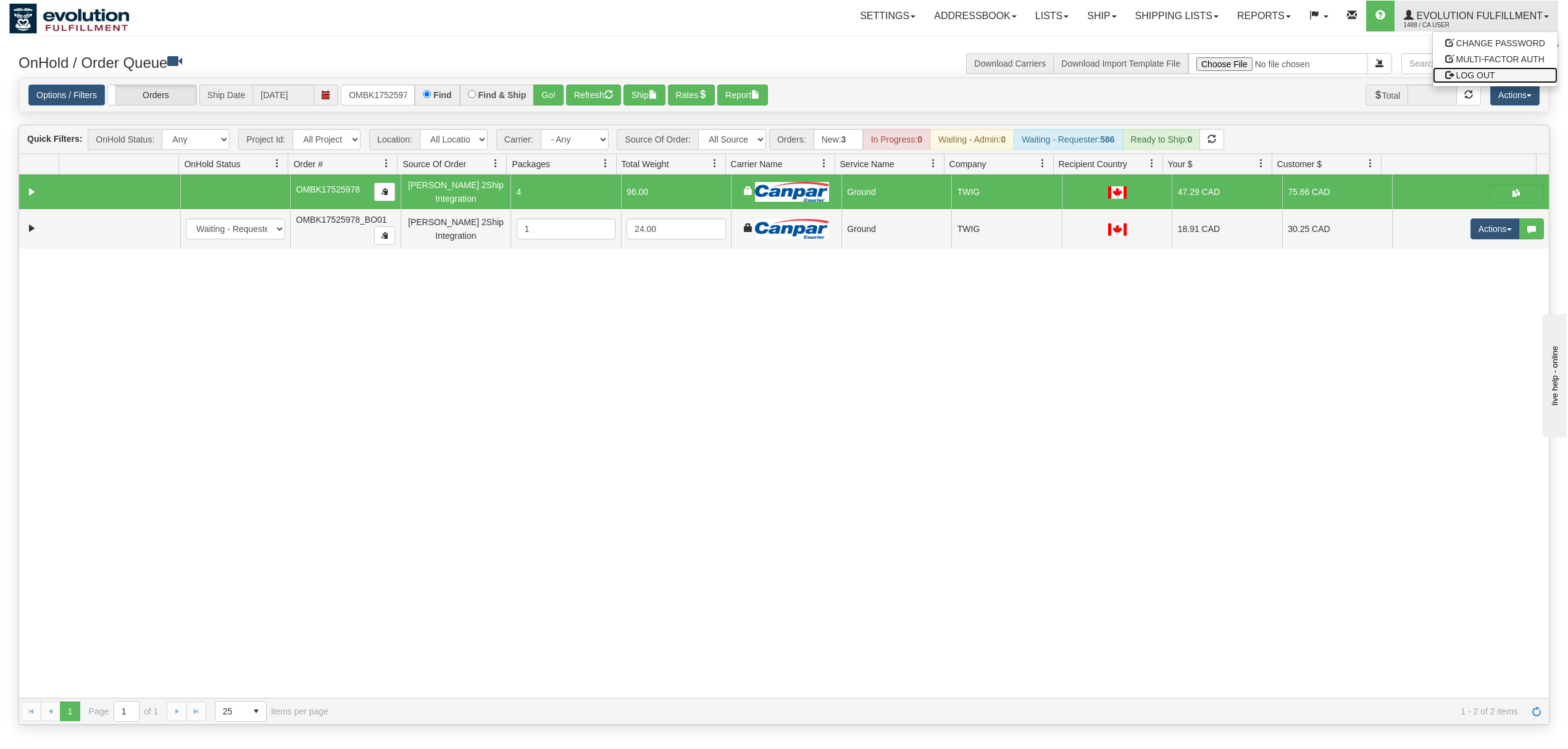
click at [1469, 77] on span "LOG OUT" at bounding box center [1475, 75] width 39 height 10
